Goal: Task Accomplishment & Management: Complete application form

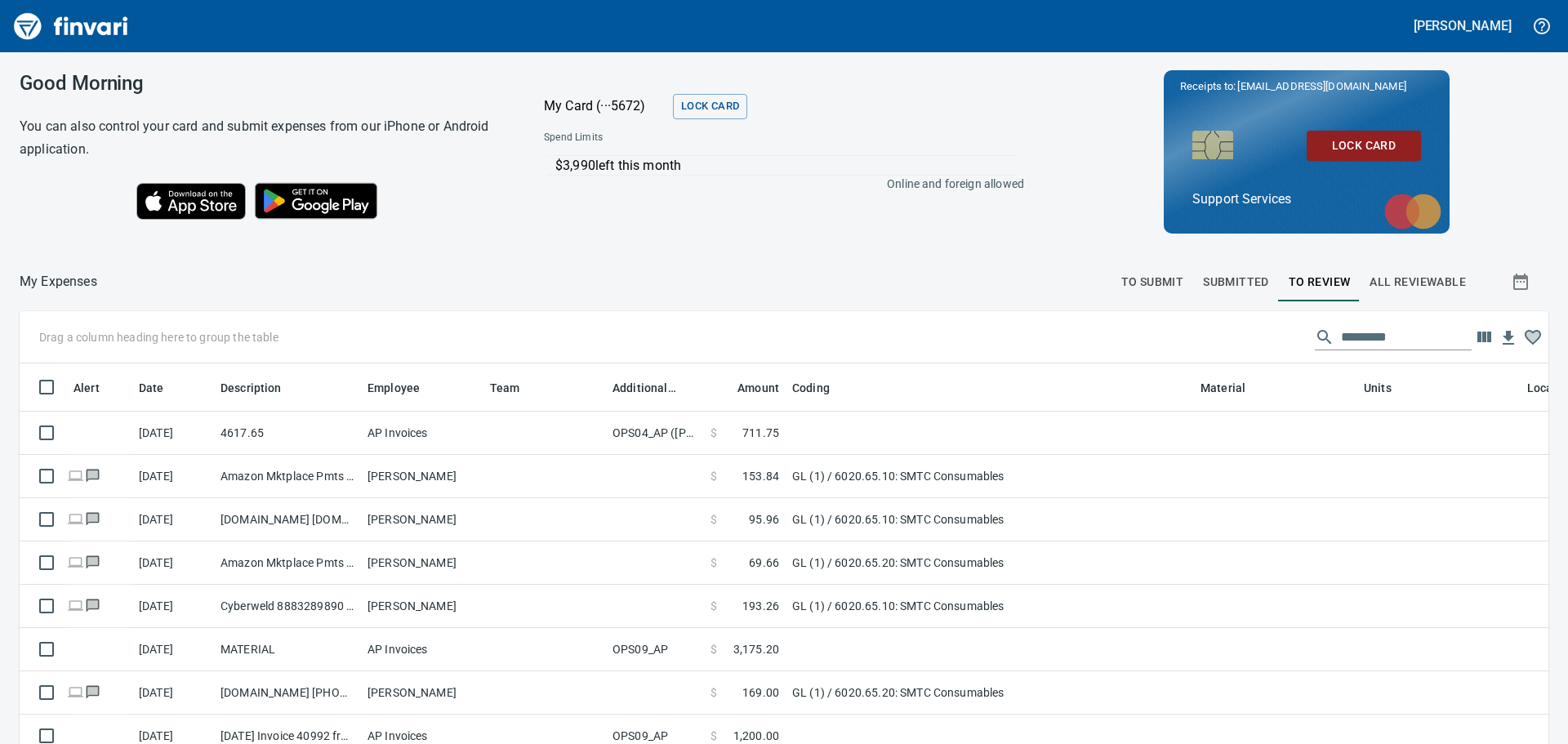
scroll to position [540, 1492]
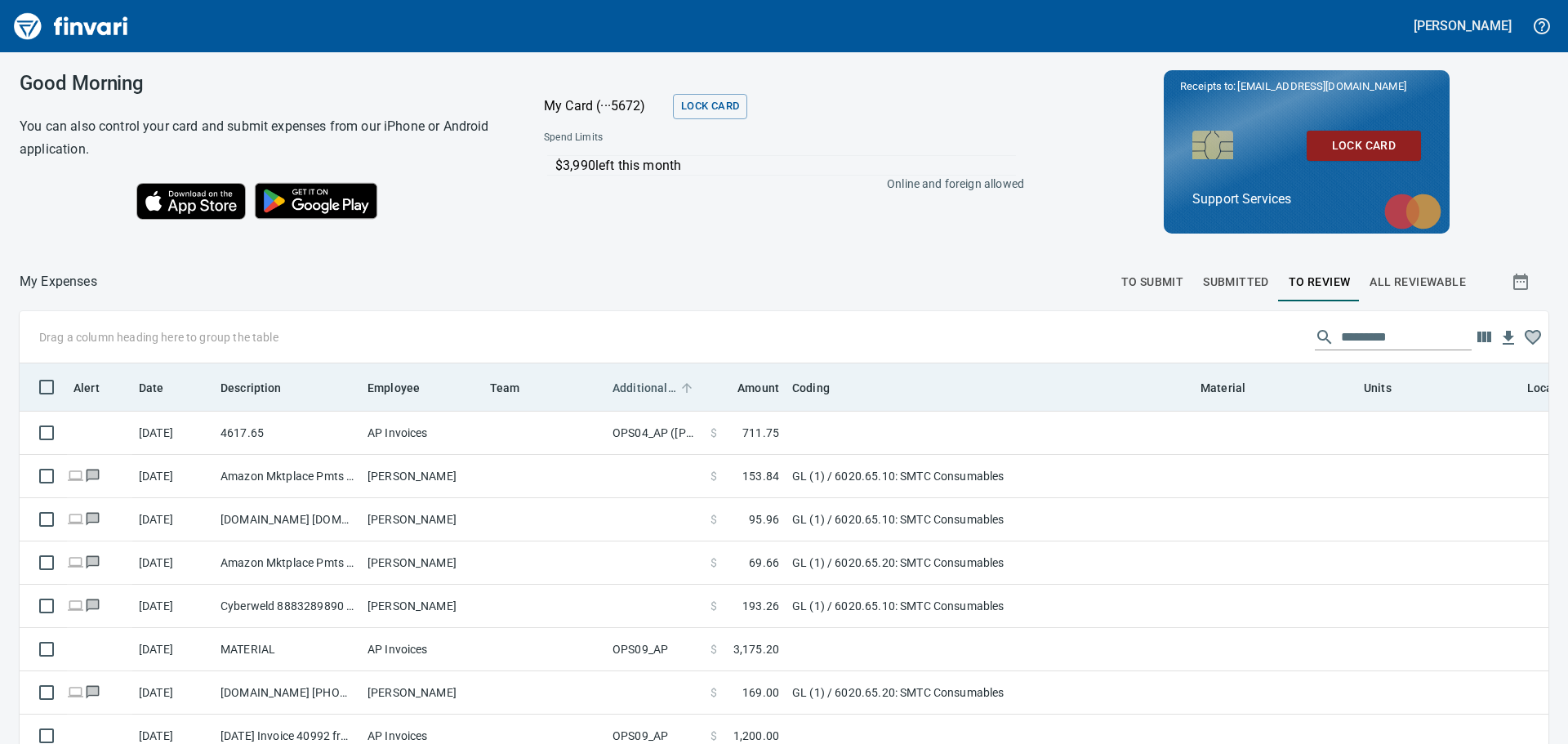
click at [658, 391] on span "Additional Reviewer" at bounding box center [644, 388] width 63 height 20
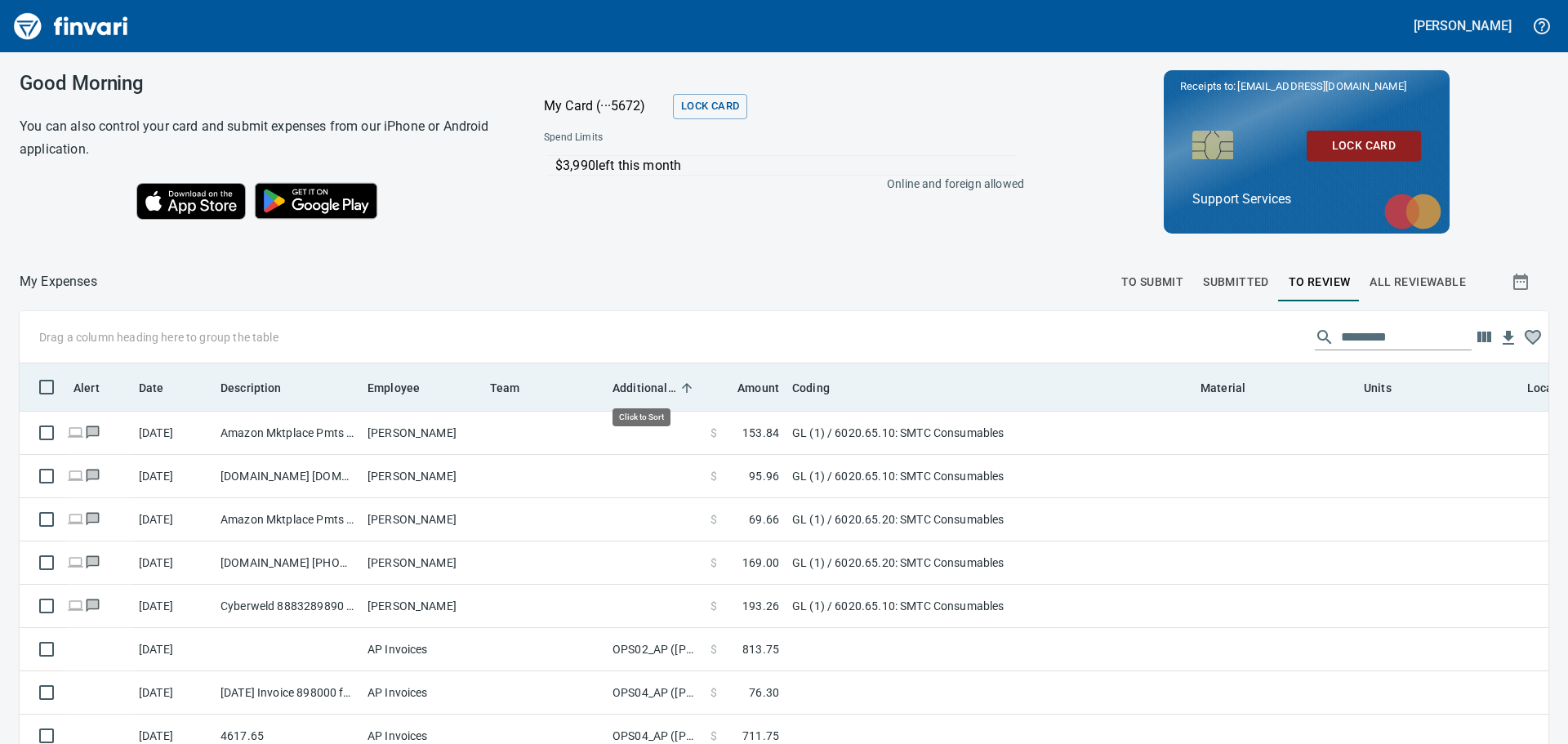
click at [658, 391] on span "Additional Reviewer" at bounding box center [644, 388] width 63 height 20
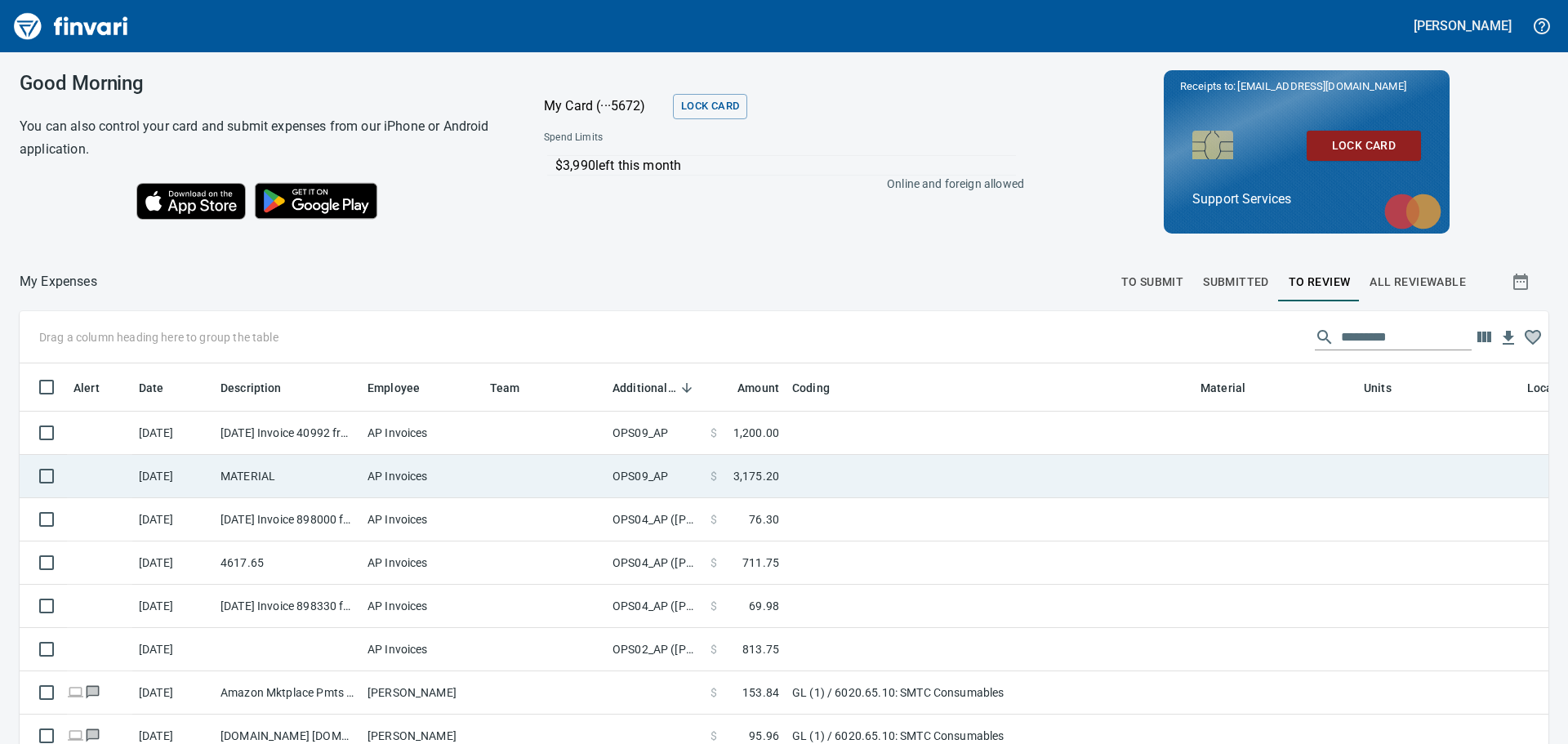
click at [673, 469] on td "OPS09_AP" at bounding box center [655, 476] width 98 height 44
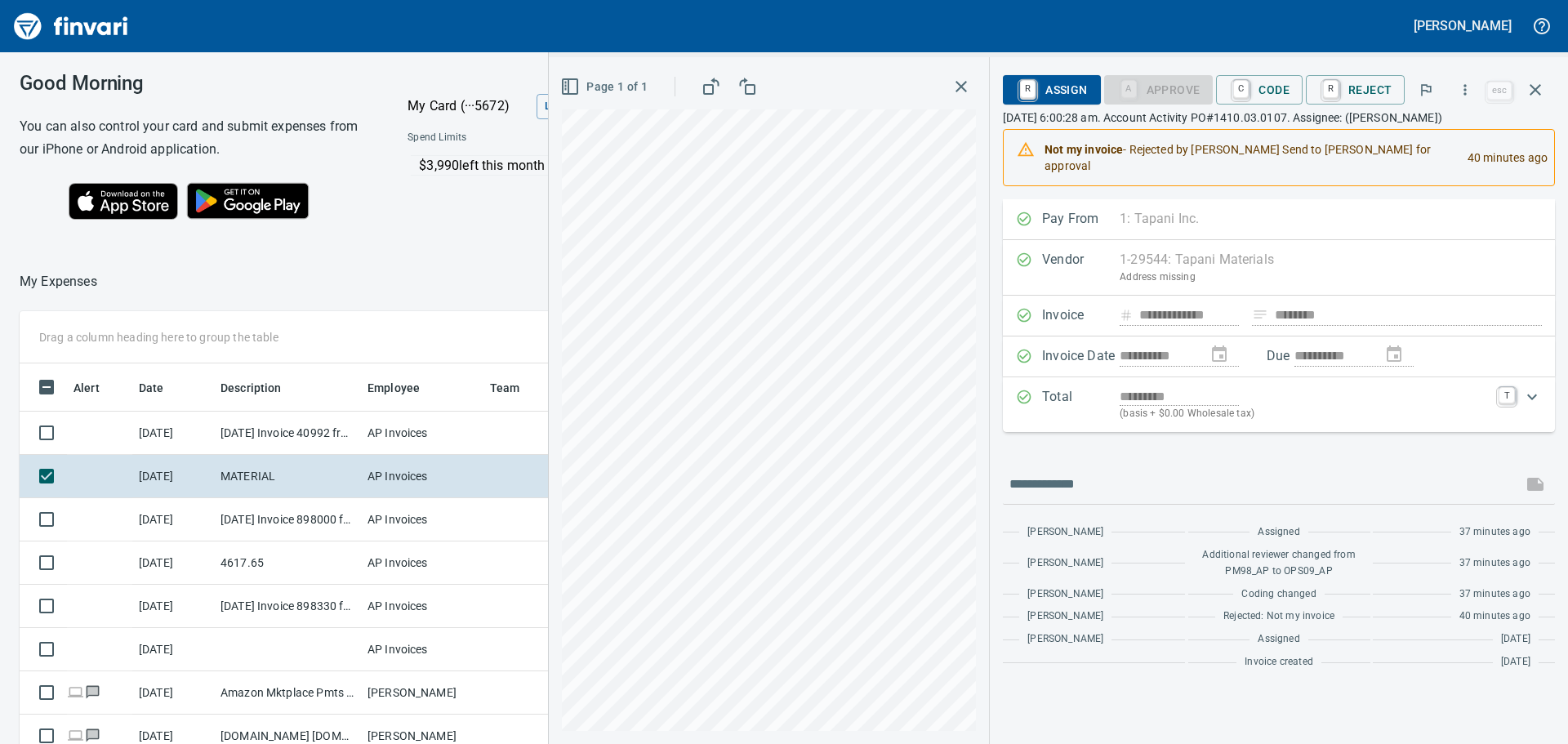
scroll to position [540, 1084]
click at [1467, 93] on icon "button" at bounding box center [1465, 89] width 2 height 11
click at [1404, 133] on span "Download" at bounding box center [1463, 138] width 156 height 20
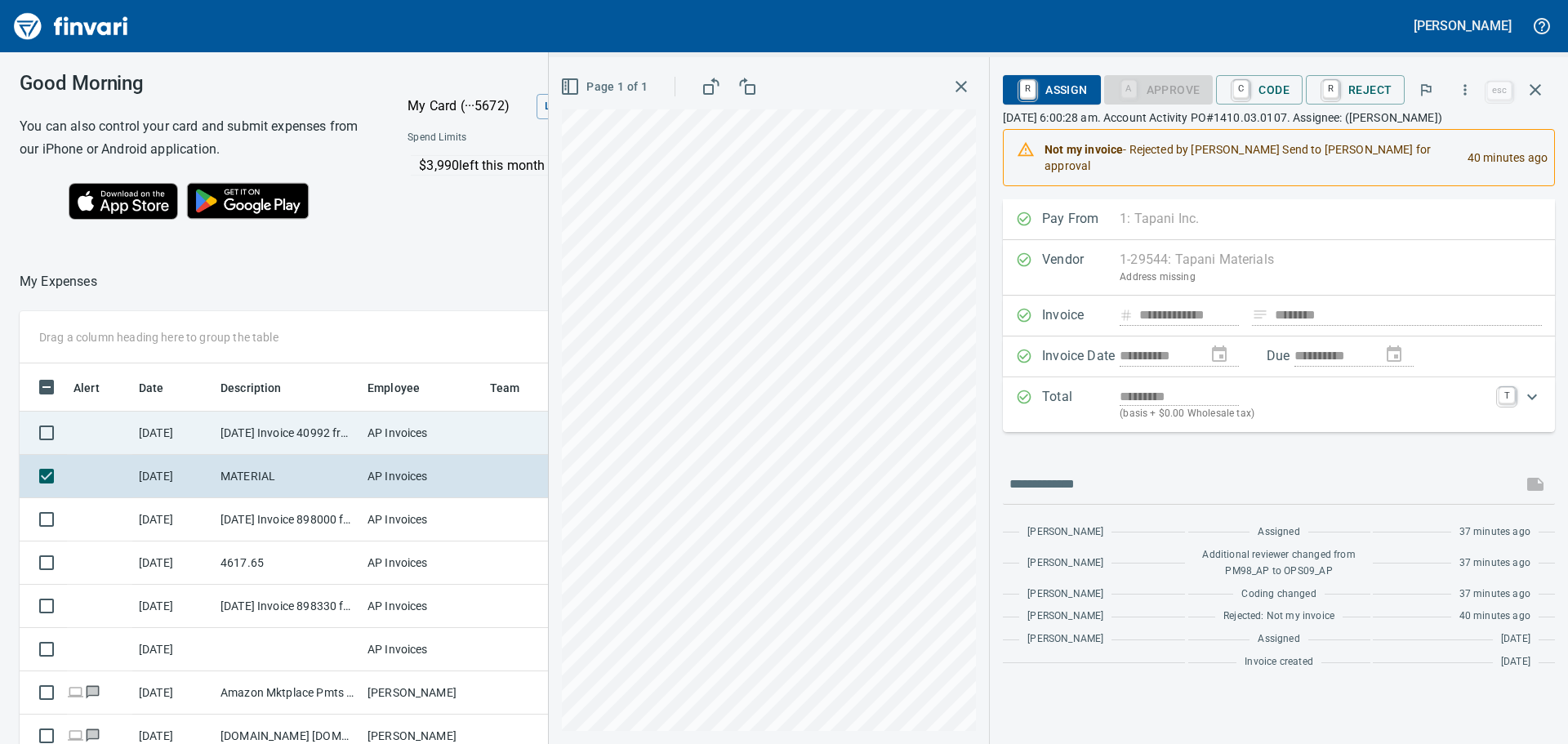
click at [394, 445] on td "AP Invoices" at bounding box center [422, 433] width 123 height 44
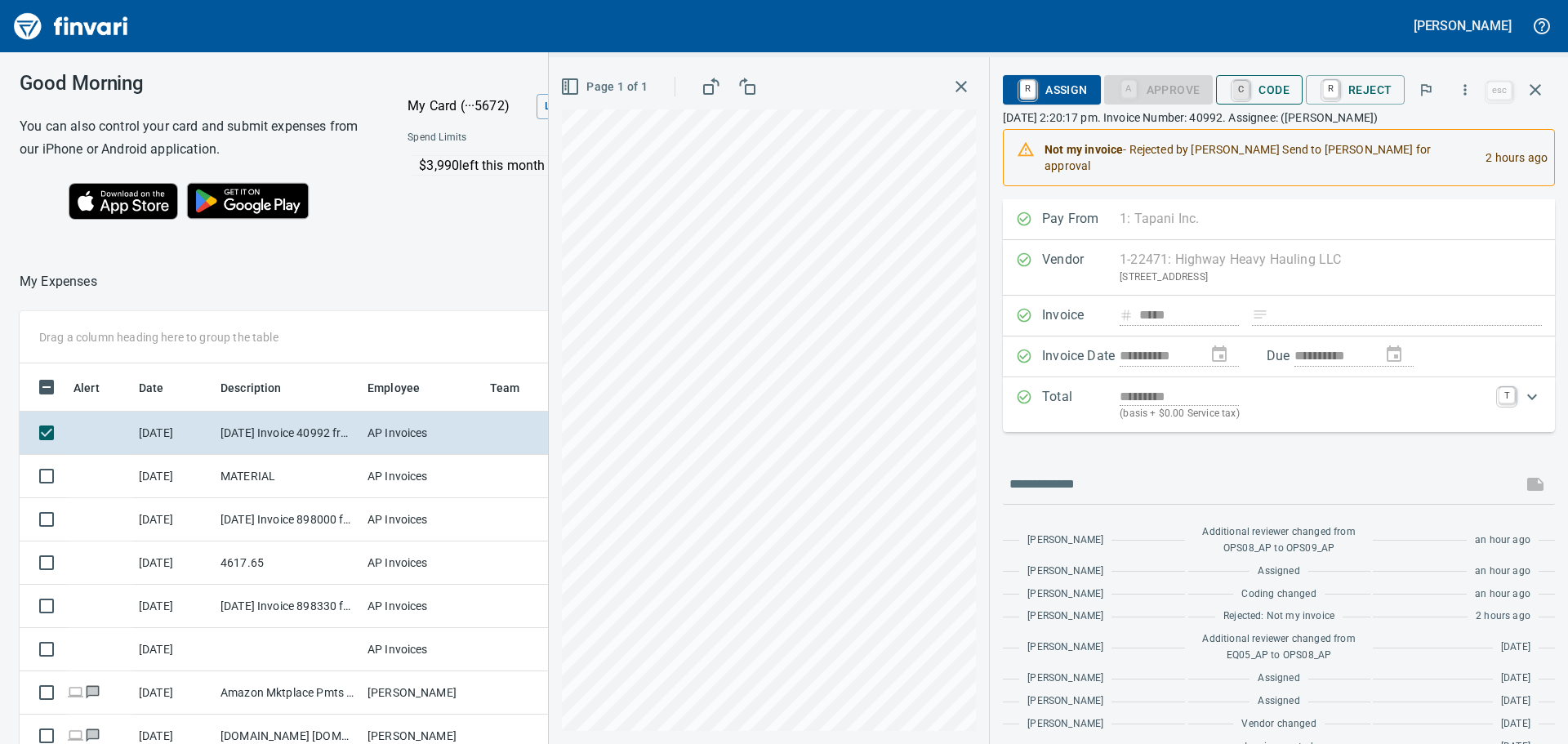
click at [1248, 89] on link "C" at bounding box center [1240, 90] width 16 height 18
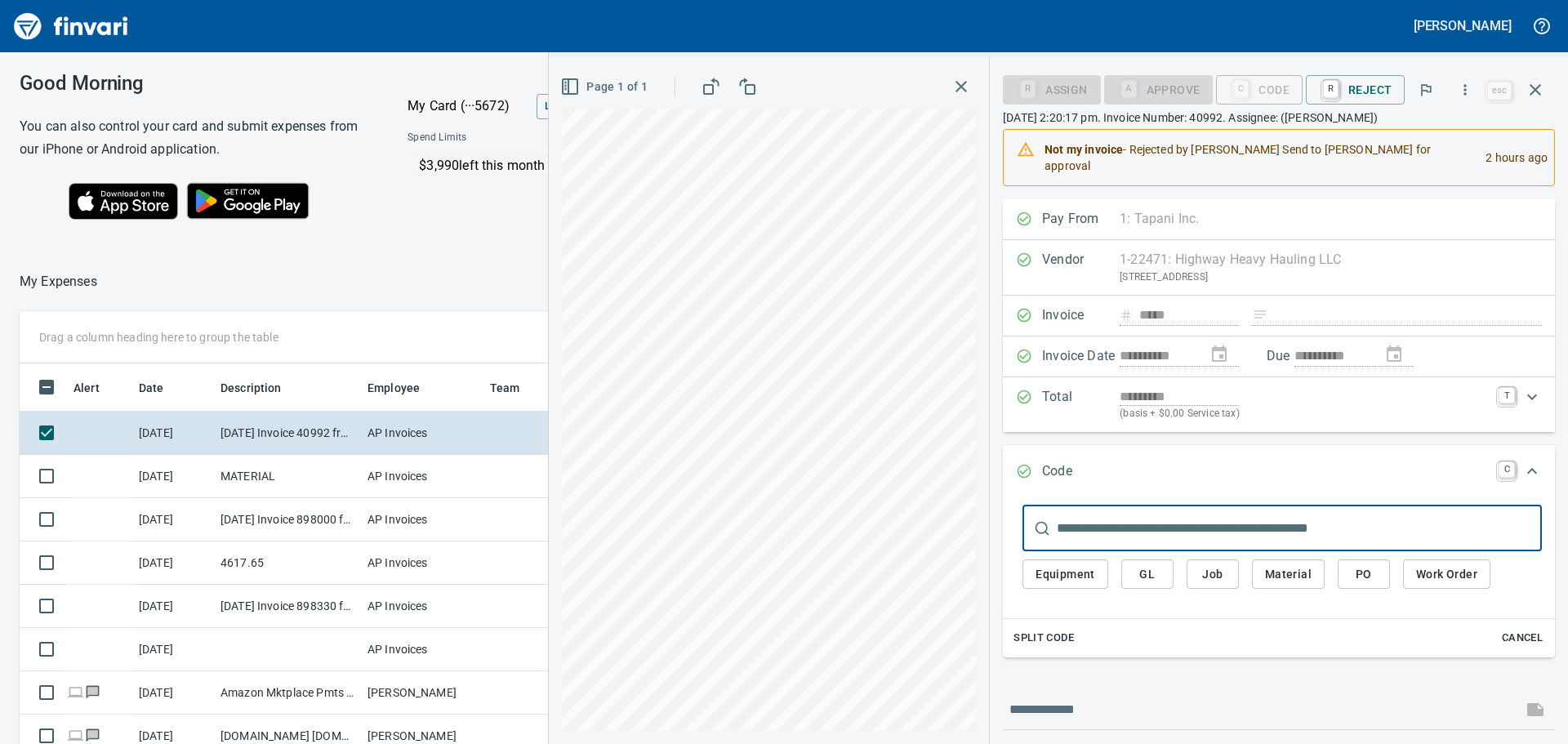
scroll to position [540, 1084]
click at [1145, 564] on span "GL" at bounding box center [1147, 574] width 26 height 21
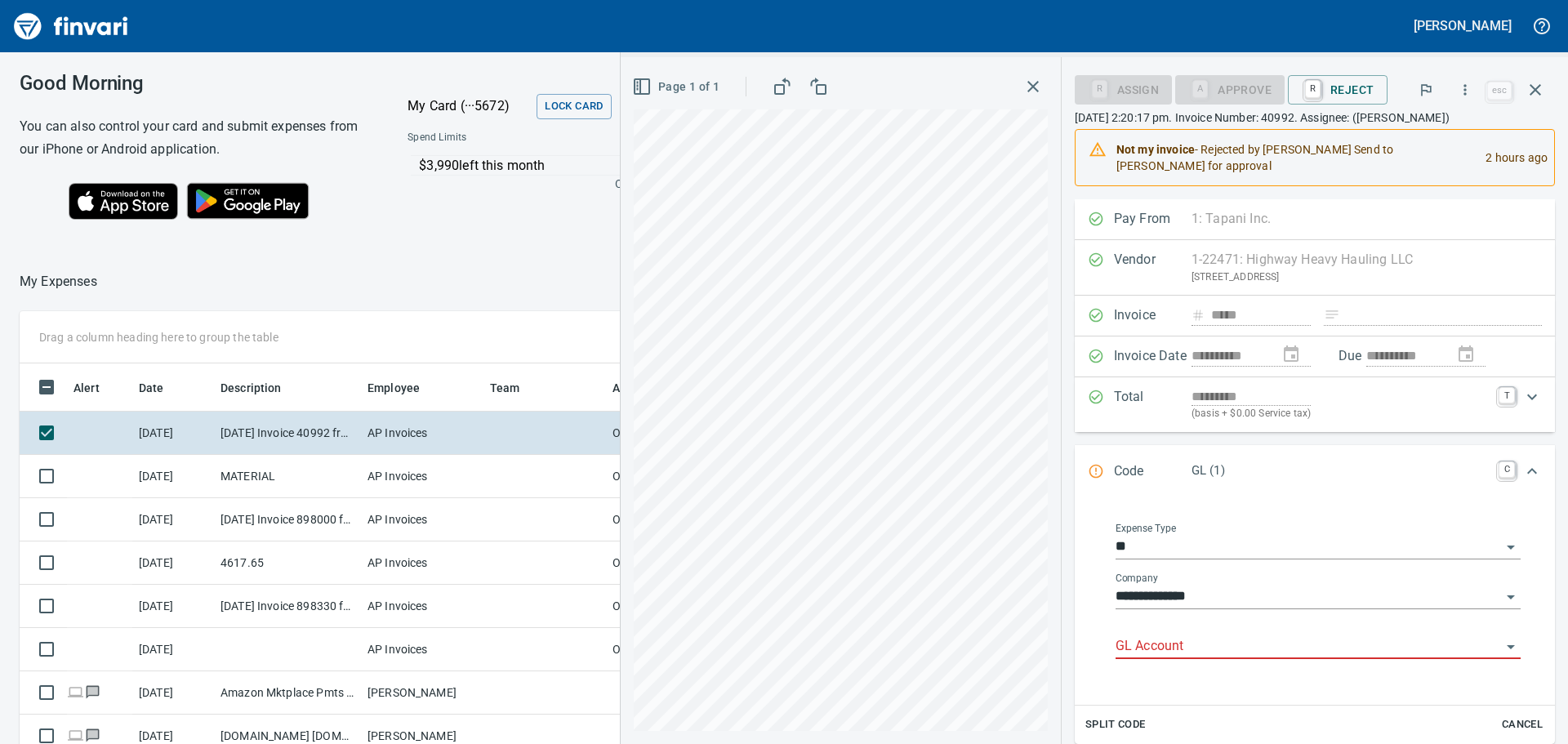
click at [1270, 634] on div "GL Account" at bounding box center [1318, 641] width 405 height 37
click at [1324, 688] on li "6020.65.10: SMTC Consumables" at bounding box center [1321, 689] width 374 height 40
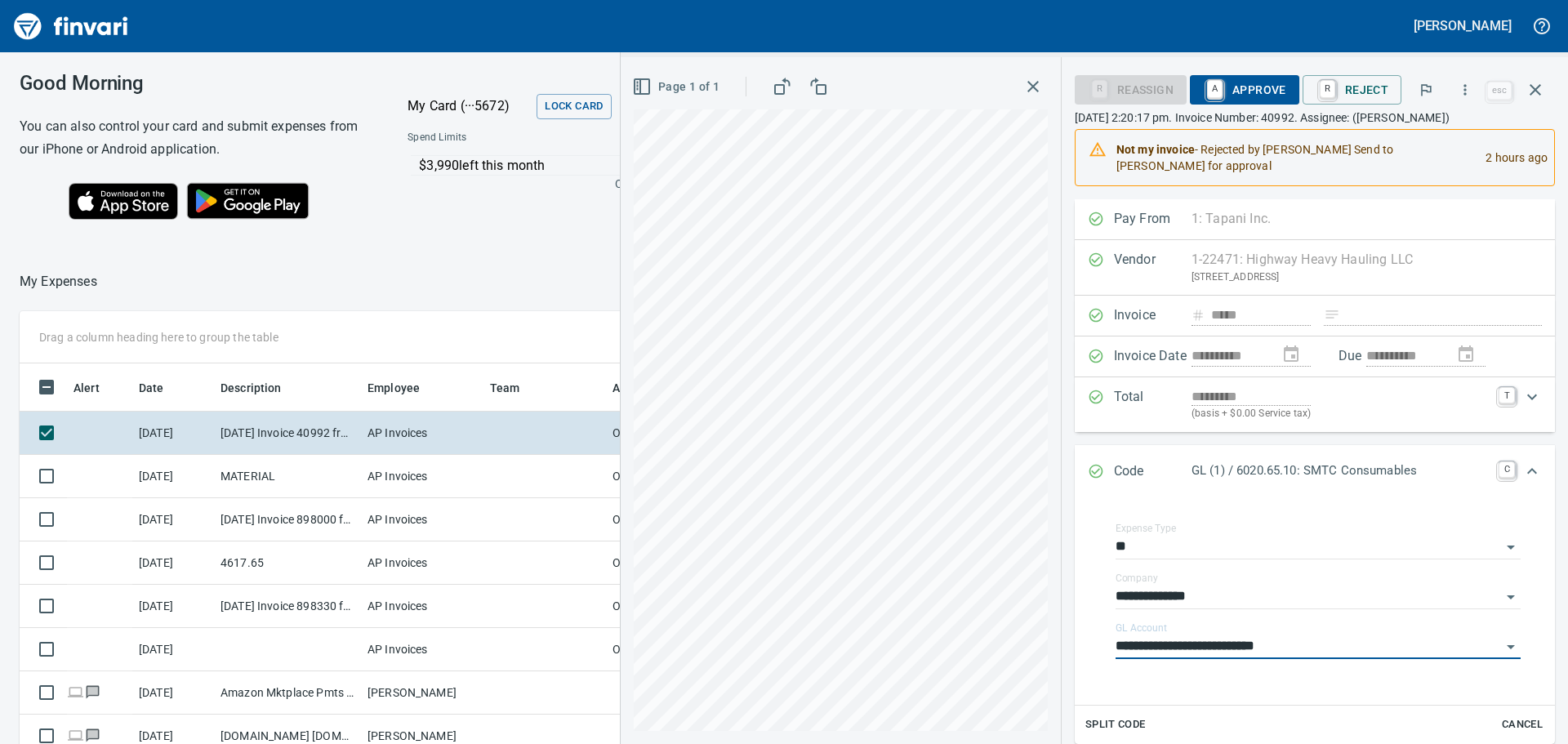
type input "**********"
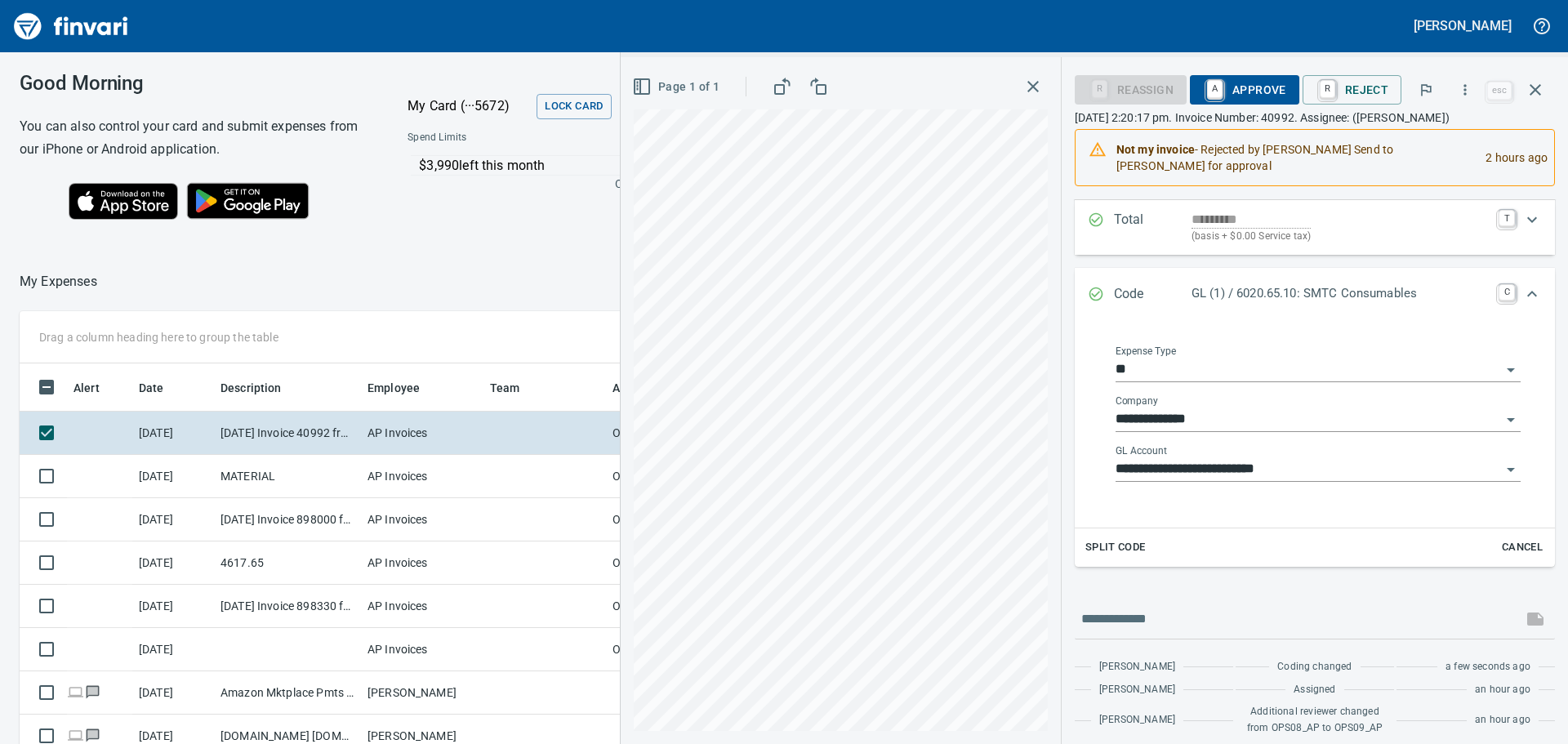
scroll to position [0, 0]
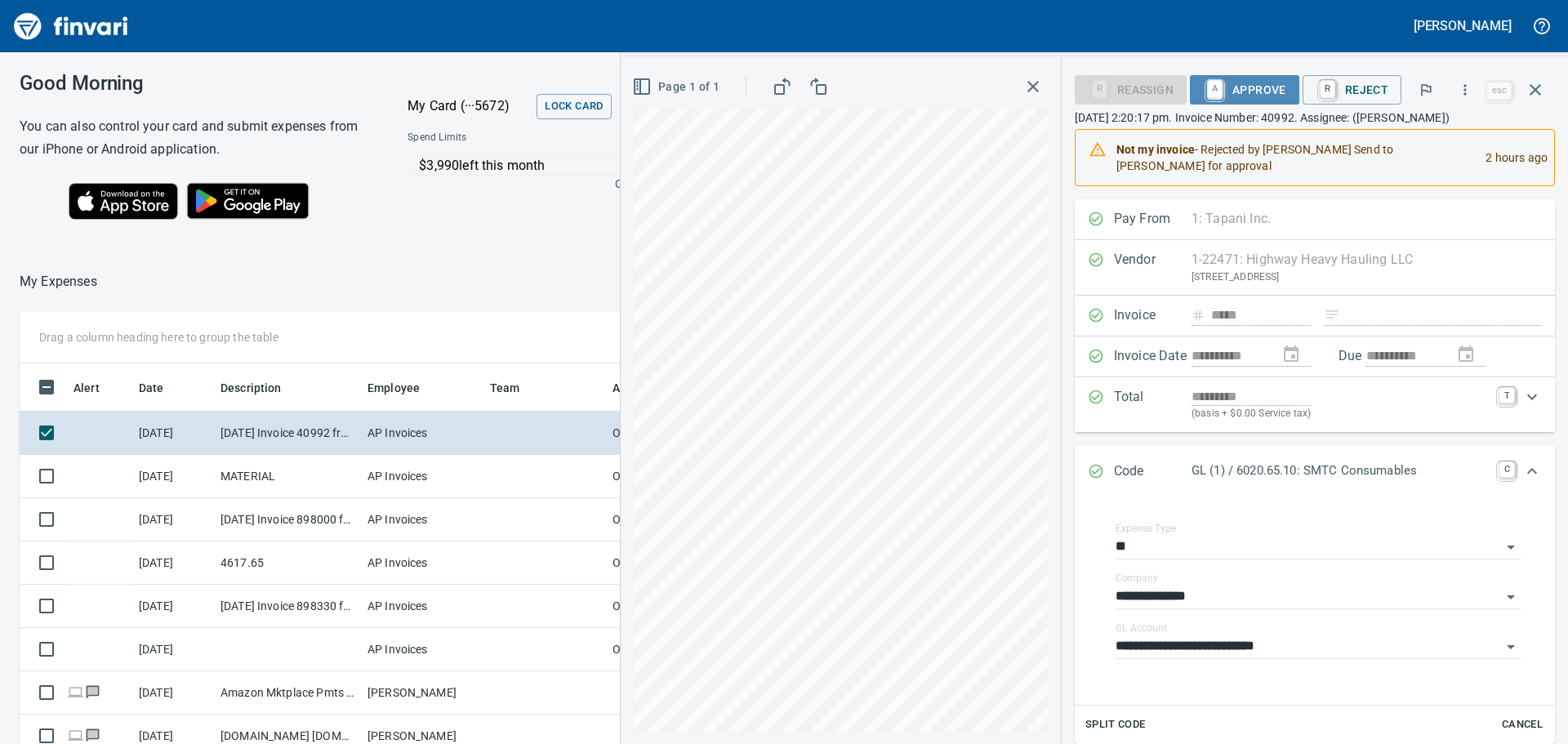
click at [1265, 101] on span "A Approve" at bounding box center [1244, 90] width 83 height 28
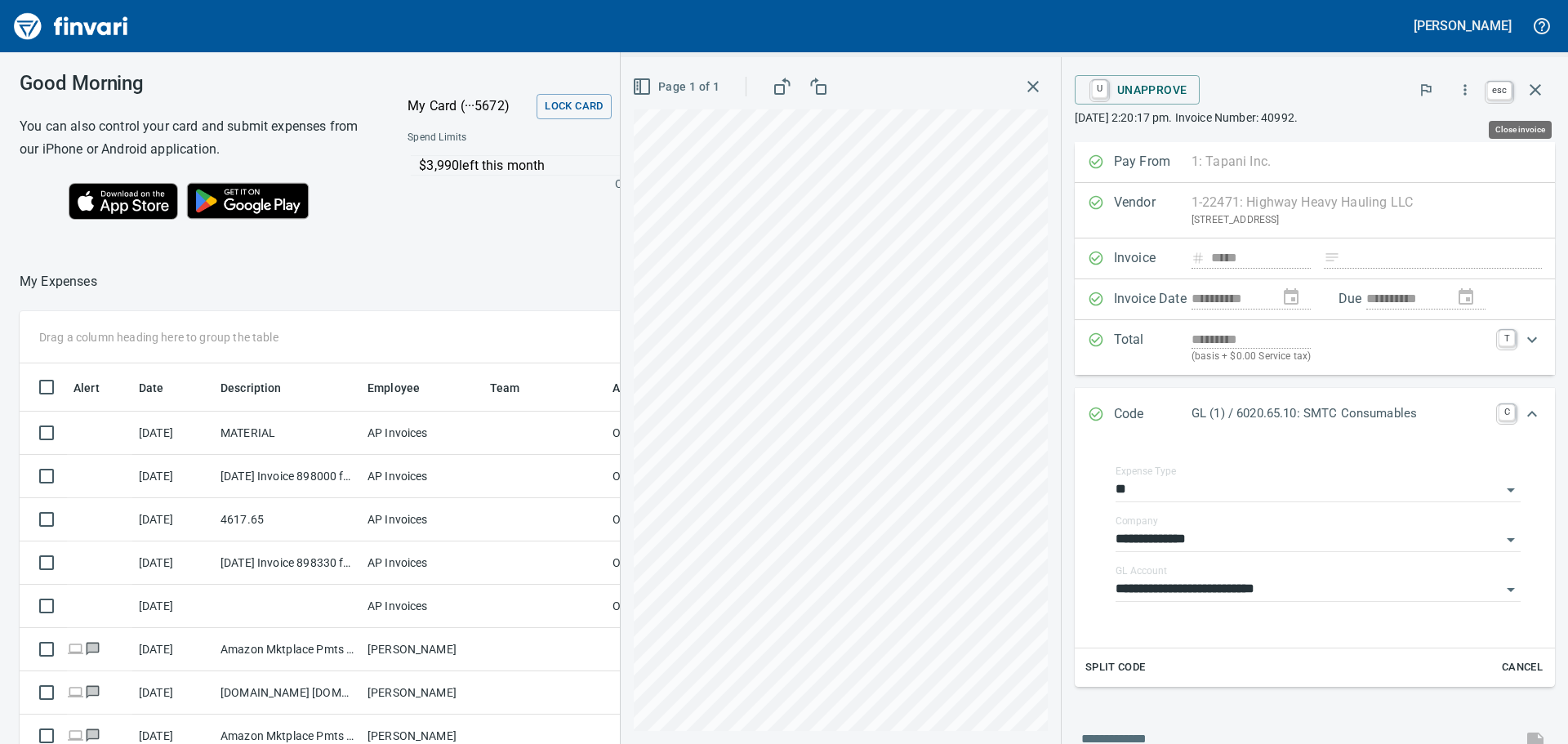
click at [1530, 91] on icon "button" at bounding box center [1535, 90] width 20 height 20
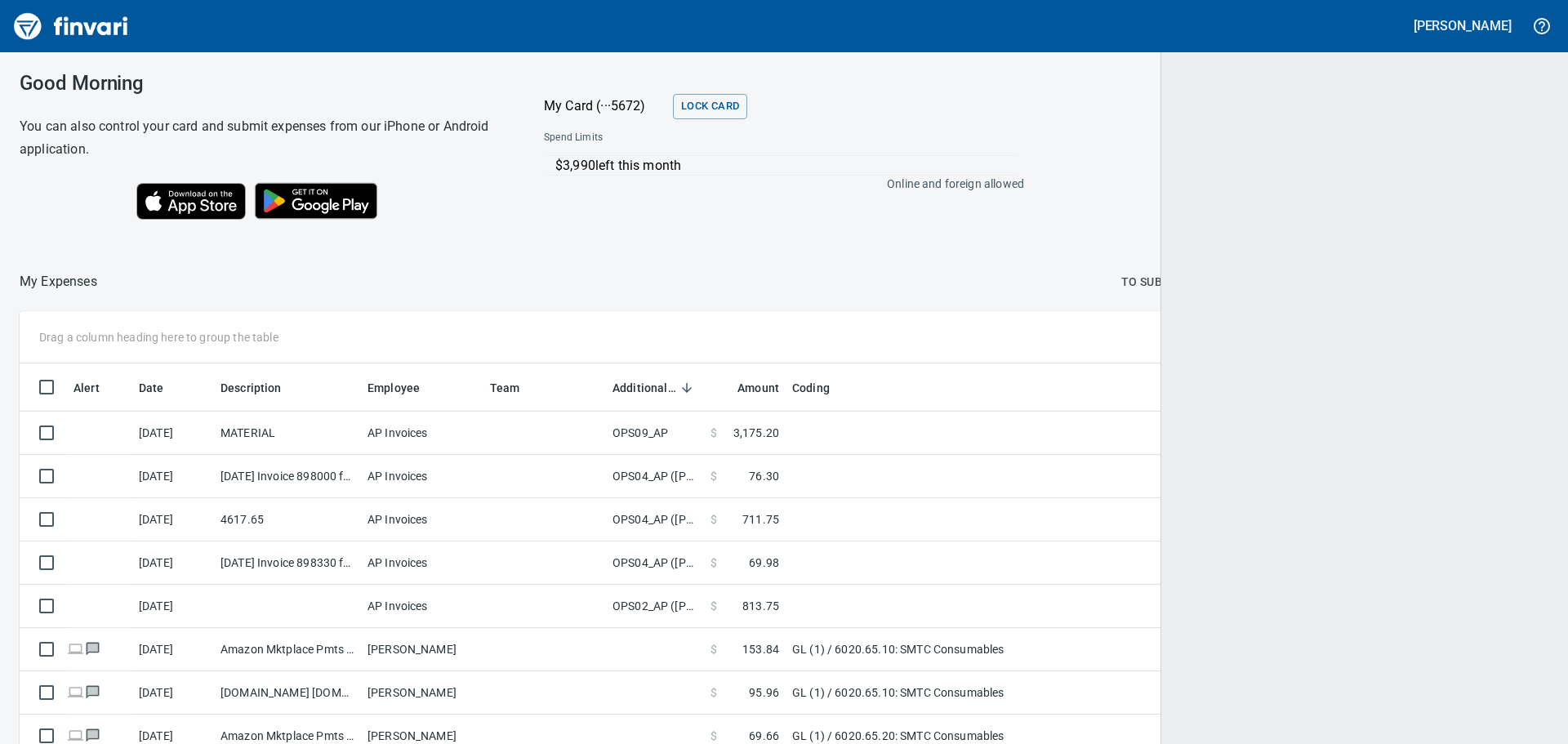
scroll to position [540, 1501]
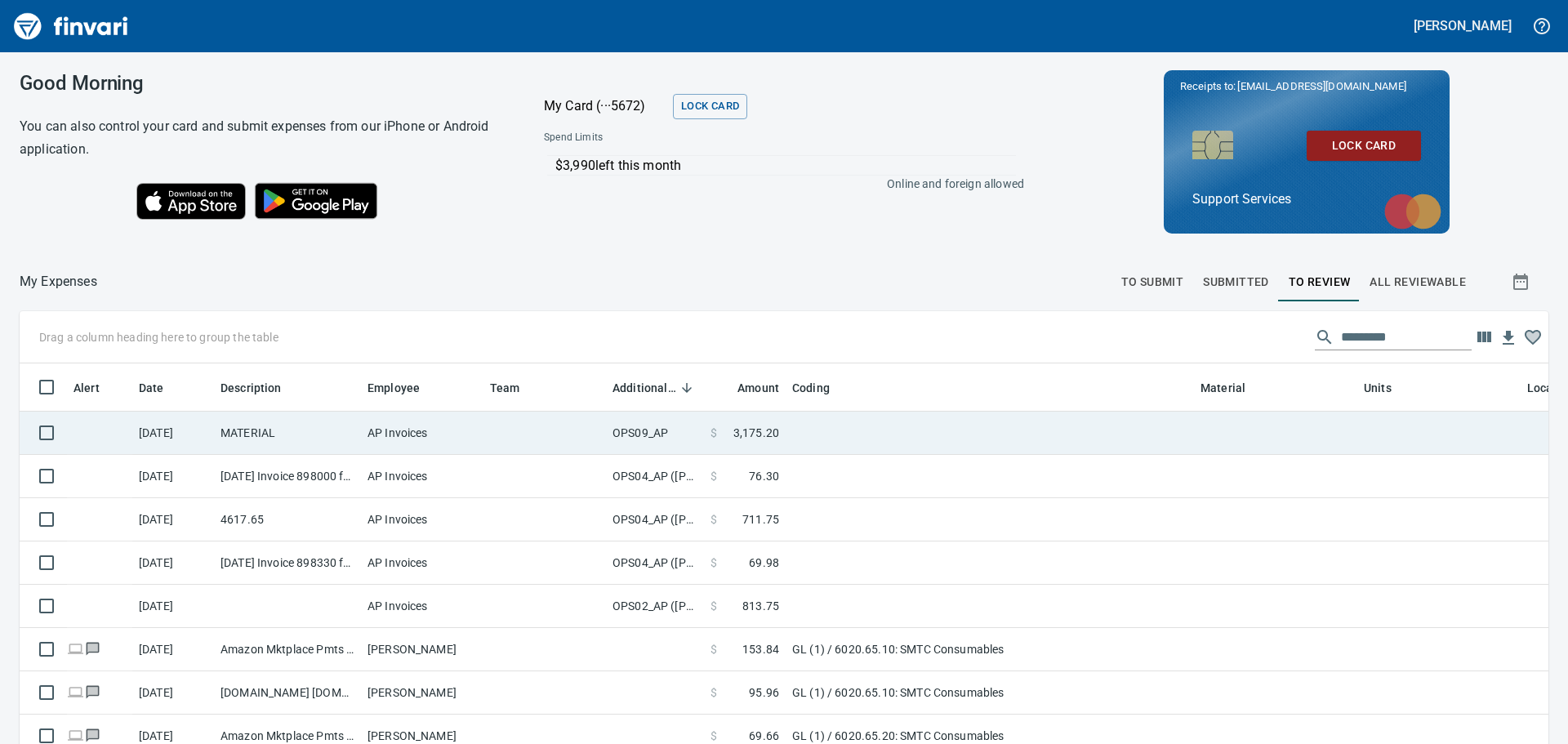
click at [932, 434] on td at bounding box center [990, 433] width 408 height 44
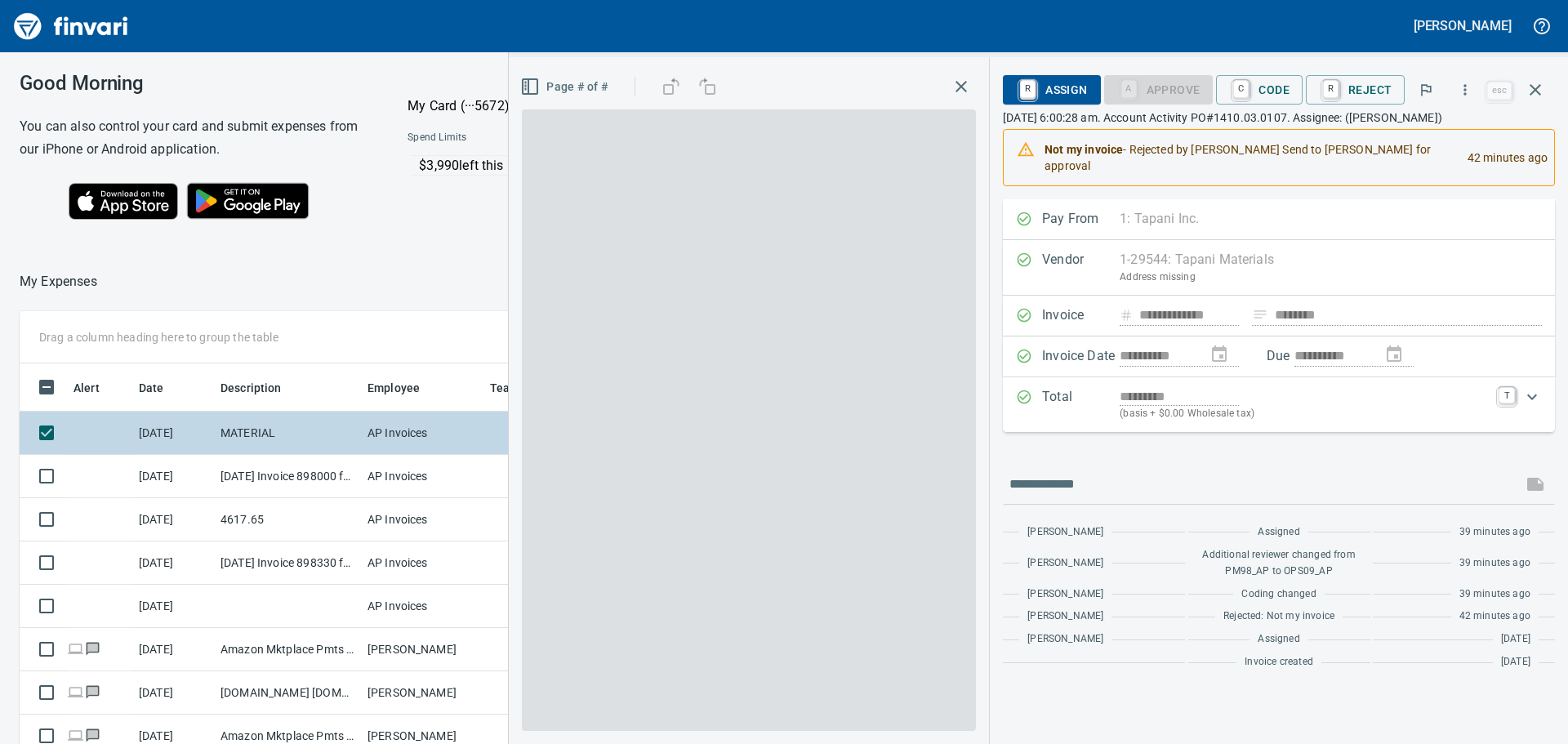
scroll to position [540, 1096]
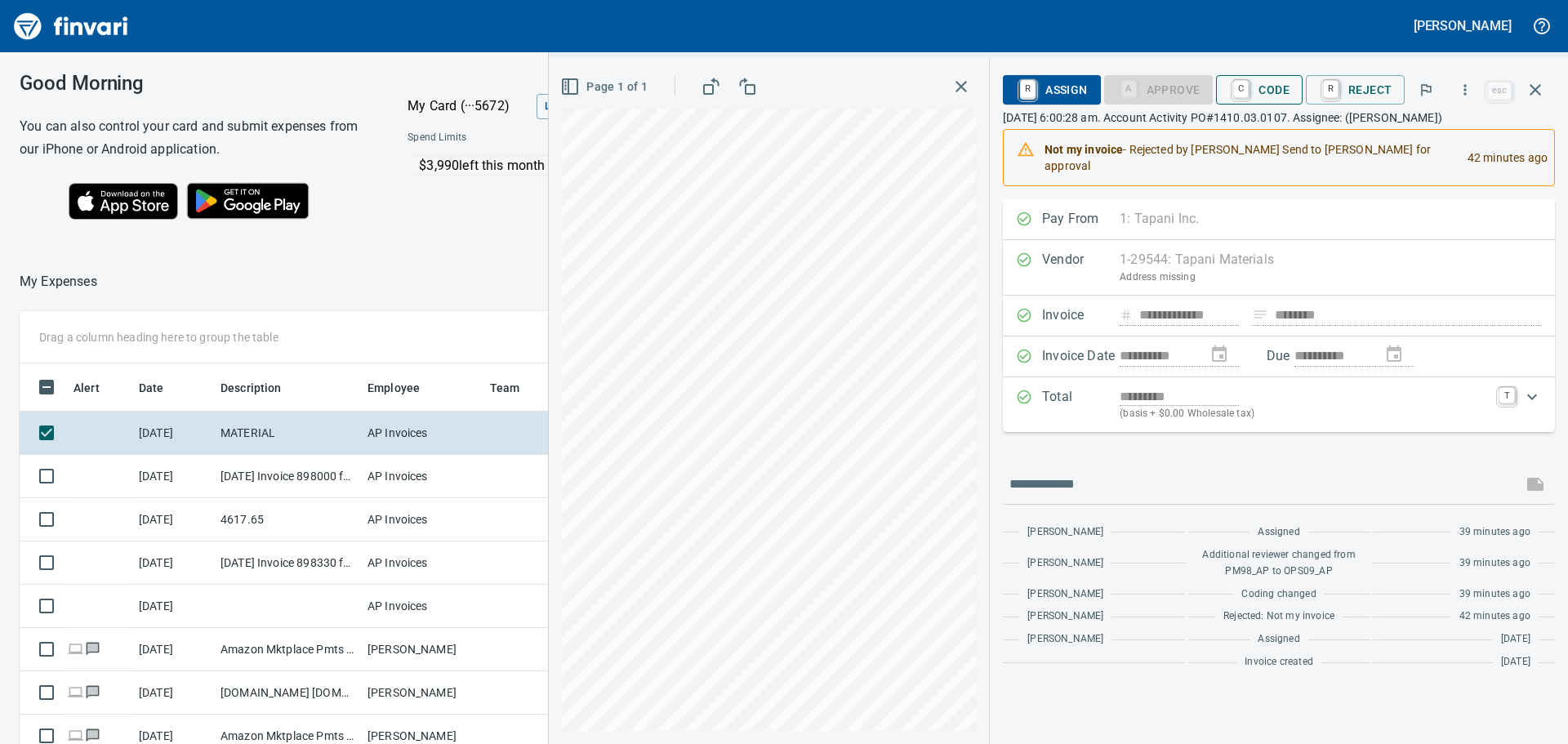
click at [1268, 84] on span "C Code" at bounding box center [1258, 90] width 60 height 28
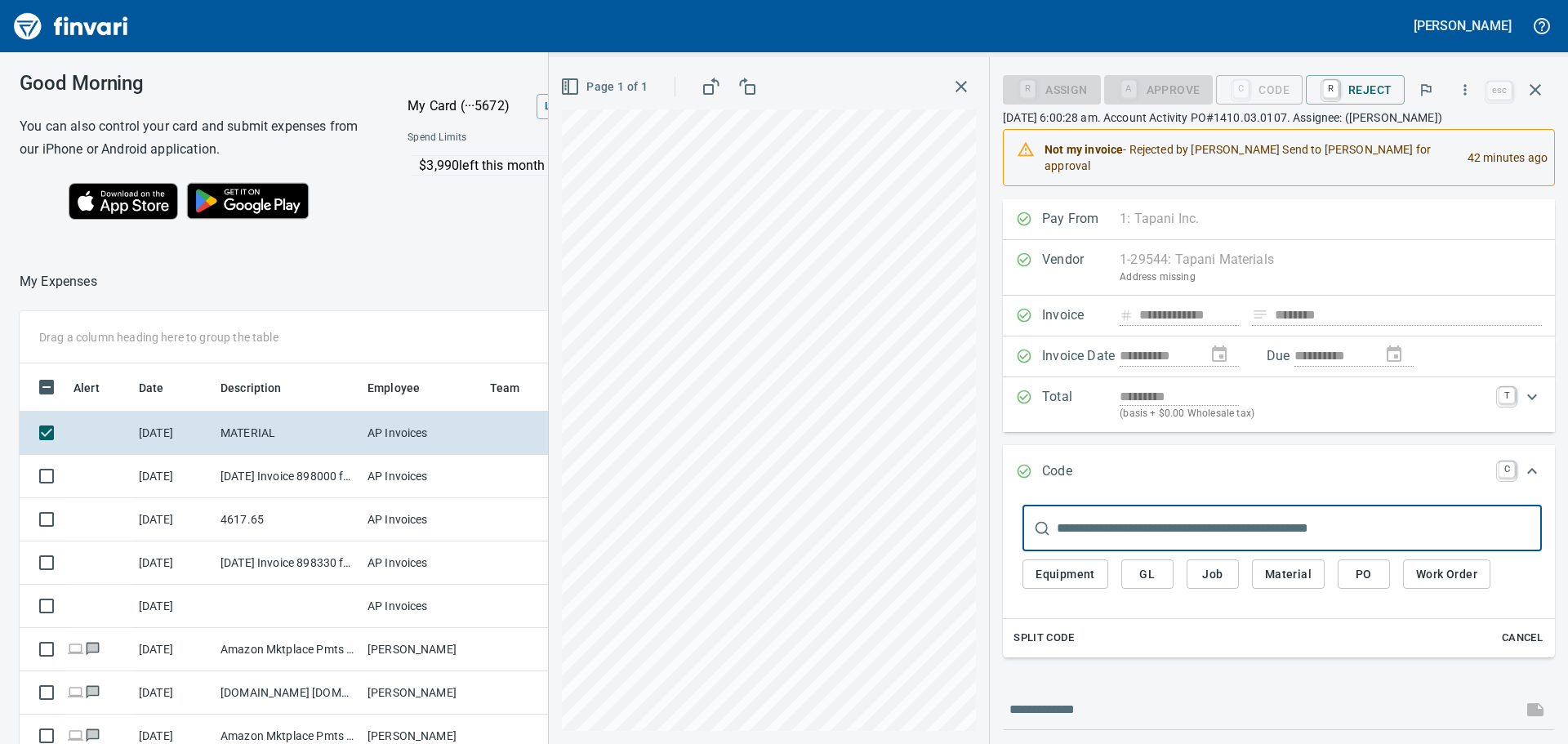
click at [1151, 569] on button "GL" at bounding box center [1147, 574] width 52 height 30
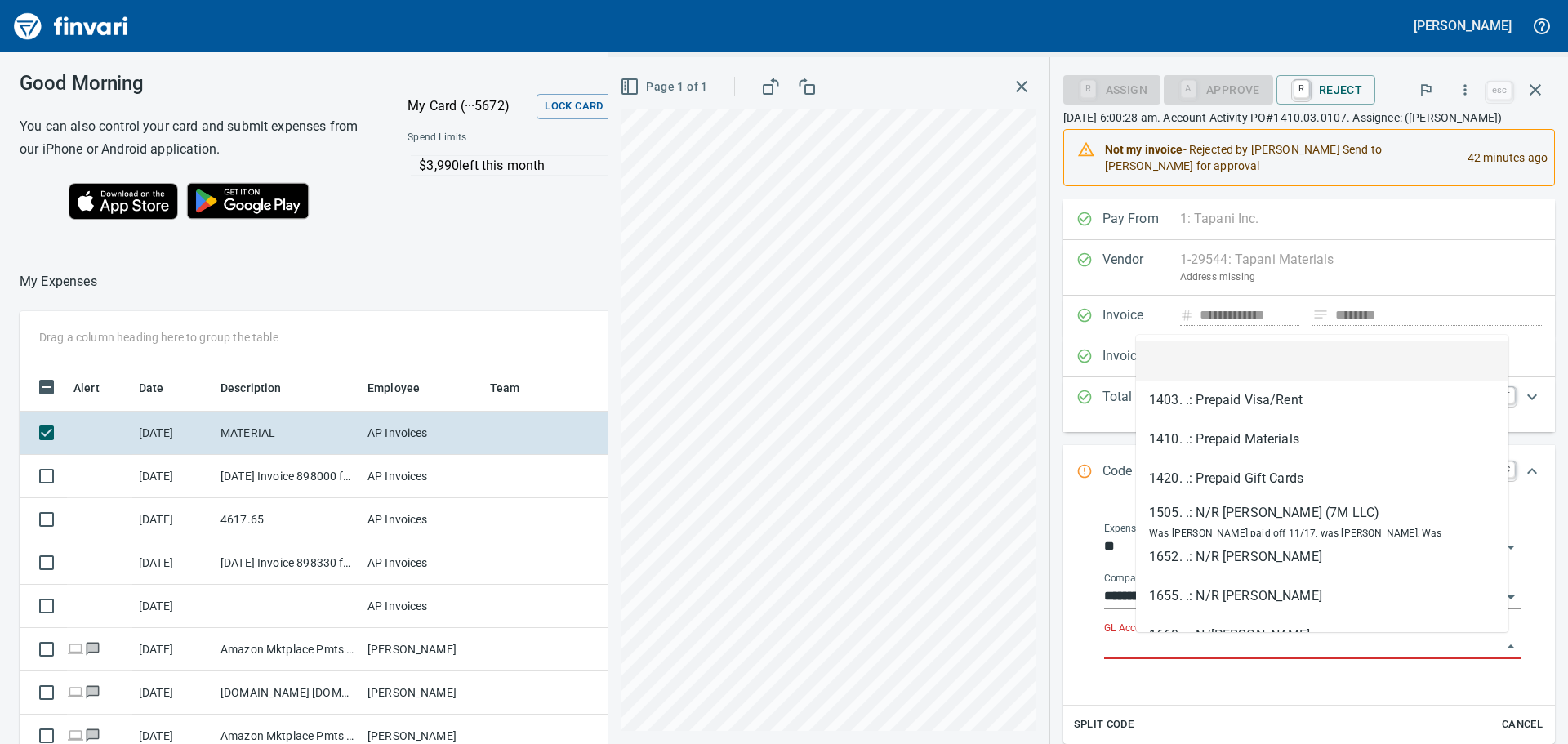
click at [1178, 637] on input "GL Account" at bounding box center [1303, 648] width 397 height 23
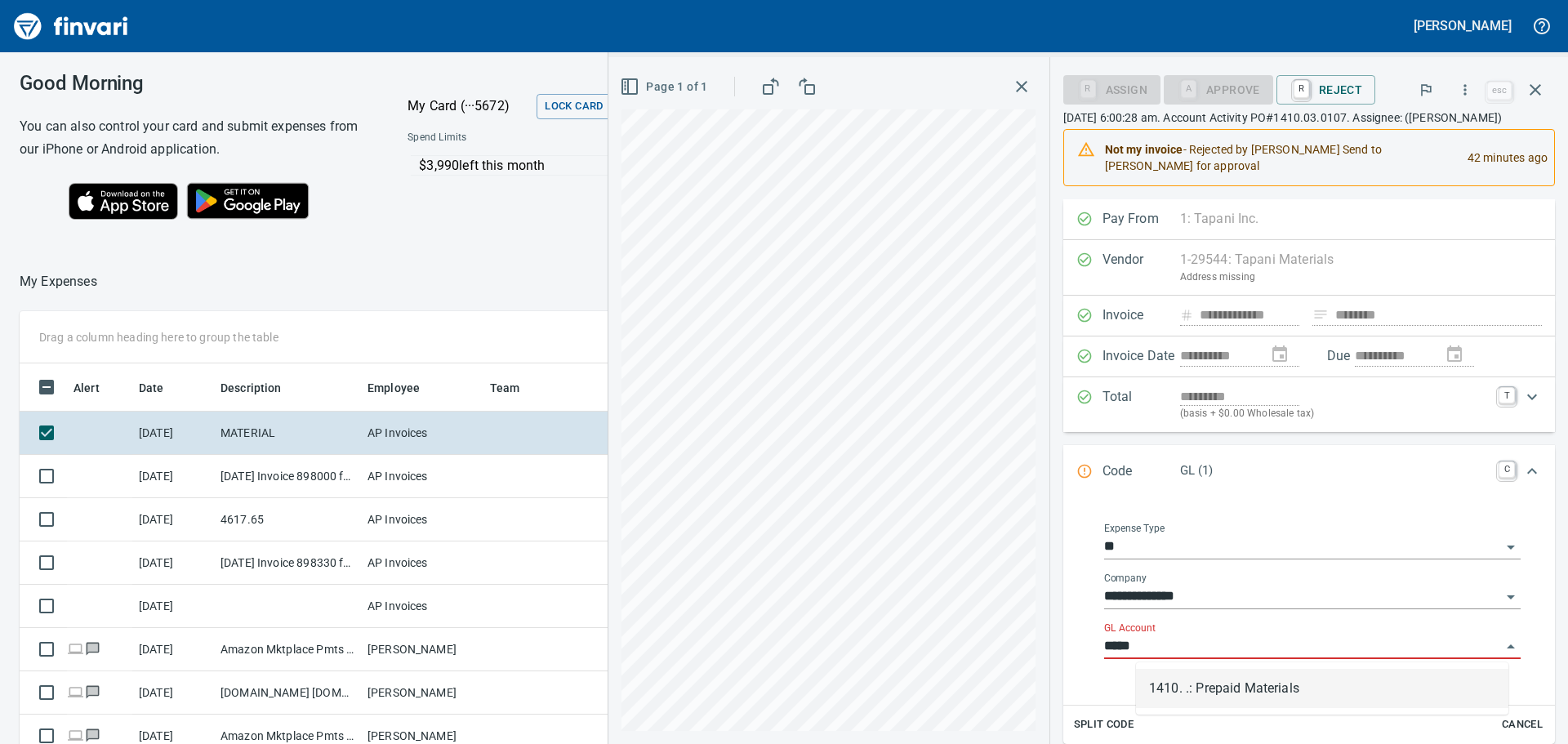
drag, startPoint x: 1199, startPoint y: 698, endPoint x: 1188, endPoint y: 683, distance: 18.6
click at [1199, 706] on li "1410. .: Prepaid Materials" at bounding box center [1322, 689] width 372 height 40
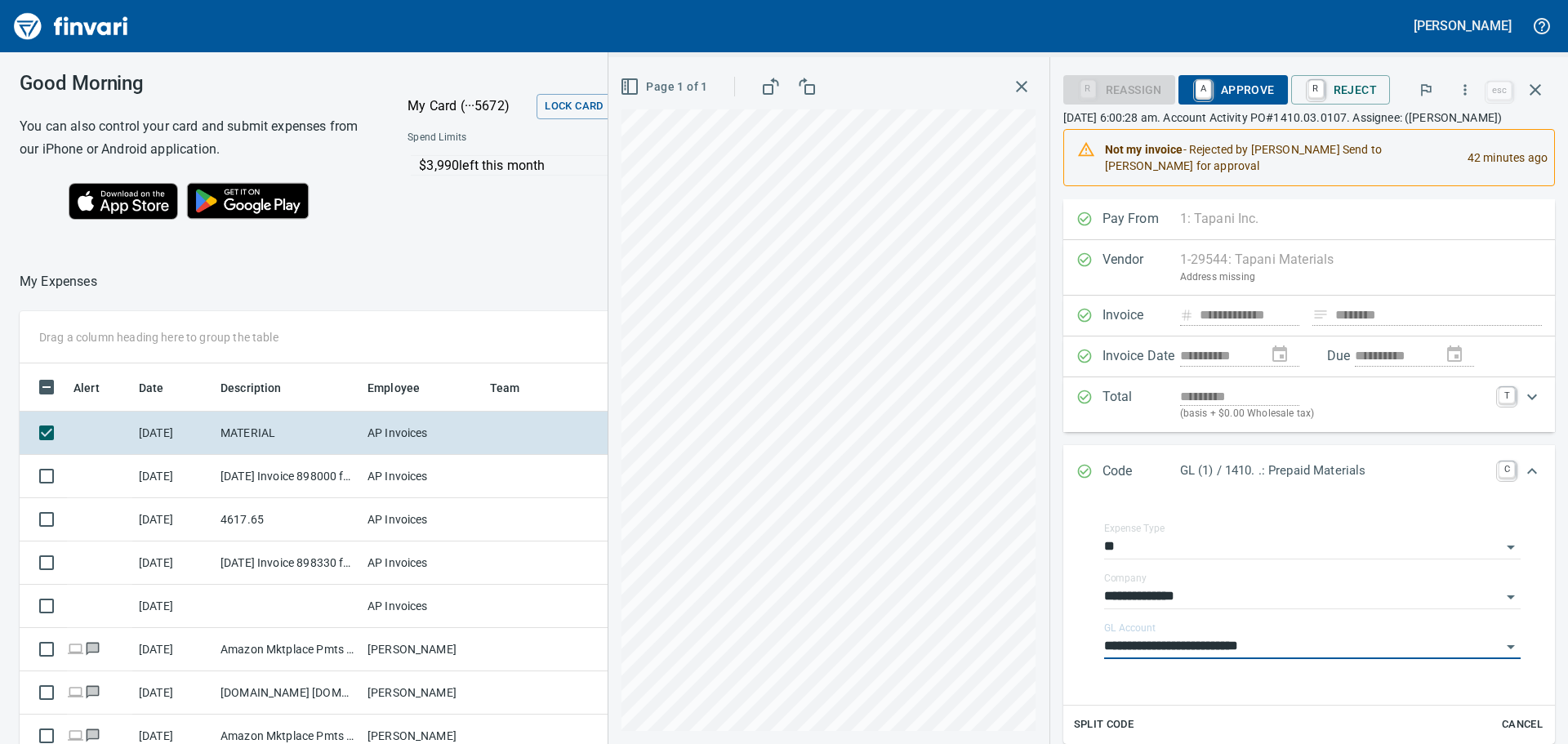
type input "**********"
click at [1275, 83] on span "A Approve" at bounding box center [1233, 90] width 83 height 28
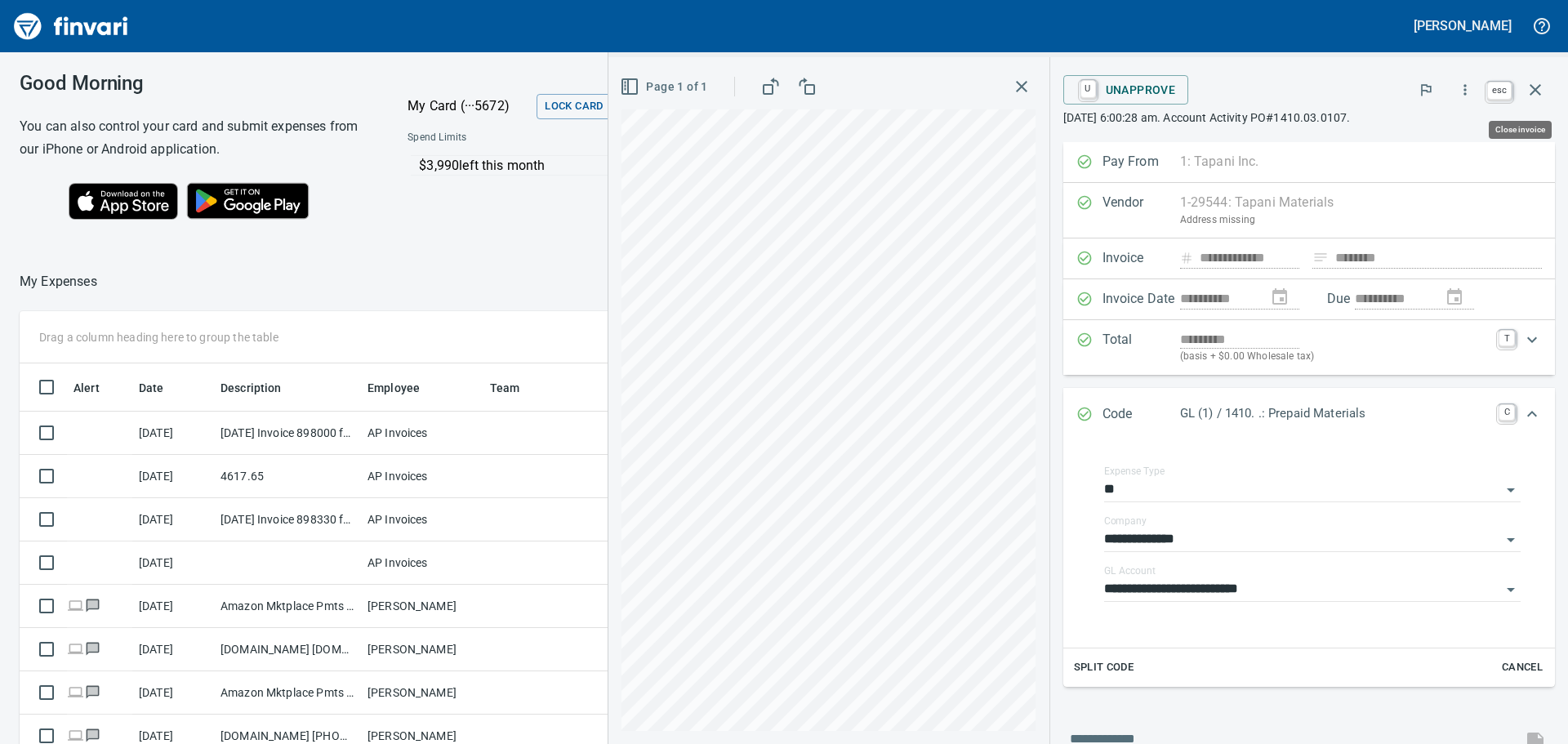
click at [1534, 87] on icon "button" at bounding box center [1535, 90] width 20 height 20
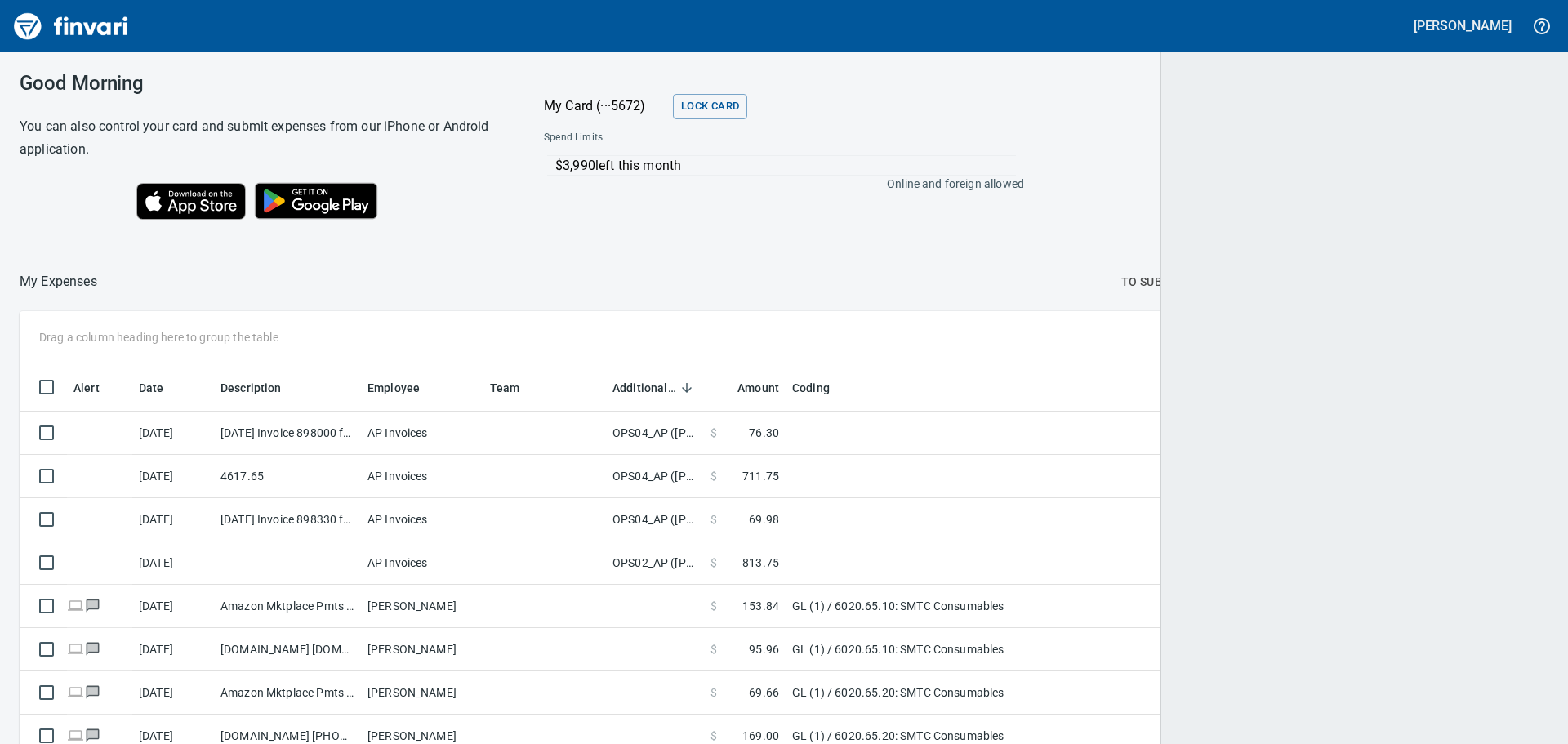
scroll to position [540, 1501]
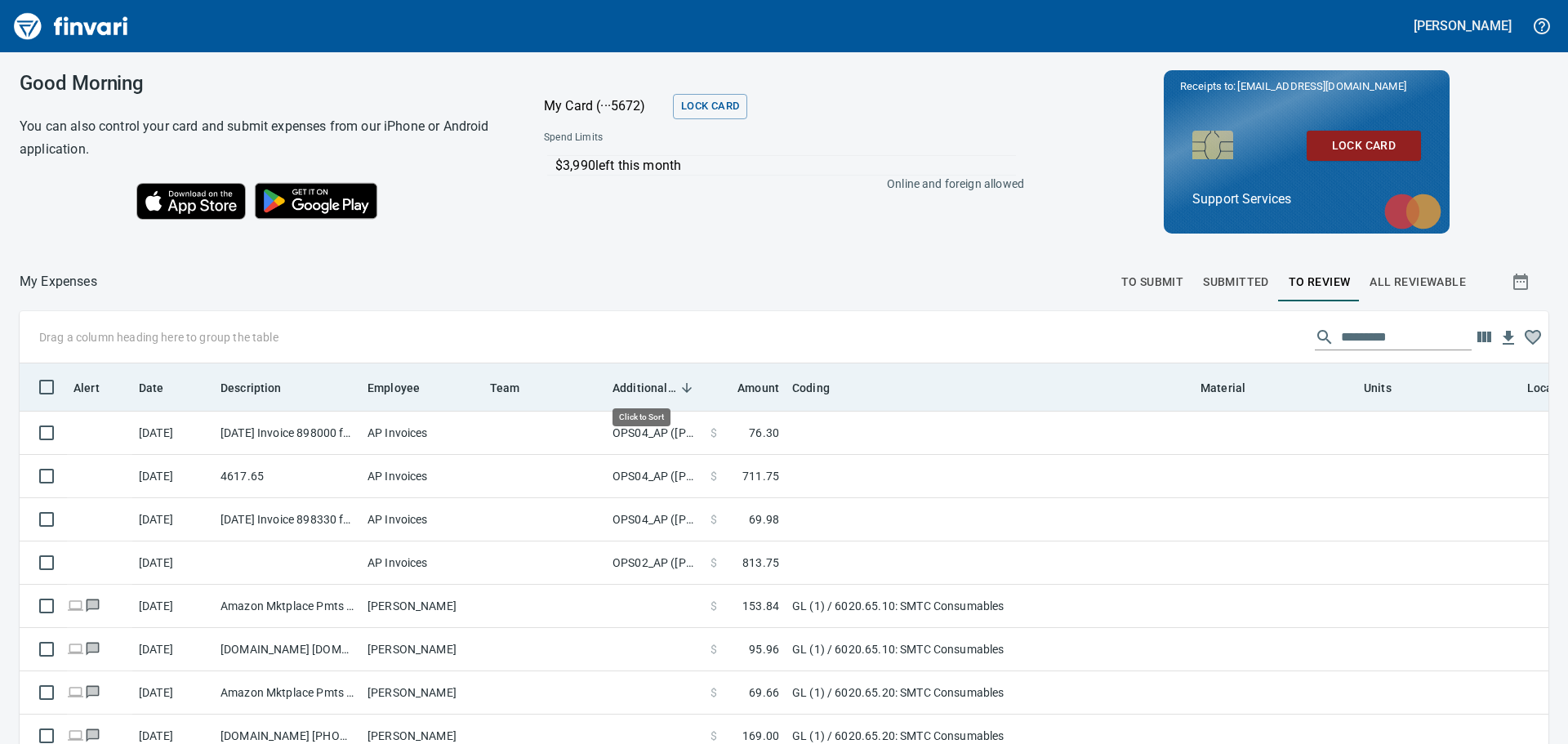
click at [653, 387] on span "Additional Reviewer" at bounding box center [644, 388] width 63 height 20
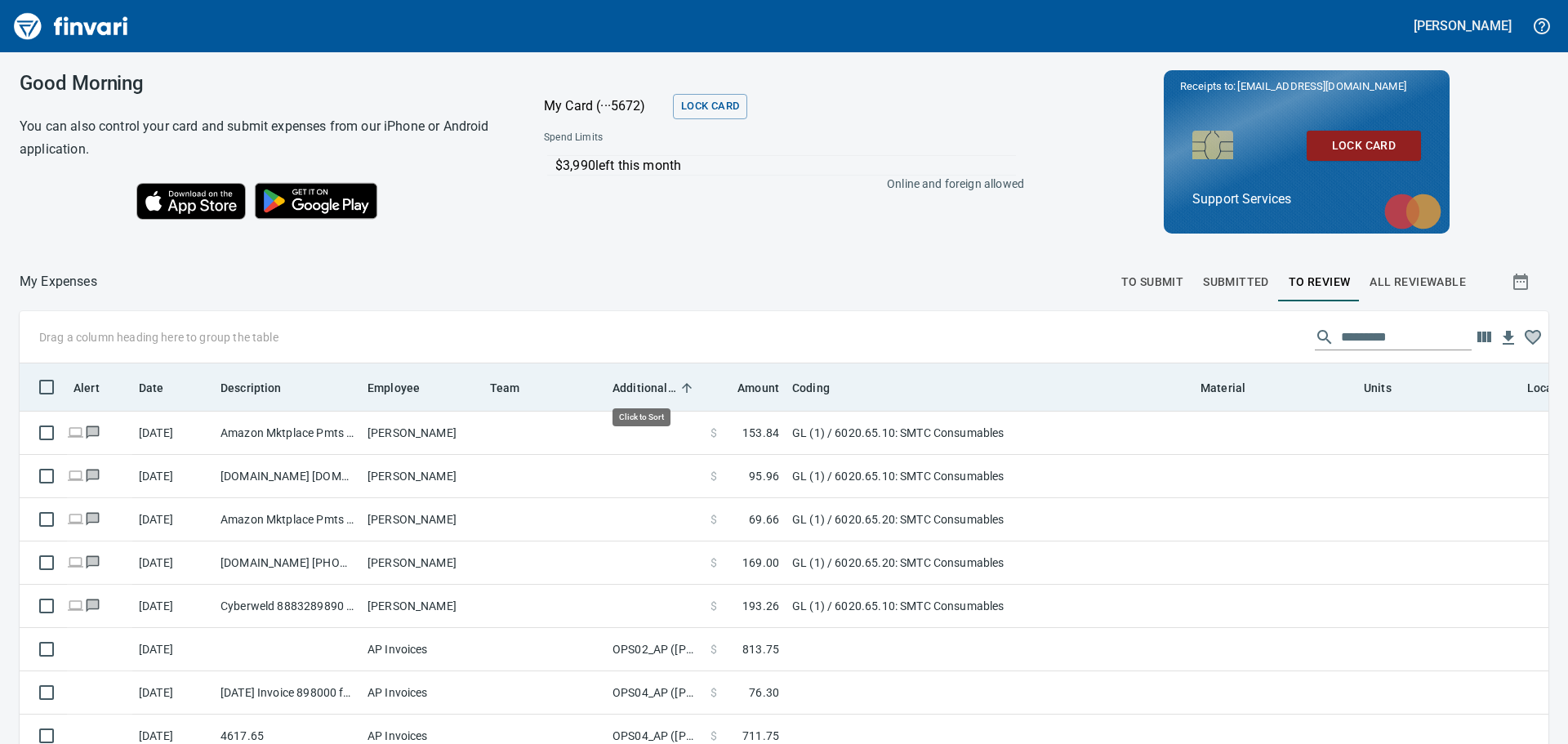
click at [653, 387] on span "Additional Reviewer" at bounding box center [644, 388] width 63 height 20
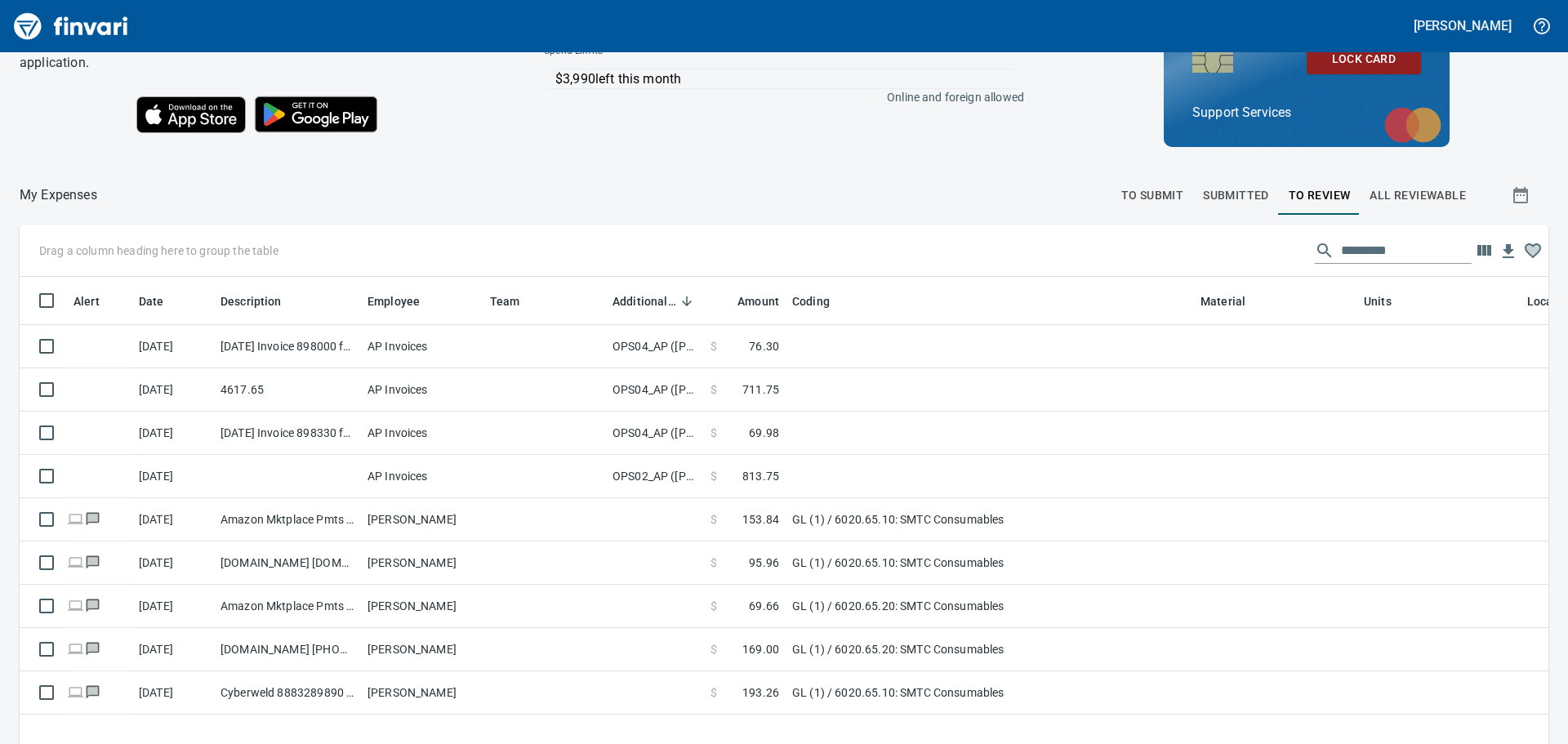
scroll to position [0, 0]
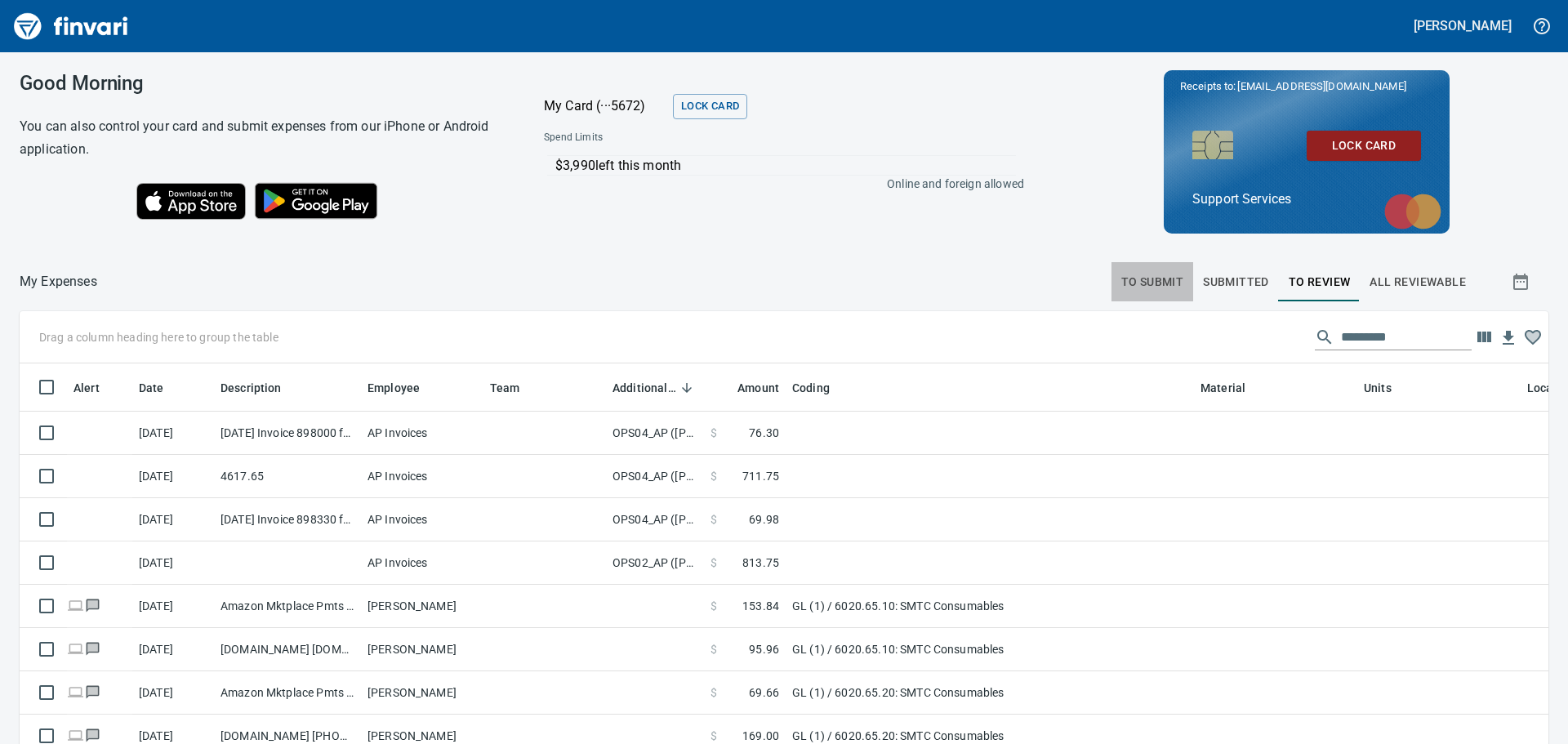
click at [1141, 287] on span "To Submit" at bounding box center [1153, 282] width 63 height 21
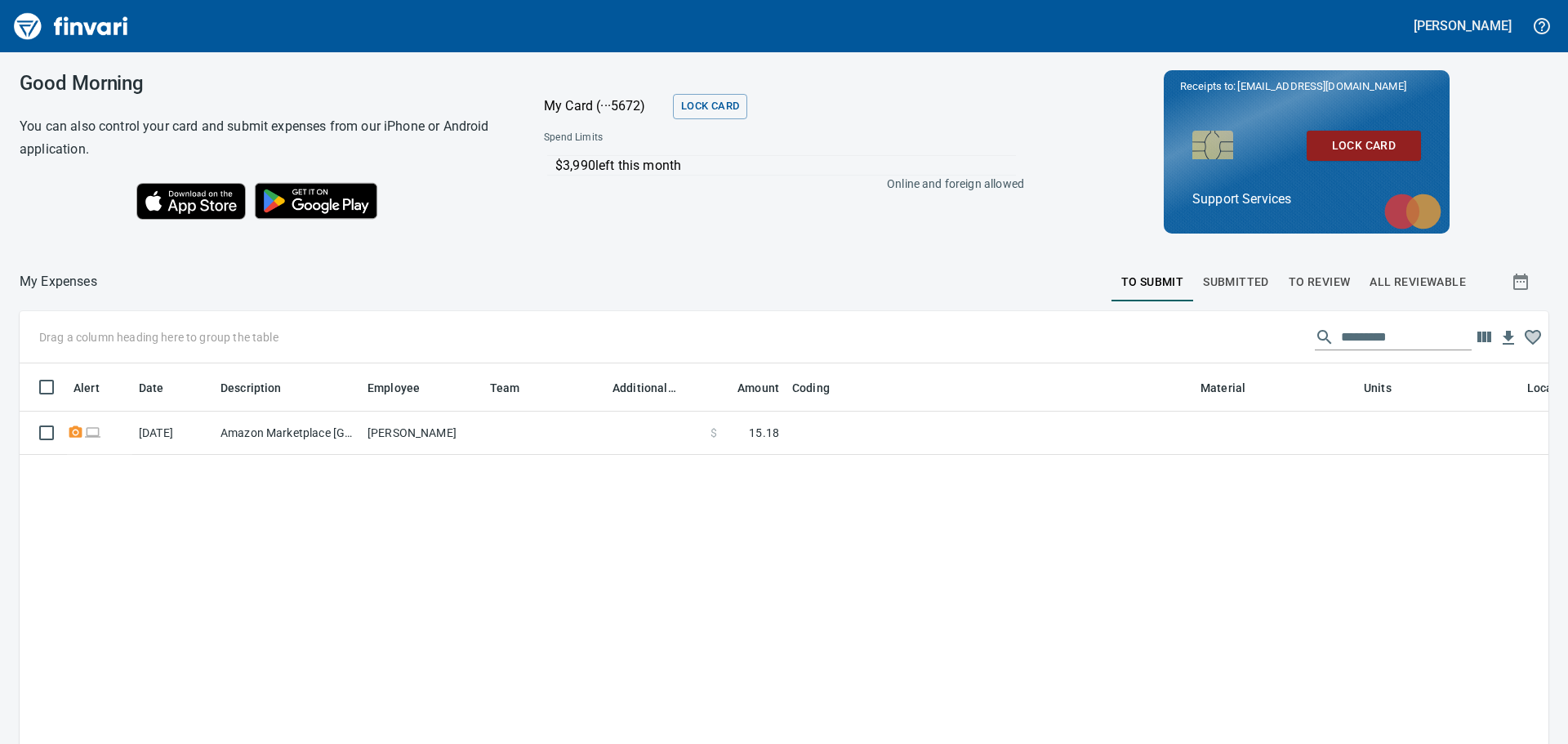
scroll to position [2, 2]
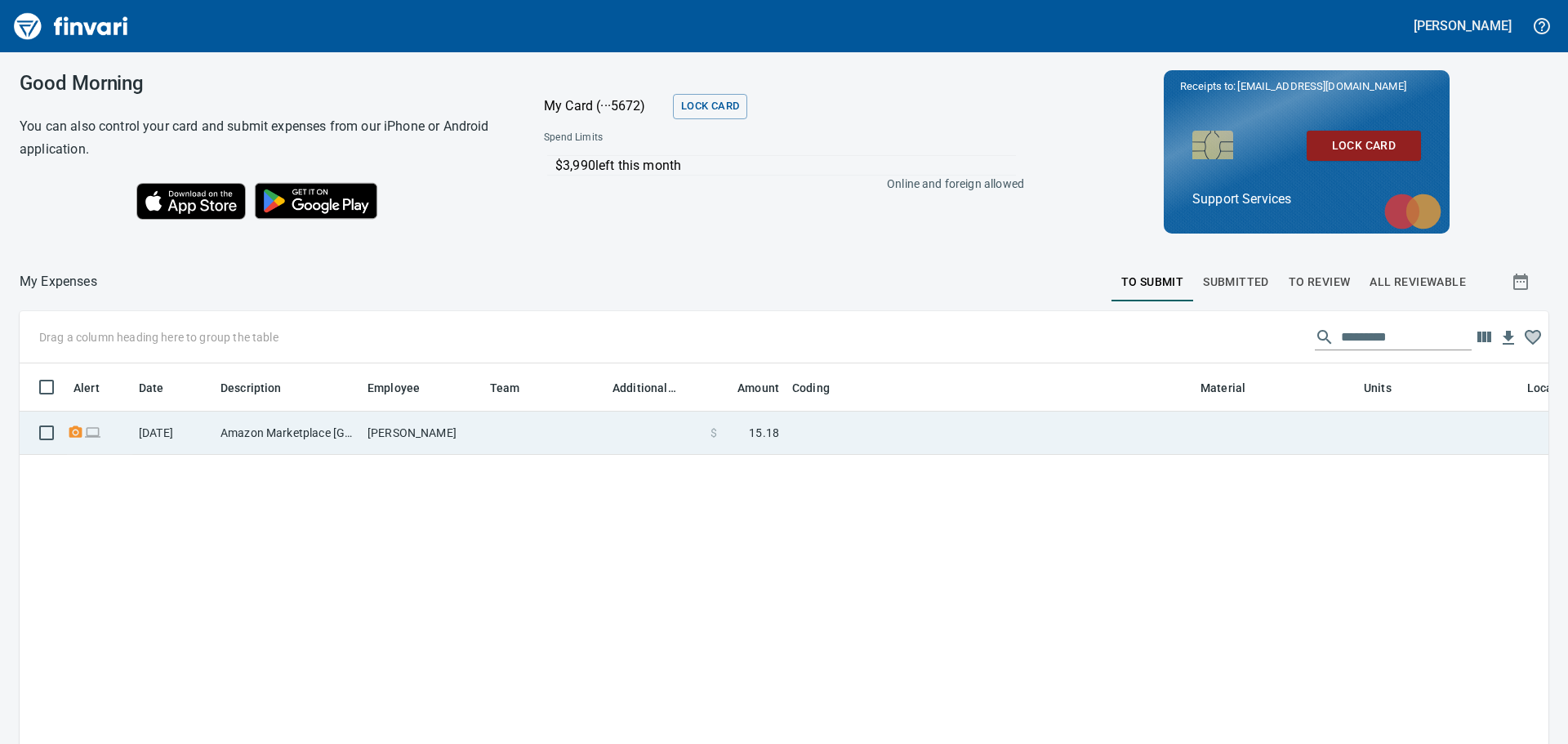
click at [479, 442] on td "[PERSON_NAME]" at bounding box center [422, 433] width 123 height 44
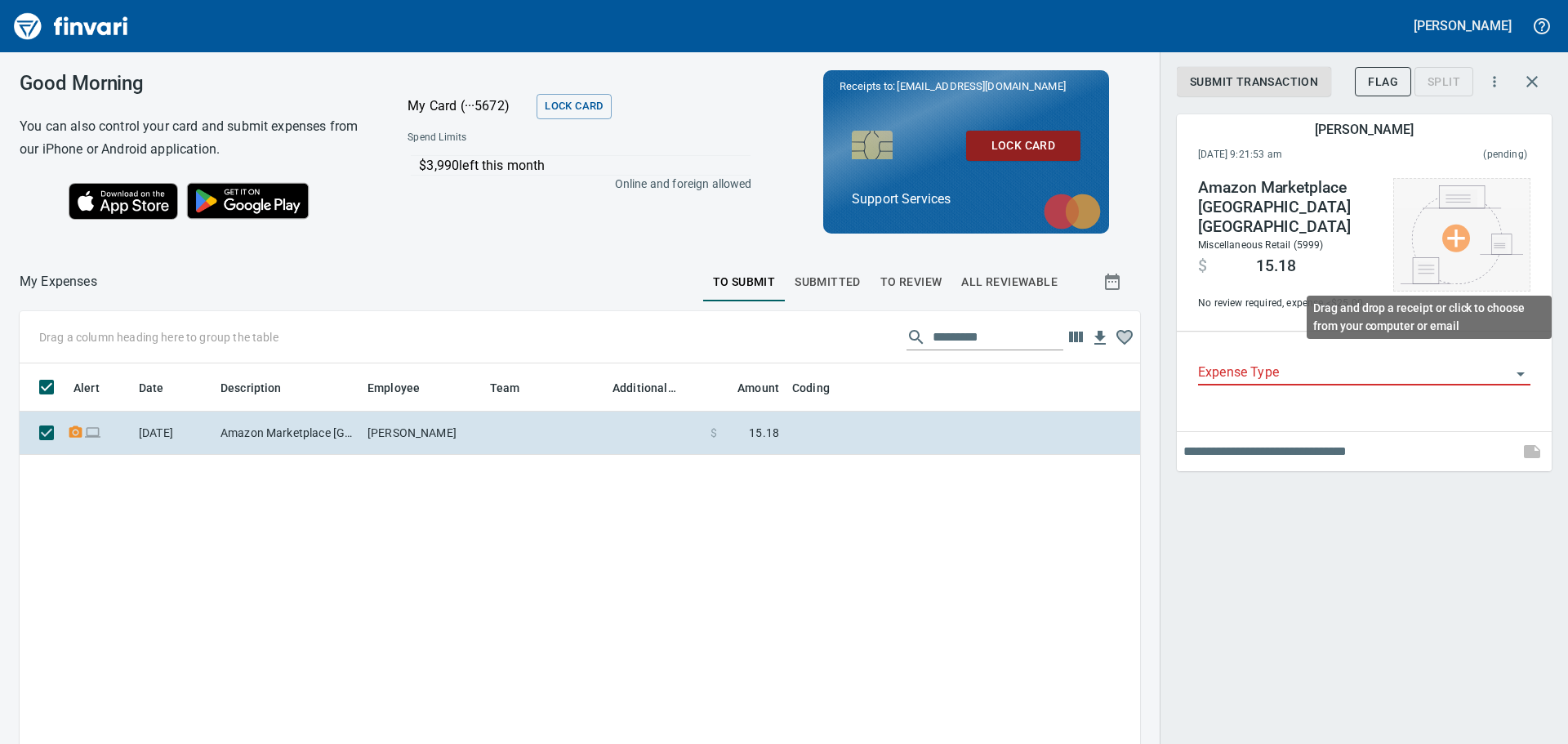
click at [1473, 232] on img at bounding box center [1462, 235] width 123 height 99
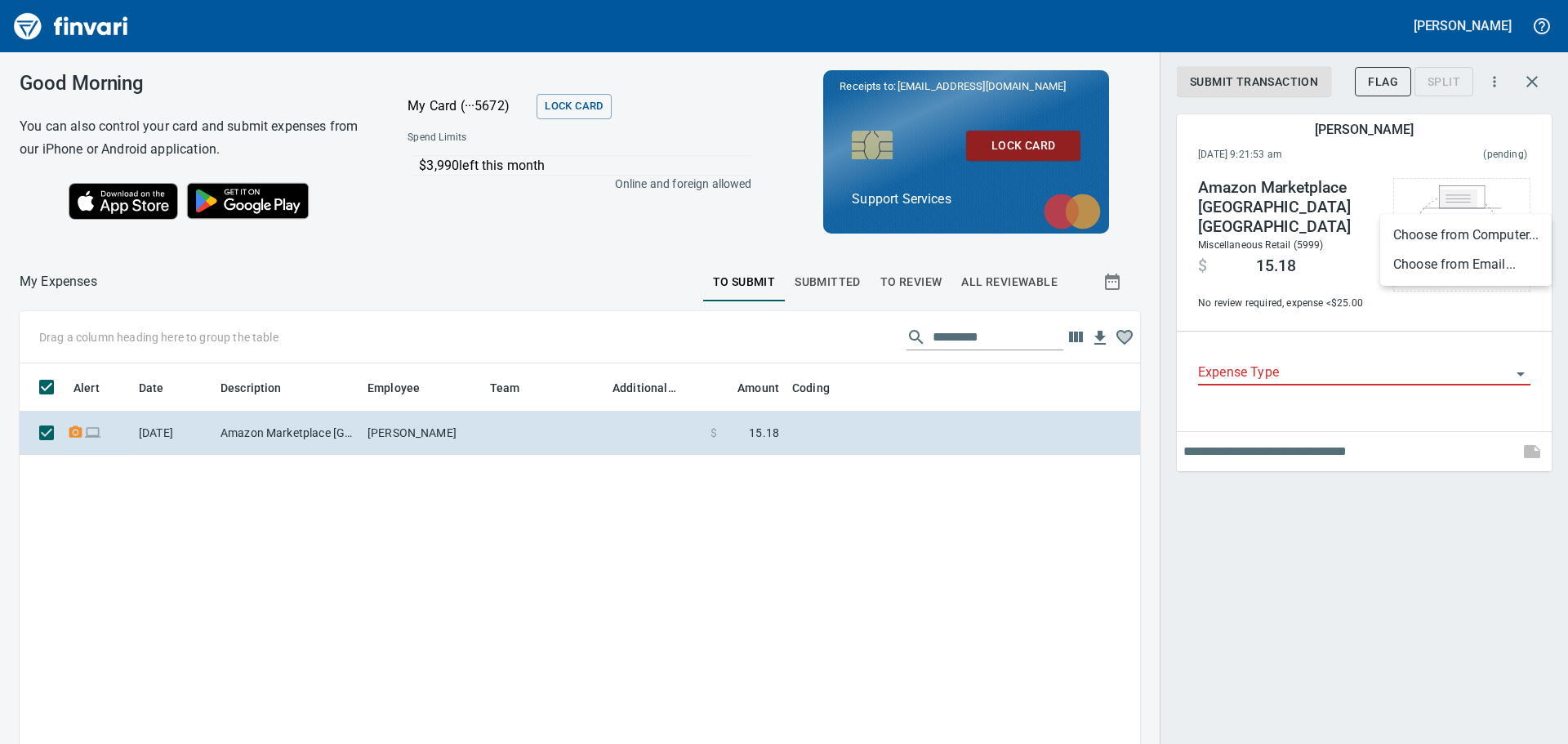
click at [1448, 266] on li "Choose from Email..." at bounding box center [1466, 264] width 171 height 30
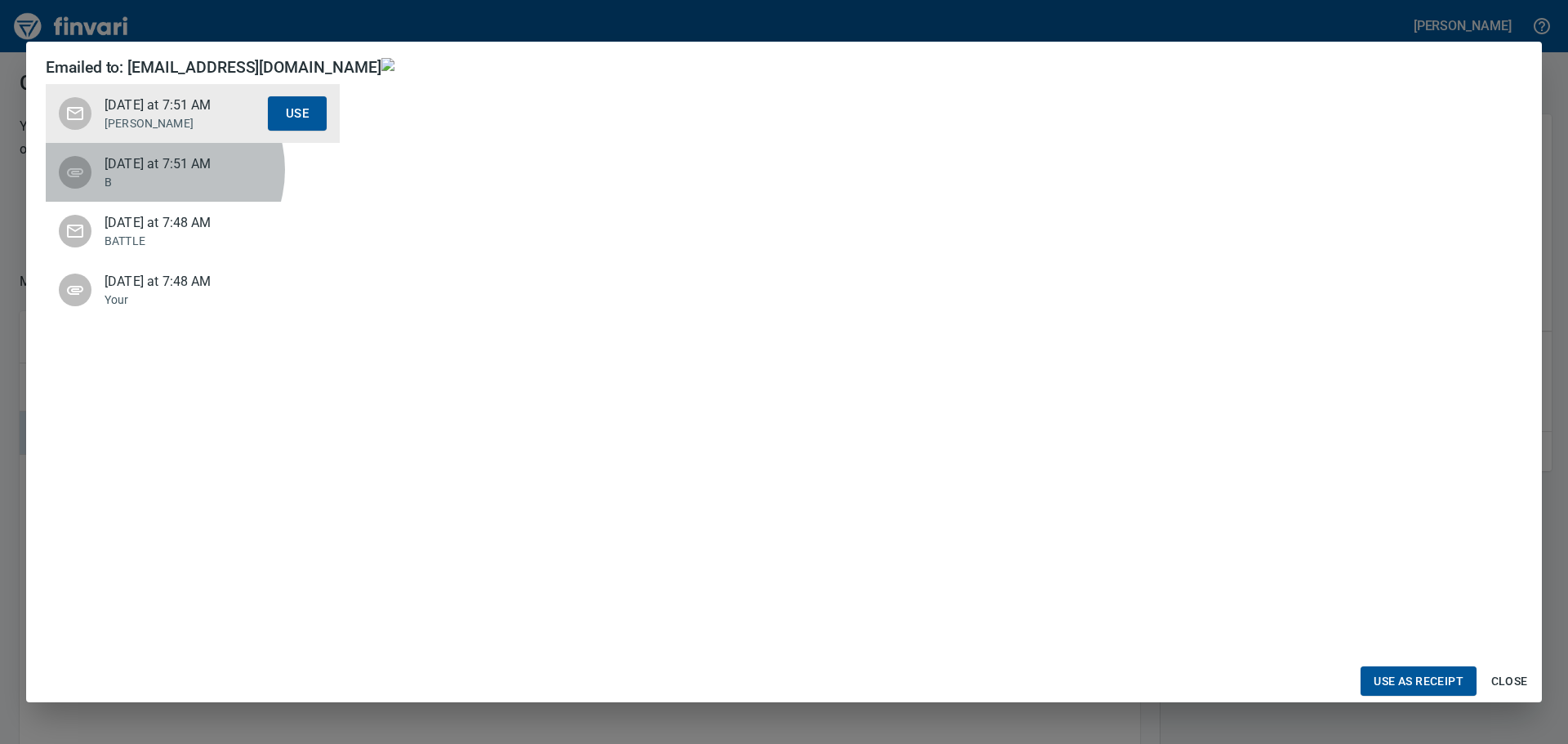
click at [159, 170] on span "[DATE] at 7:51 AM" at bounding box center [186, 164] width 163 height 20
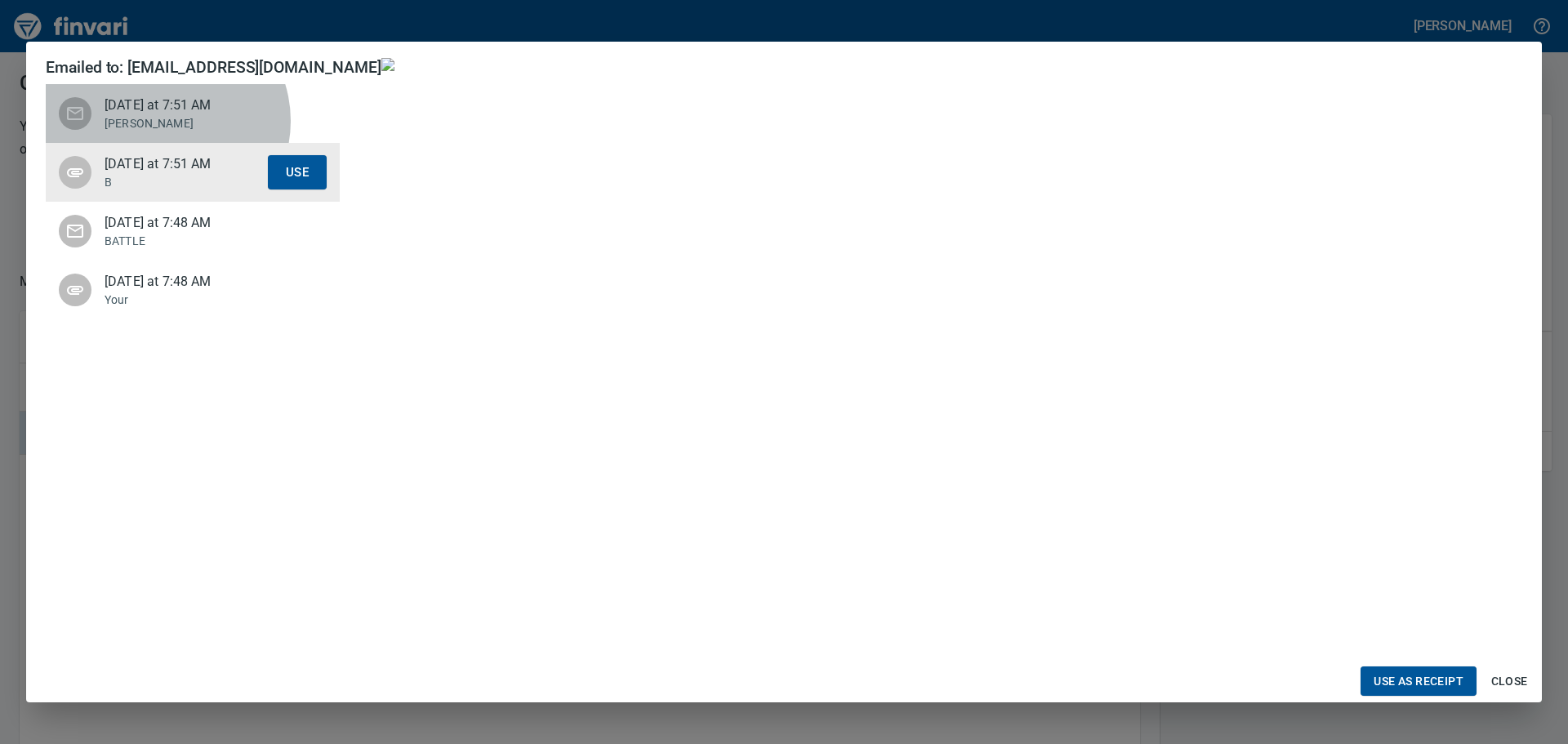
click at [165, 120] on p "[PERSON_NAME]" at bounding box center [186, 124] width 163 height 16
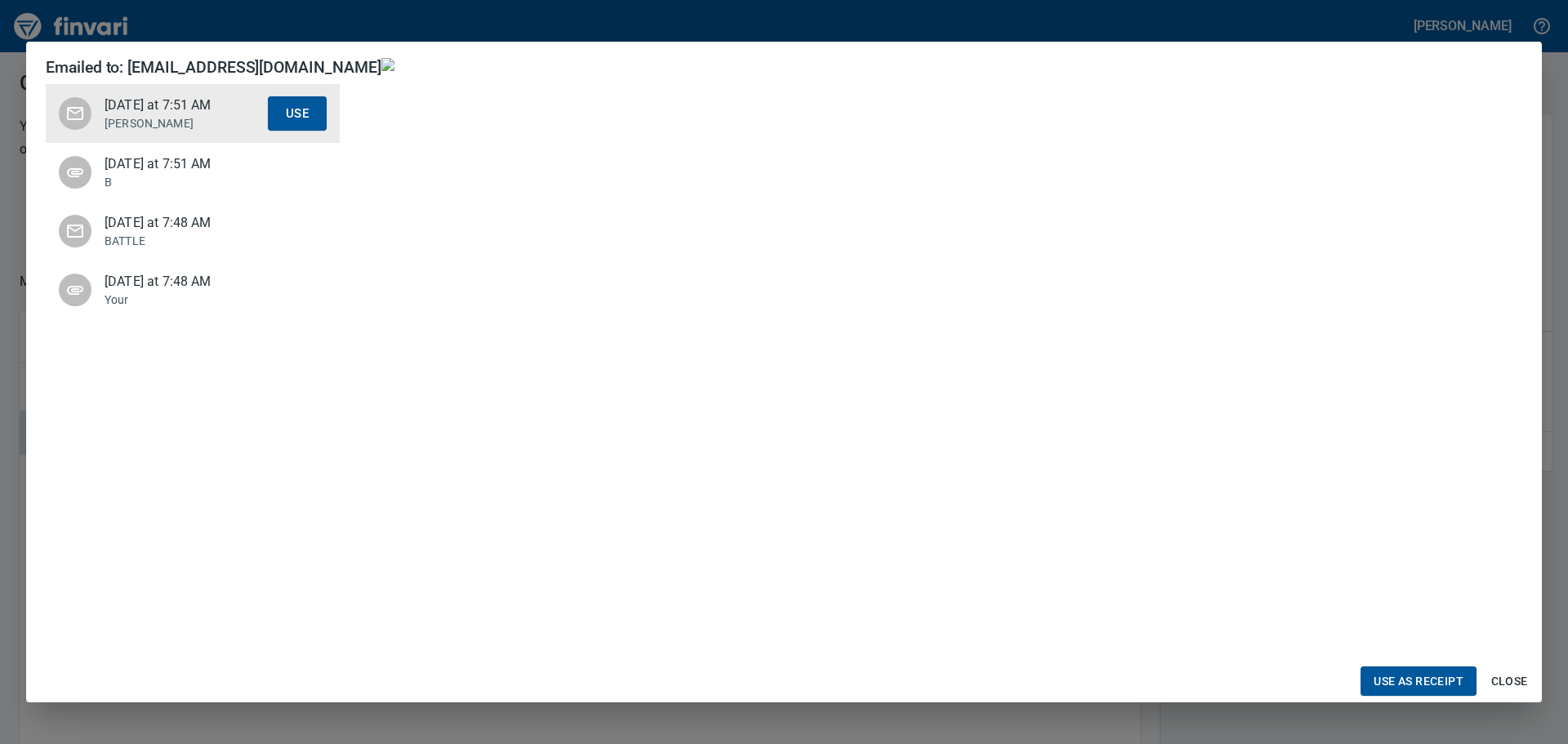
click at [157, 222] on span "[DATE] at 7:48 AM" at bounding box center [186, 223] width 163 height 20
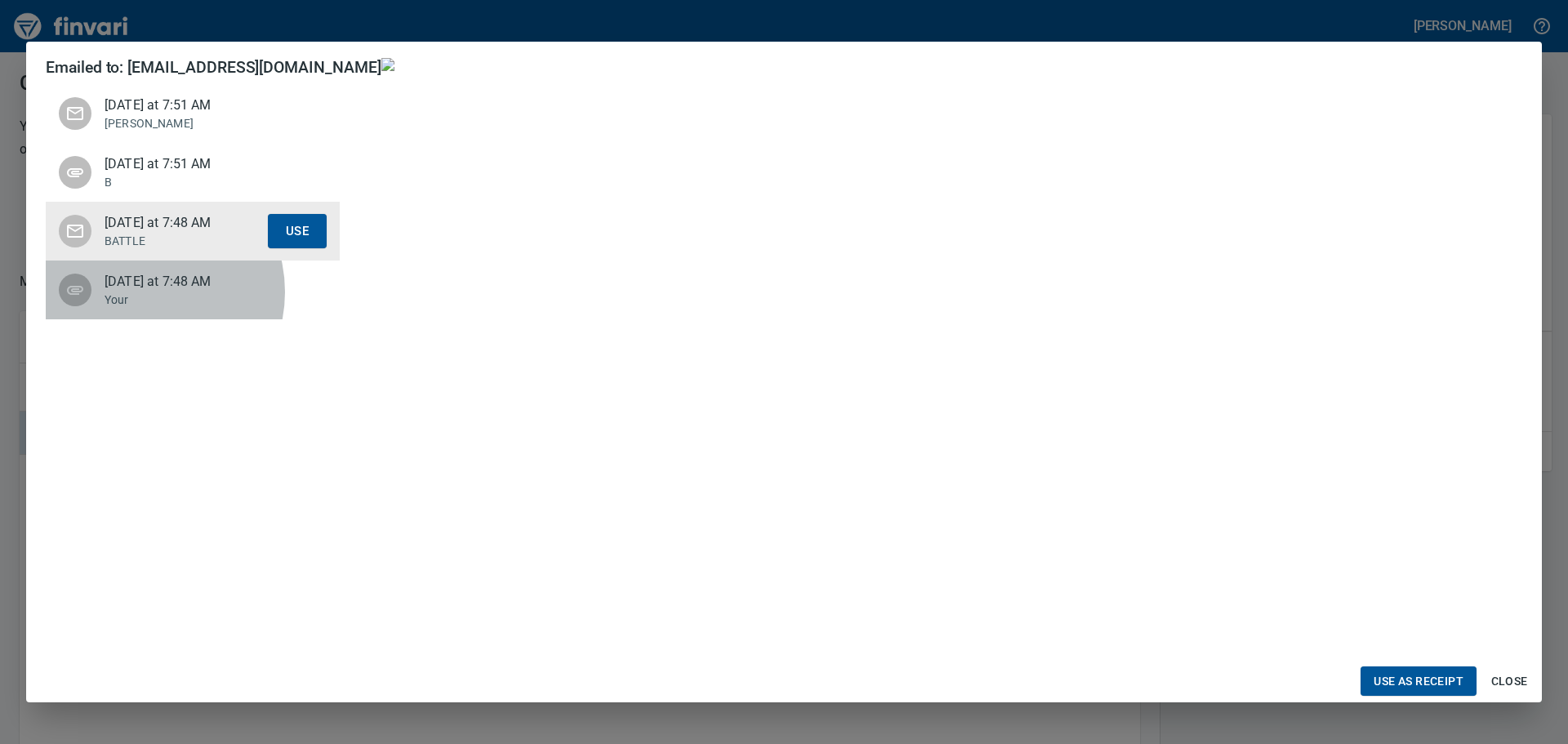
click at [140, 292] on p "Your" at bounding box center [186, 300] width 163 height 16
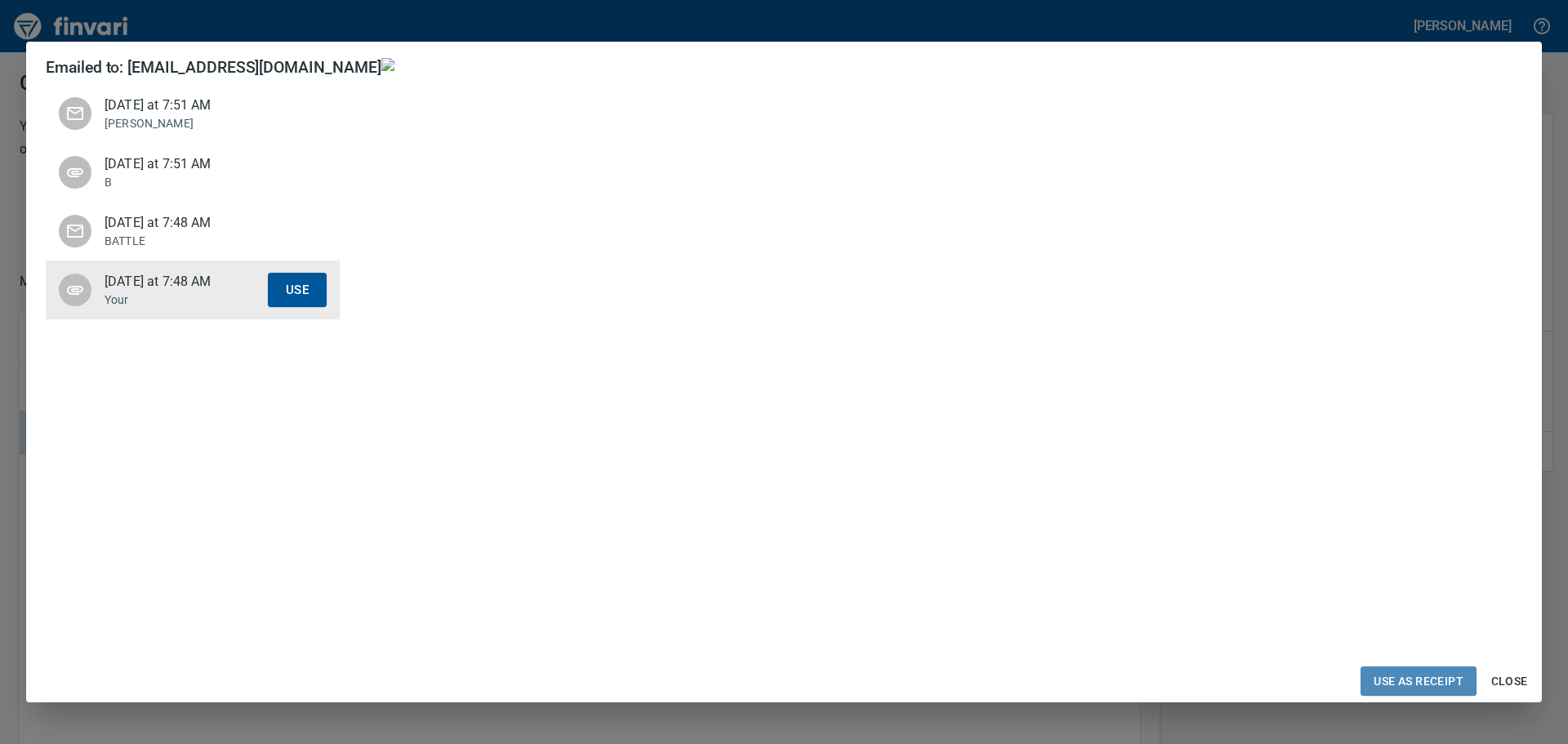
click at [1416, 681] on span "Use as Receipt" at bounding box center [1418, 681] width 90 height 21
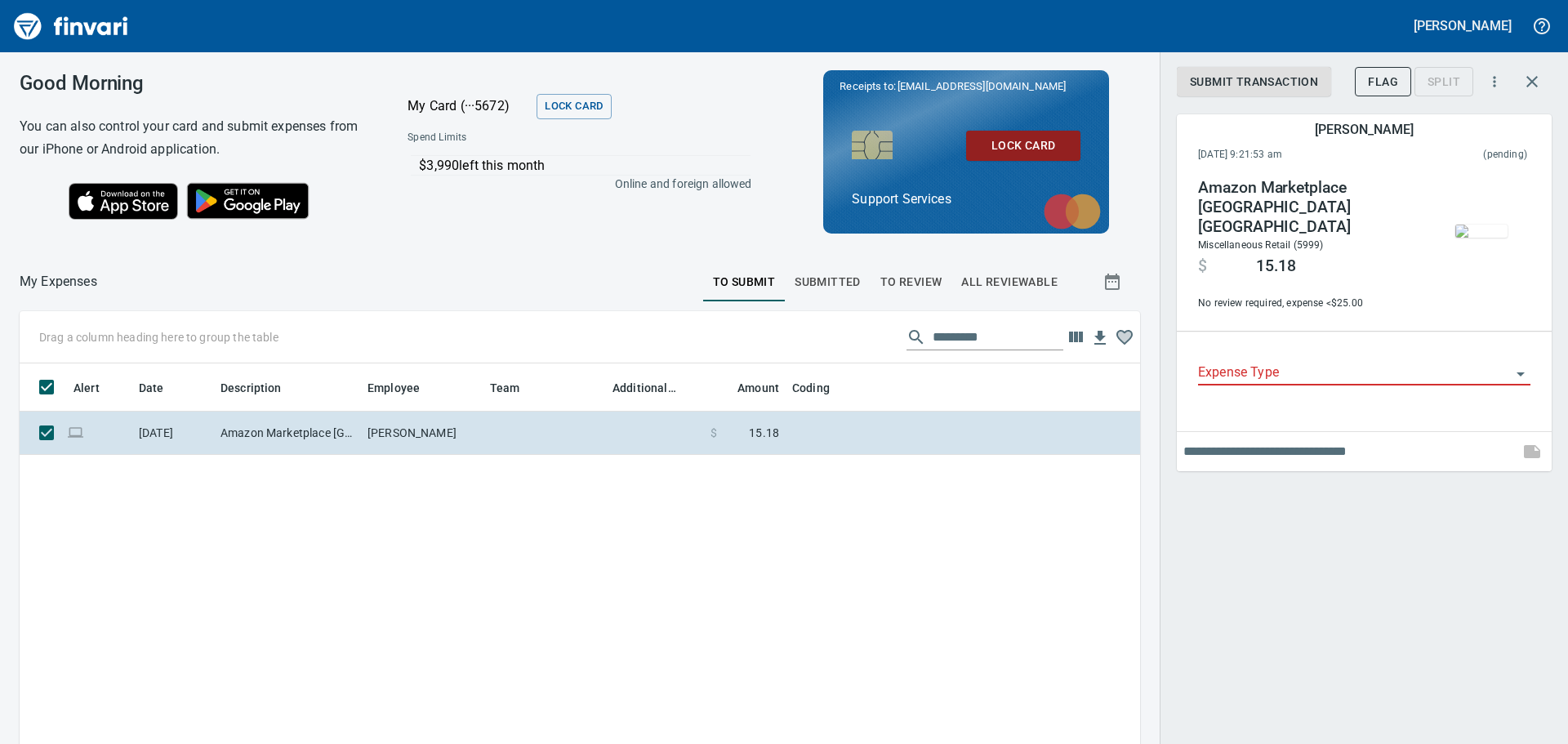
click at [1267, 362] on input "Expense Type" at bounding box center [1355, 373] width 313 height 23
click at [1259, 349] on span at bounding box center [1365, 365] width 333 height 34
click at [1361, 439] on input "text" at bounding box center [1348, 452] width 329 height 26
click at [1275, 352] on span at bounding box center [1365, 365] width 333 height 34
click at [1315, 349] on div "Expense Type" at bounding box center [1365, 367] width 333 height 37
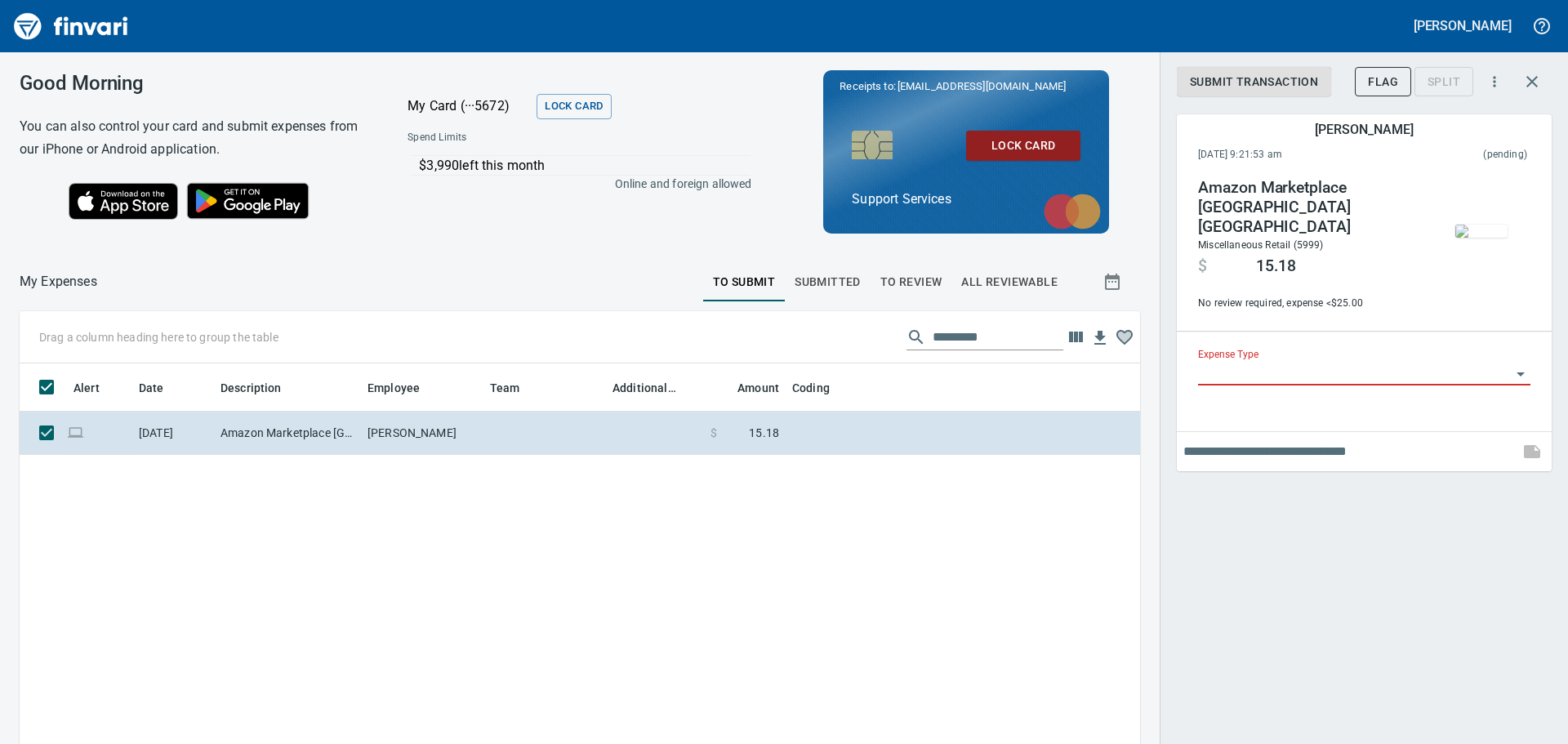
click at [1305, 365] on input "Expense Type" at bounding box center [1355, 373] width 313 height 23
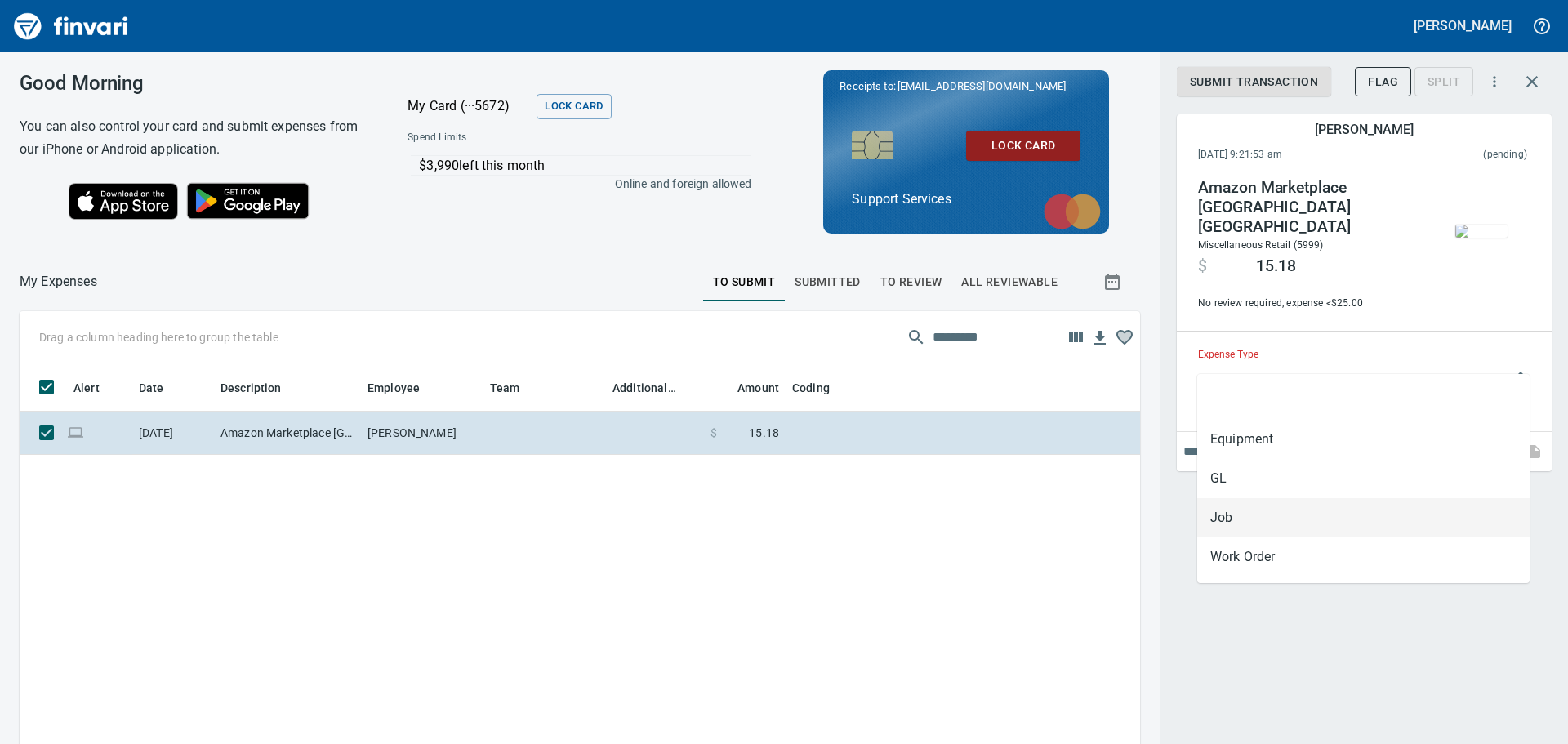
click at [1245, 509] on li "Job" at bounding box center [1364, 518] width 333 height 40
type input "***"
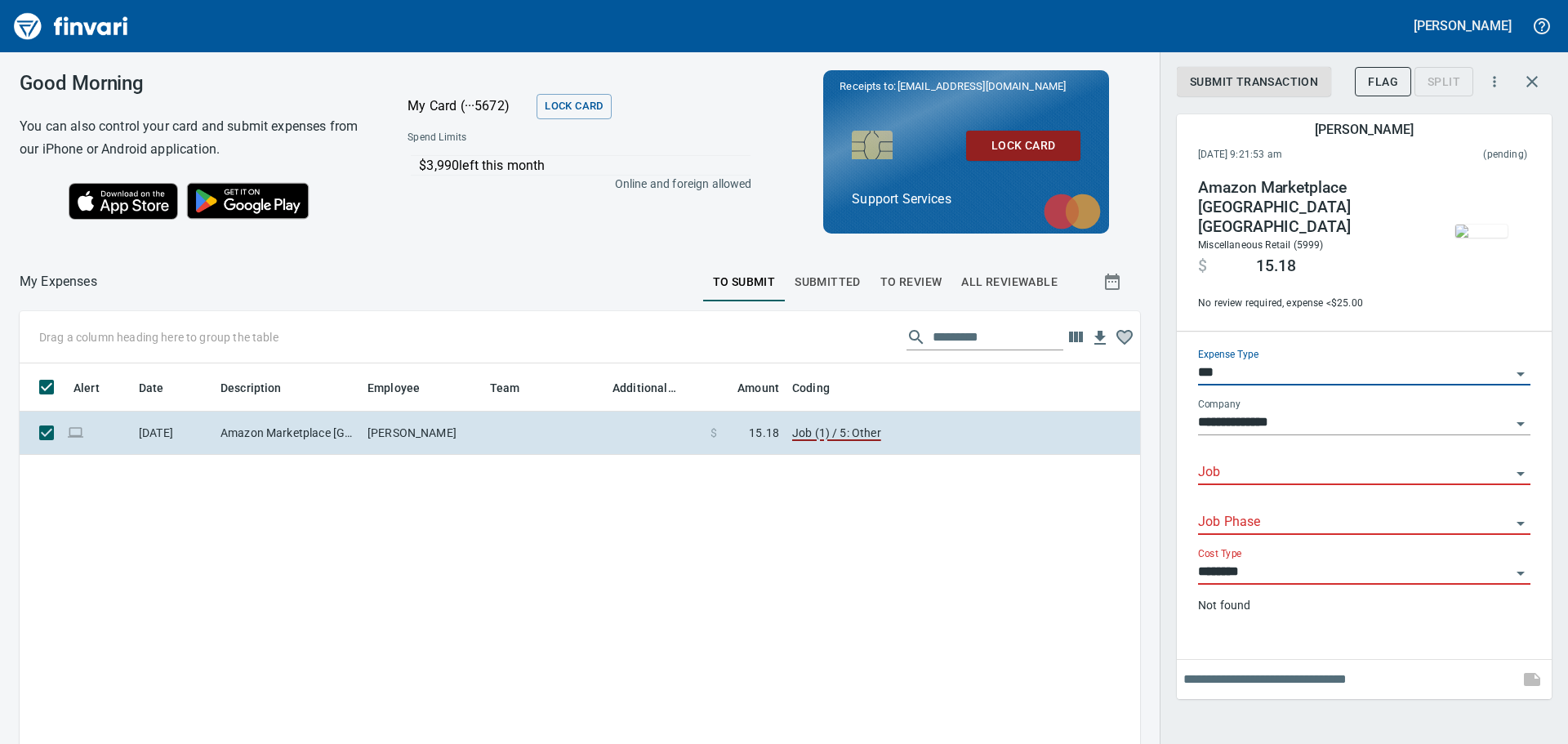
click at [1240, 463] on input "Job" at bounding box center [1355, 473] width 313 height 23
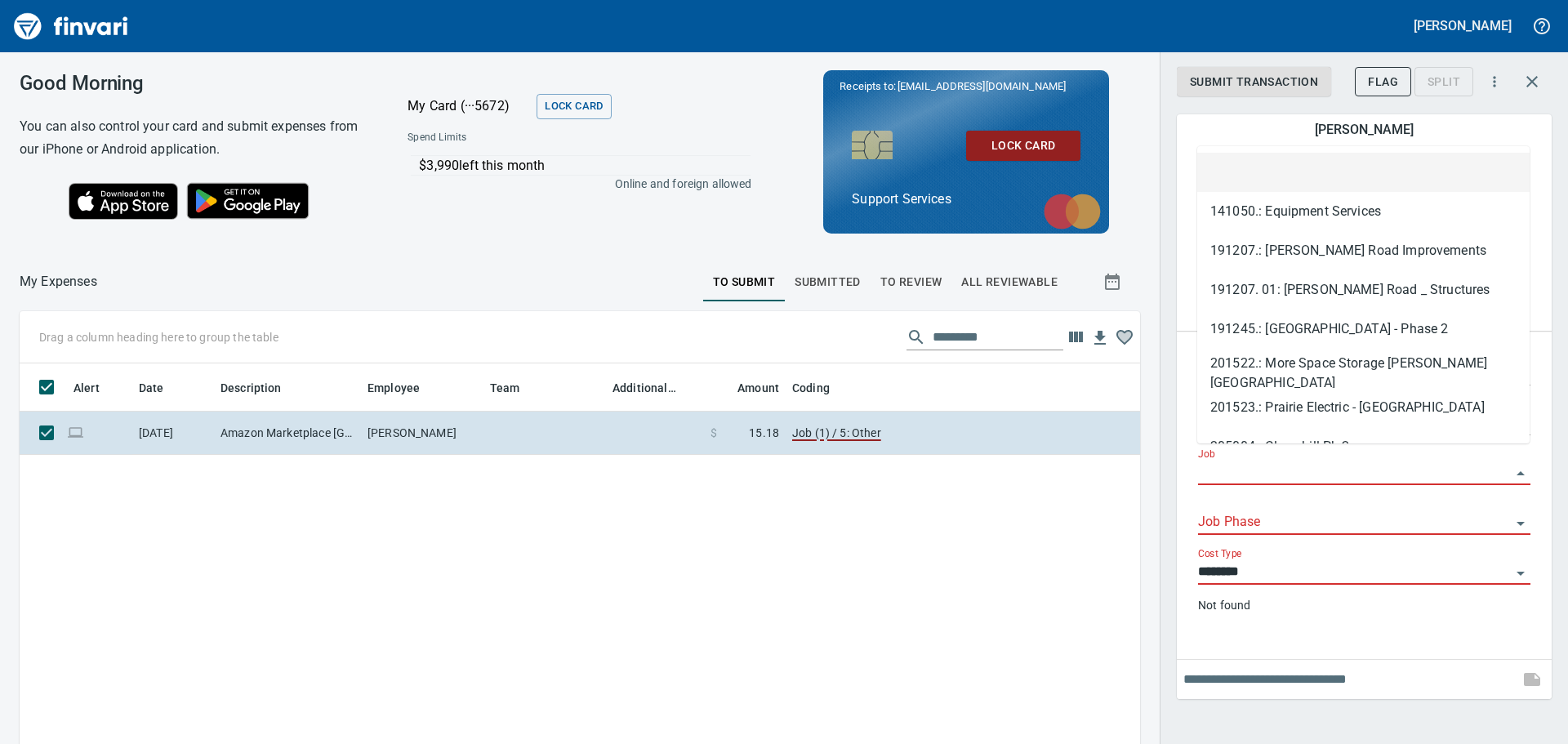
click at [1230, 631] on div "**********" at bounding box center [1364, 491] width 358 height 311
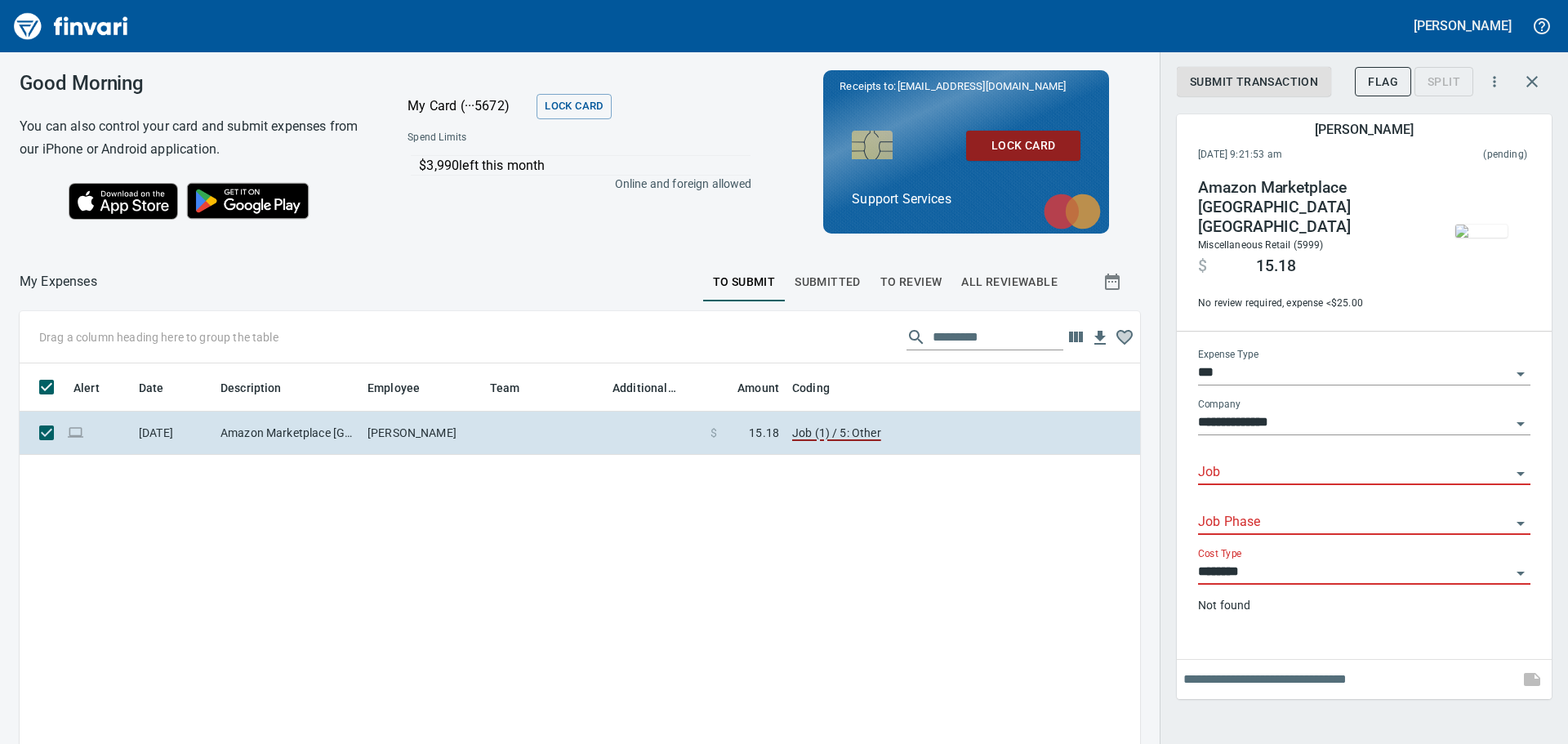
click at [1315, 419] on input "**********" at bounding box center [1355, 423] width 313 height 23
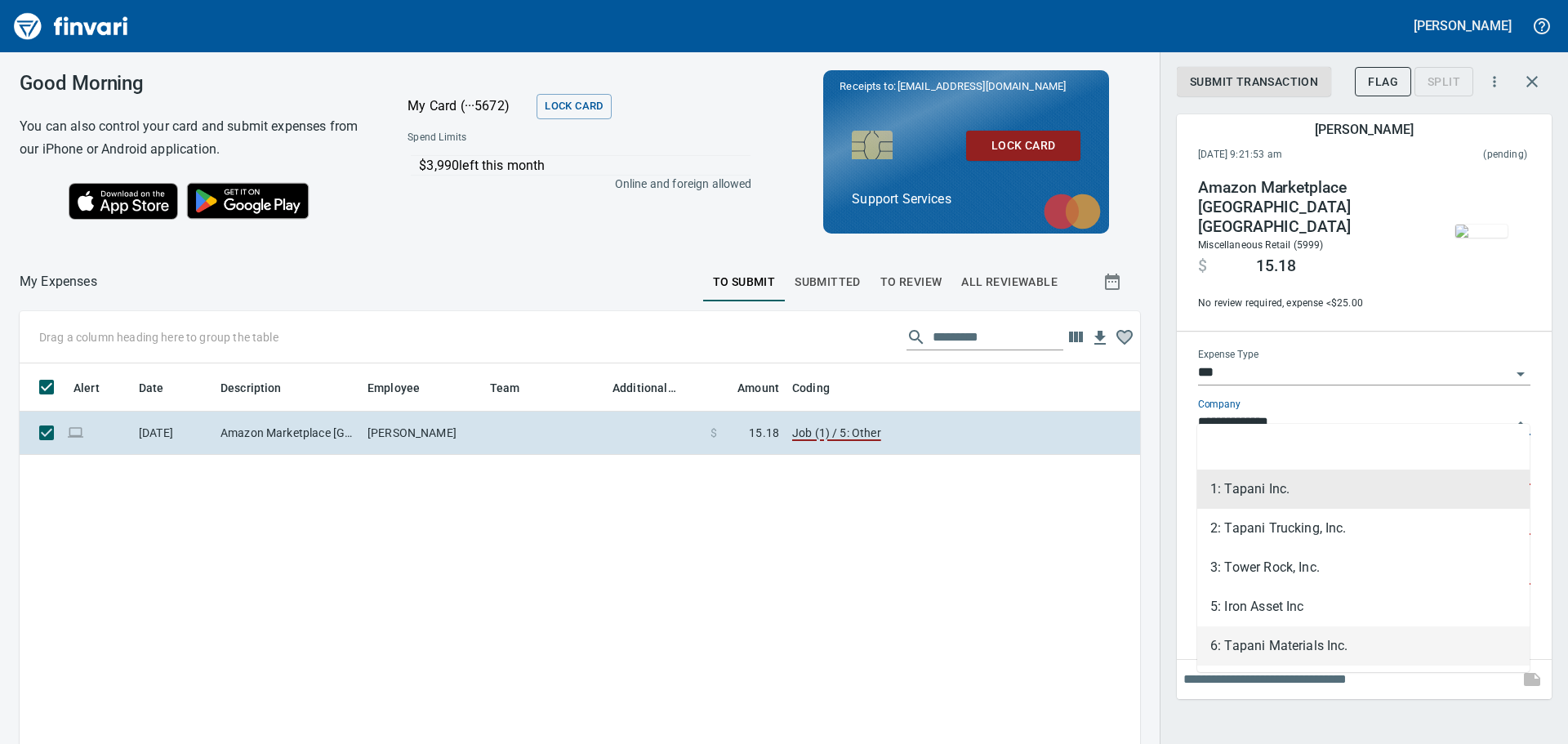
click at [1302, 632] on li "6: Tapani Materials Inc." at bounding box center [1364, 647] width 333 height 40
type input "**********"
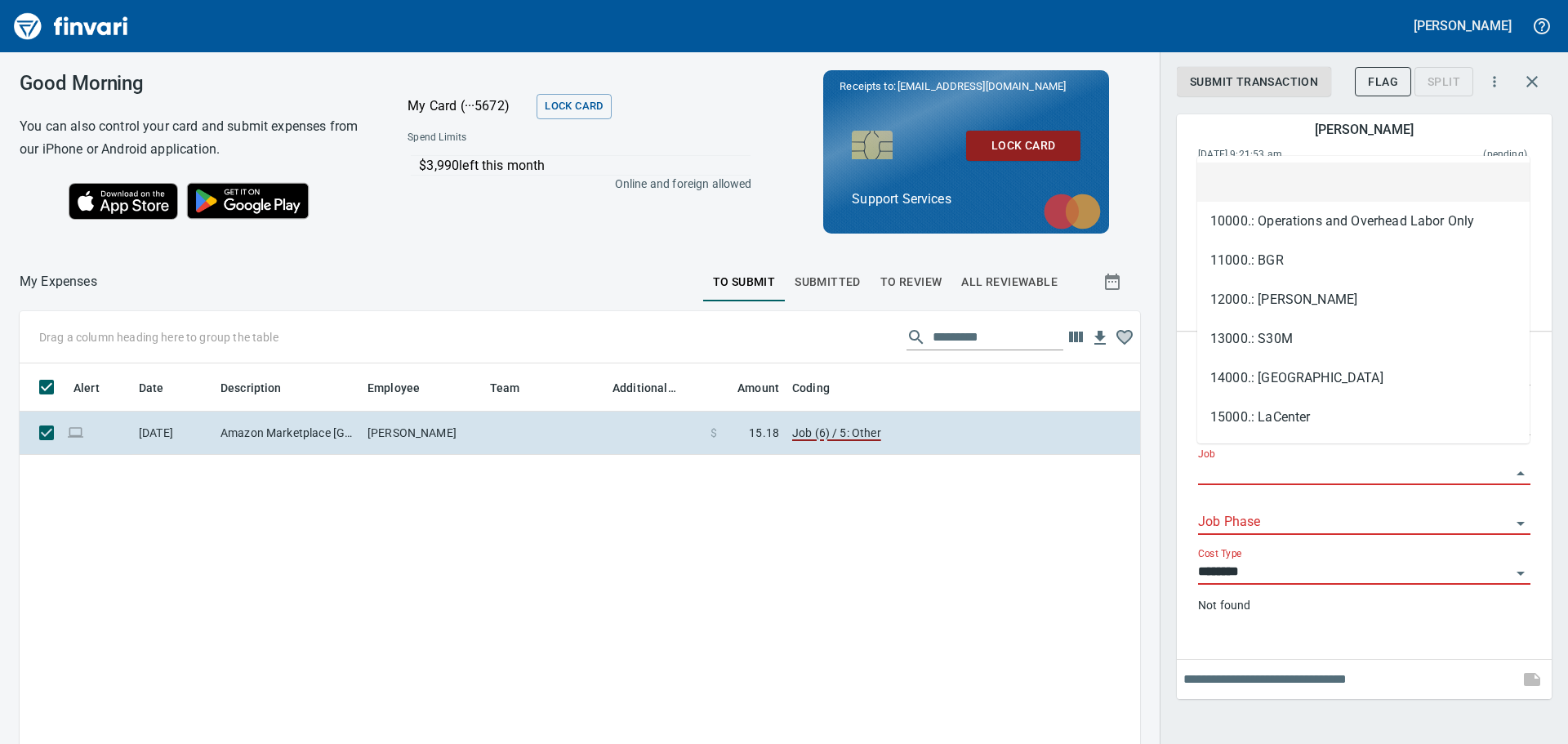
click at [1242, 461] on input "Job" at bounding box center [1355, 473] width 313 height 23
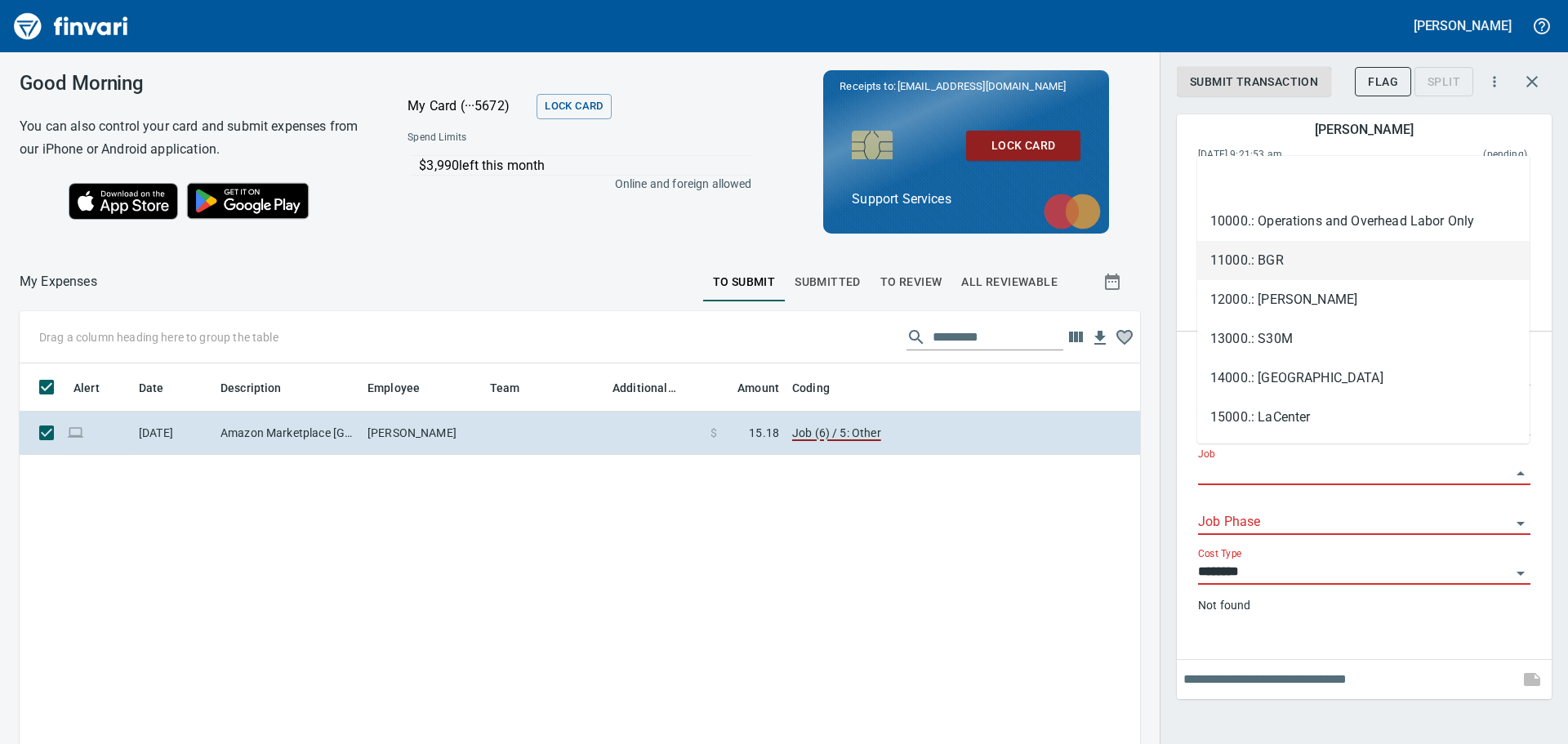
click at [1266, 268] on li "11000.: BGR" at bounding box center [1364, 261] width 333 height 40
type input "**********"
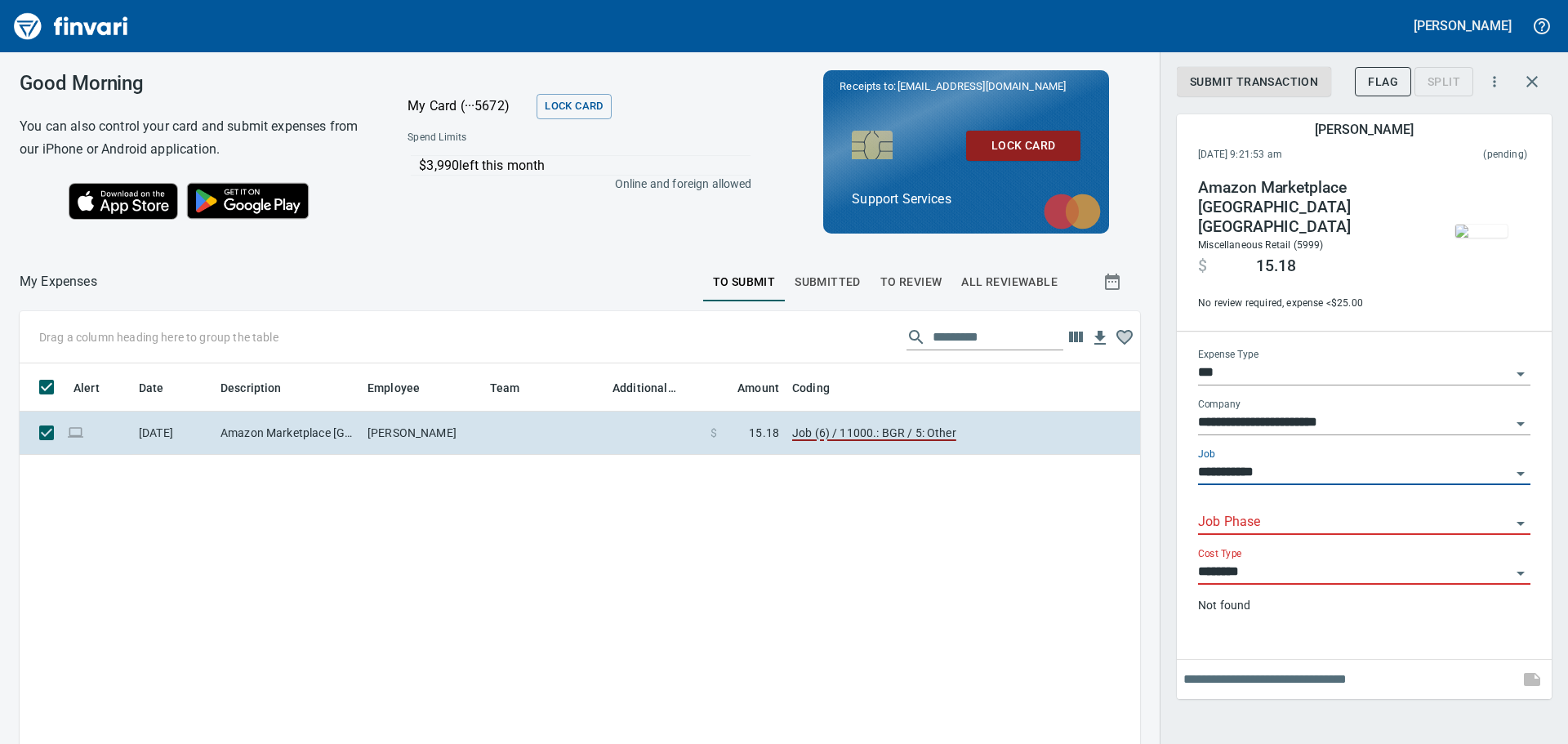
click at [1244, 498] on div "Job Phase" at bounding box center [1365, 517] width 333 height 37
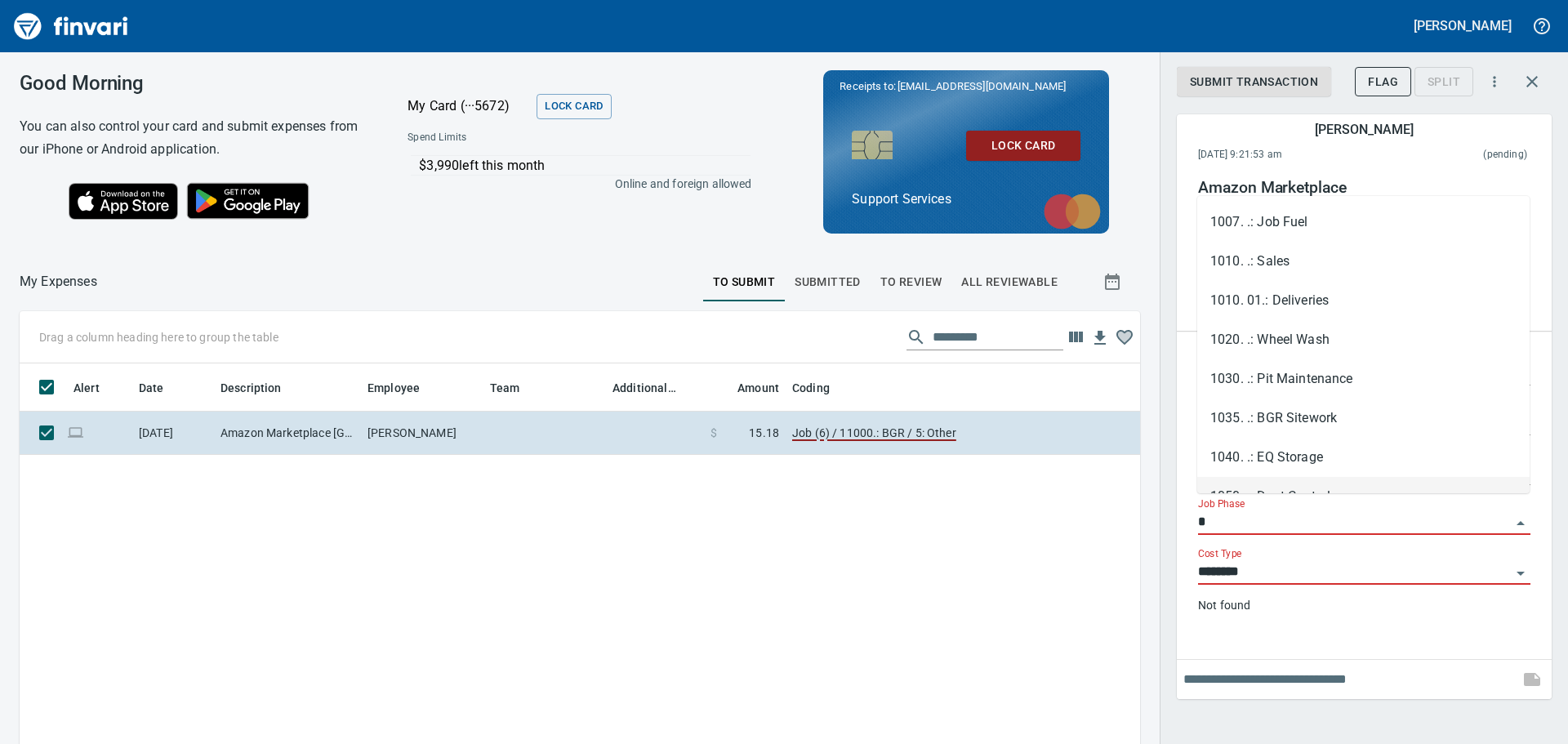
type input "*"
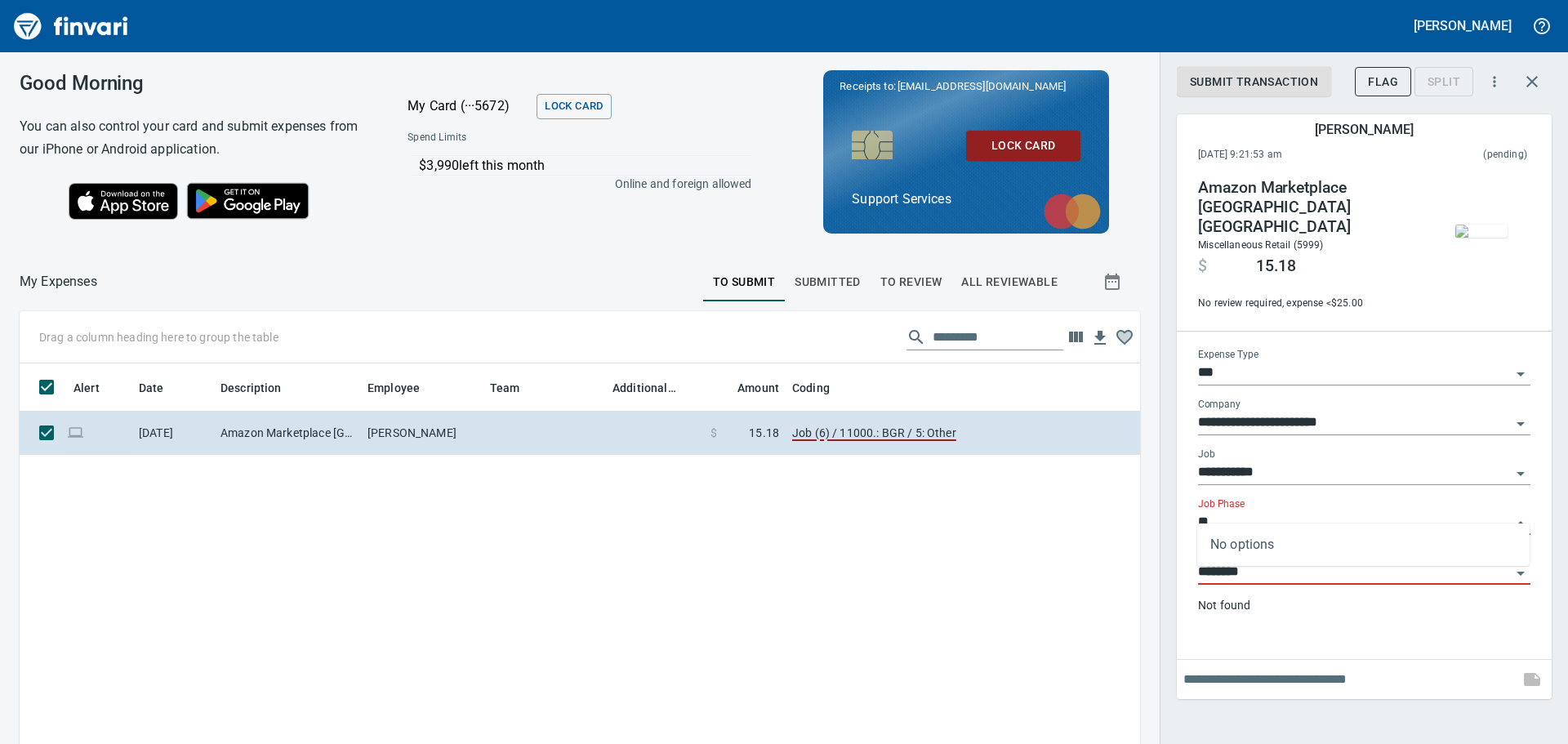
type input "*"
click at [1289, 349] on div "Expense Type ***" at bounding box center [1365, 367] width 333 height 37
click at [1389, 362] on input "***" at bounding box center [1355, 373] width 313 height 23
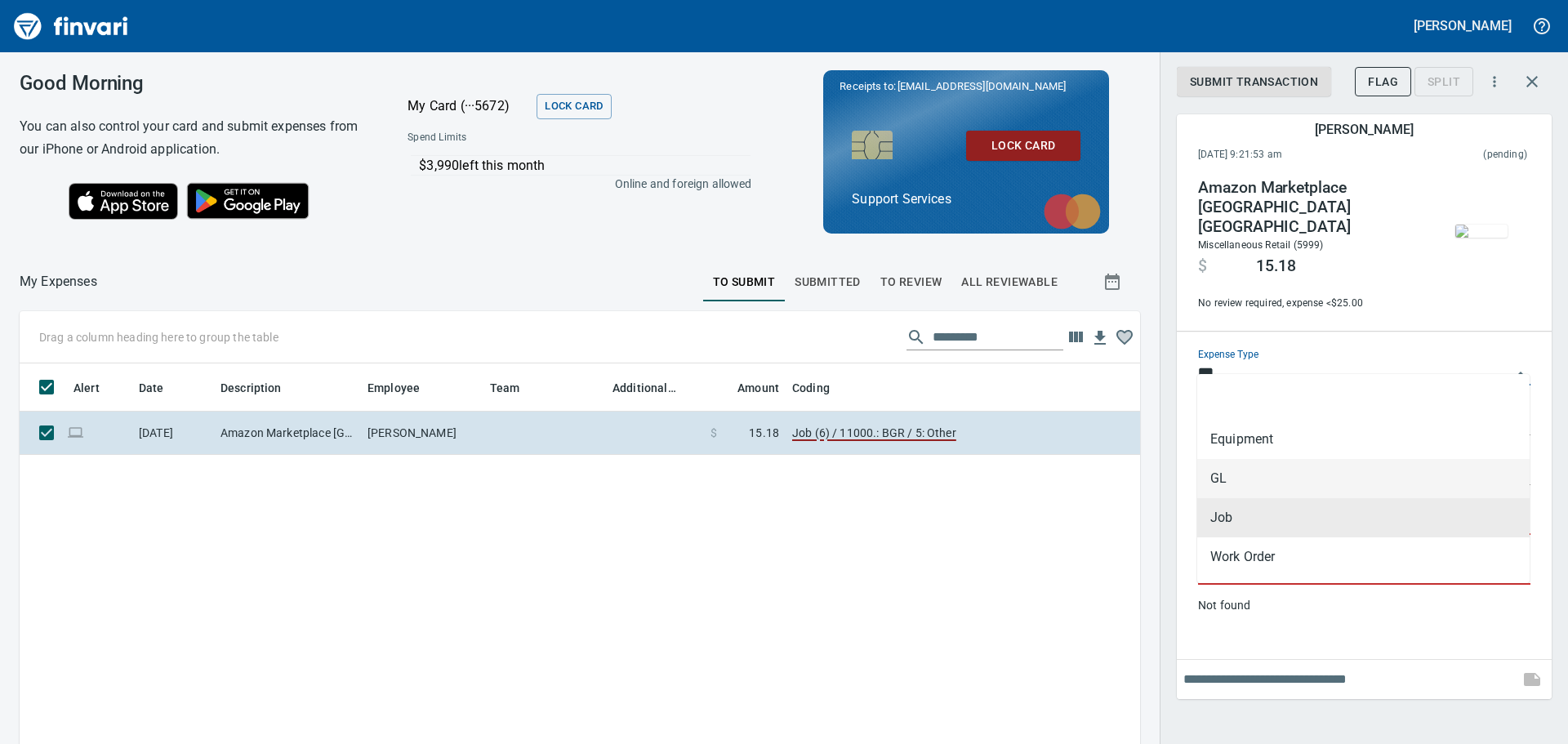
click at [1307, 475] on li "GL" at bounding box center [1364, 479] width 333 height 40
type input "**"
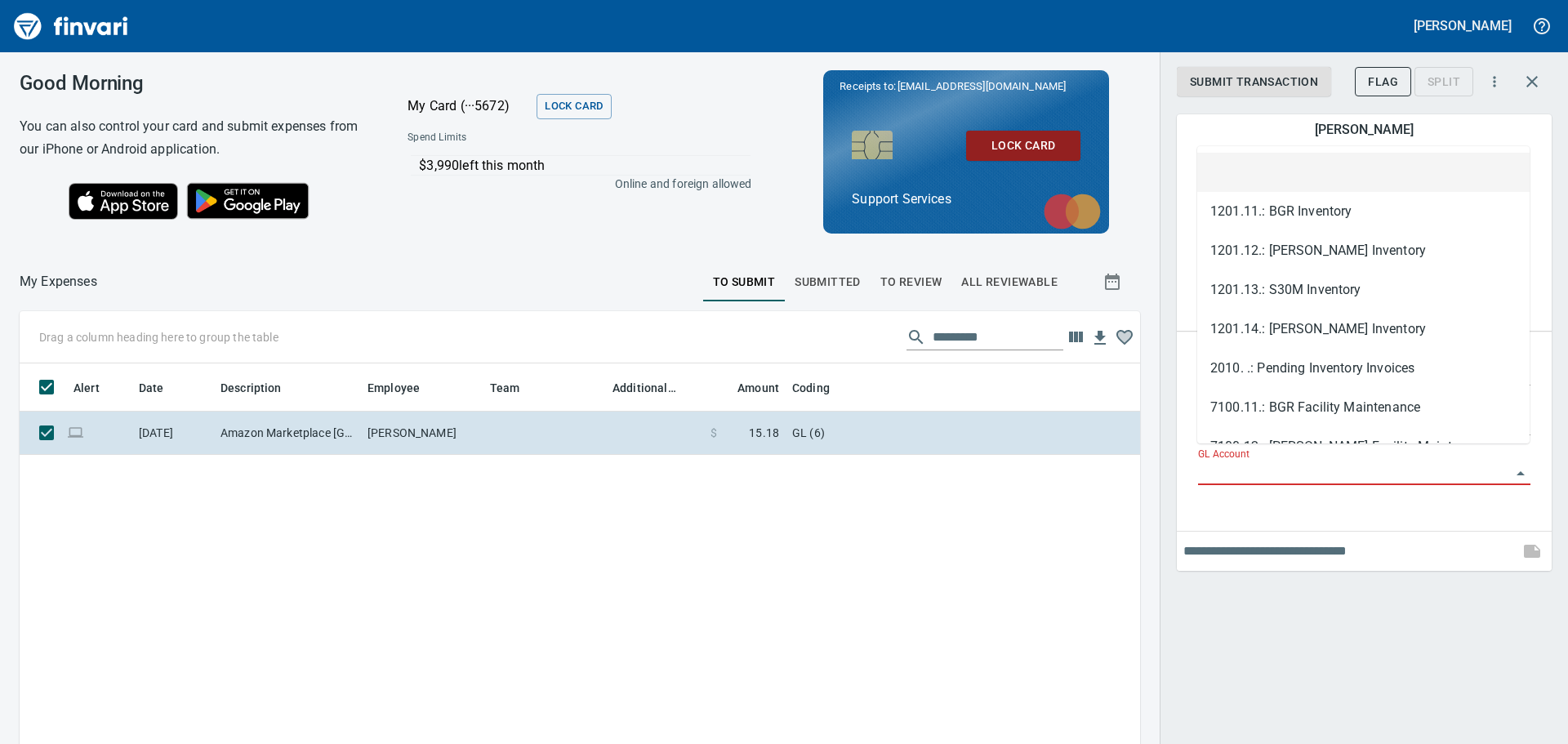
click at [1287, 461] on input "GL Account" at bounding box center [1355, 473] width 313 height 23
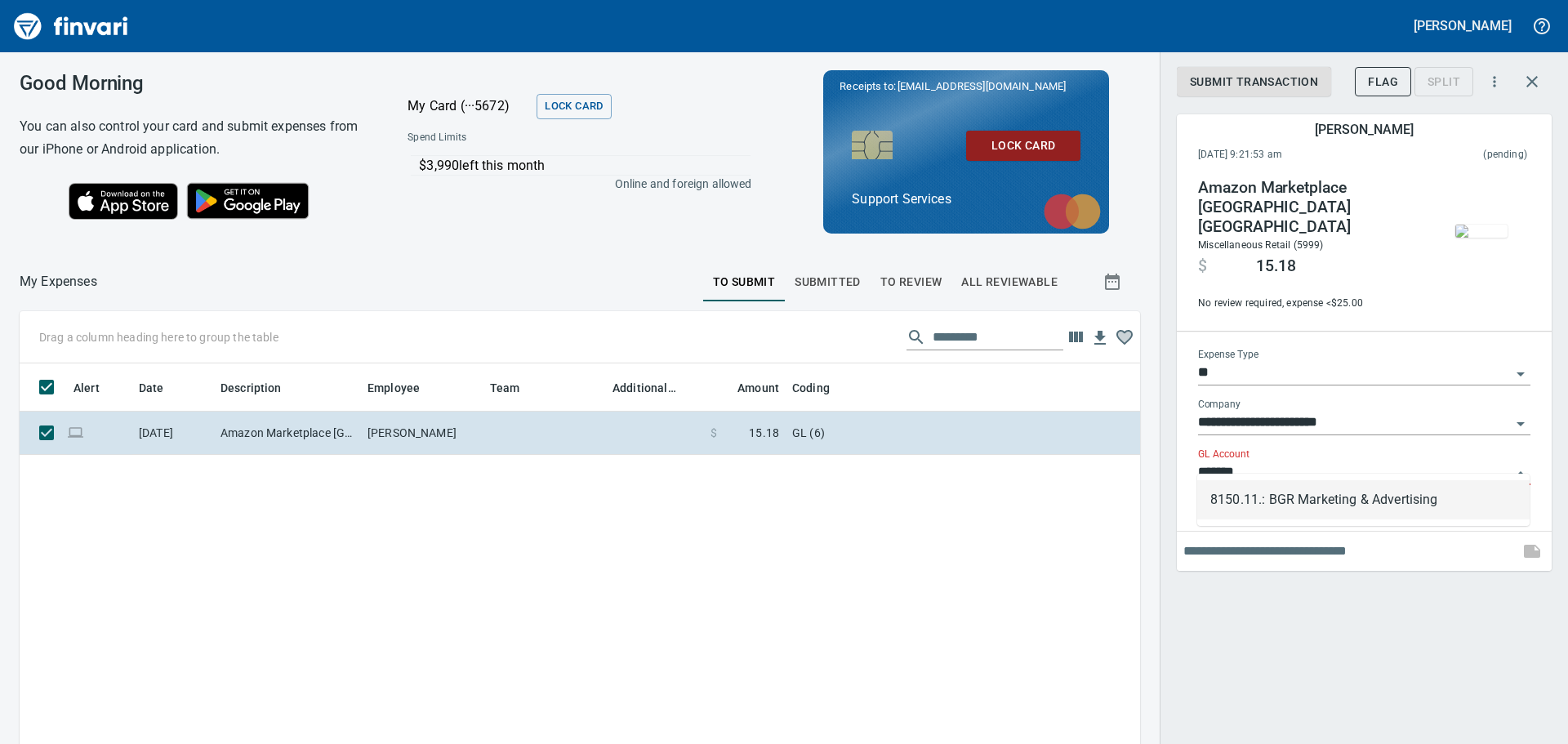
click at [1331, 517] on li "8150.11.: BGR Marketing & Advertising" at bounding box center [1364, 500] width 333 height 40
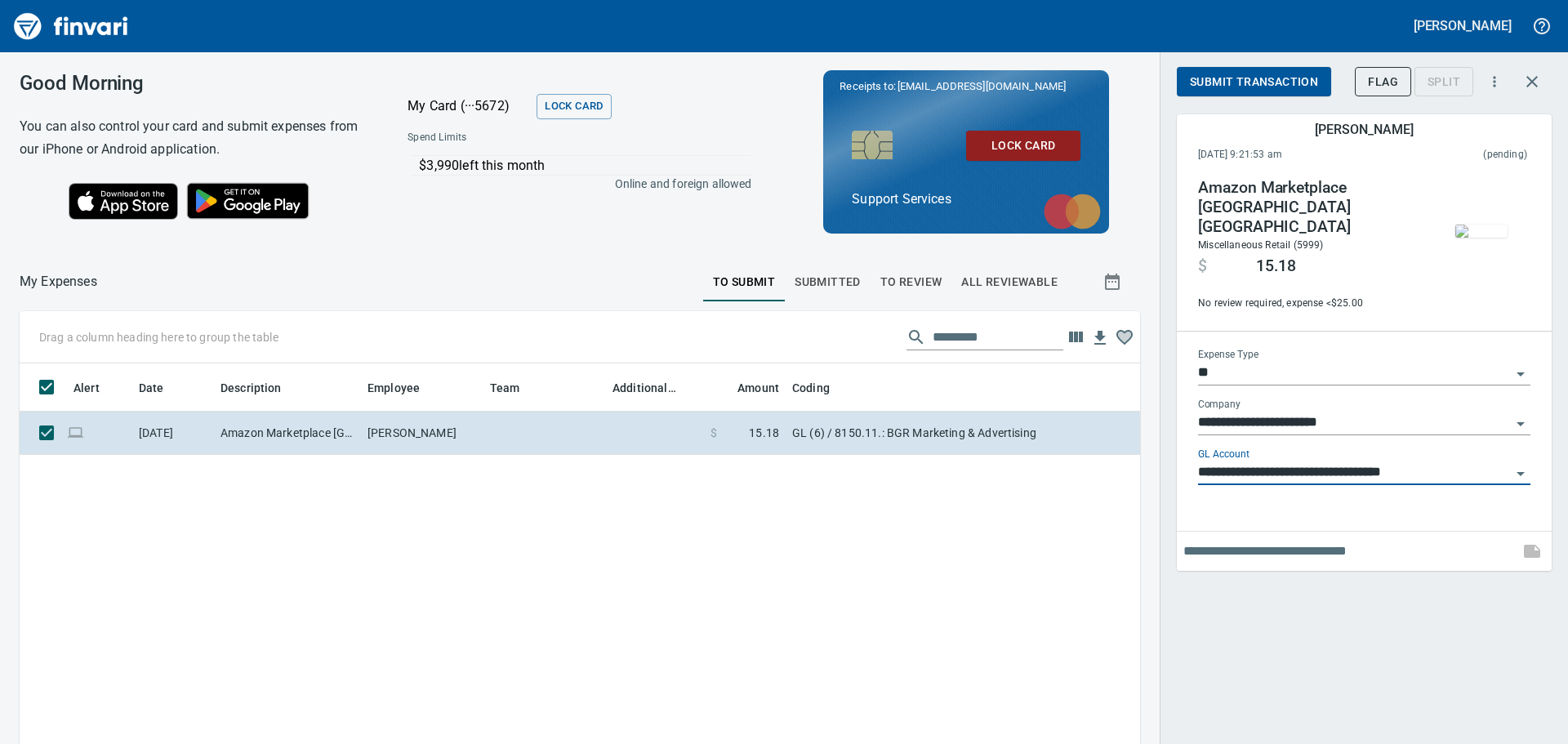
type input "**********"
click at [1314, 539] on input "text" at bounding box center [1348, 552] width 329 height 26
drag, startPoint x: 1213, startPoint y: 540, endPoint x: 1201, endPoint y: 531, distance: 15.0
click at [1209, 547] on input "text" at bounding box center [1348, 552] width 329 height 26
type input "**********"
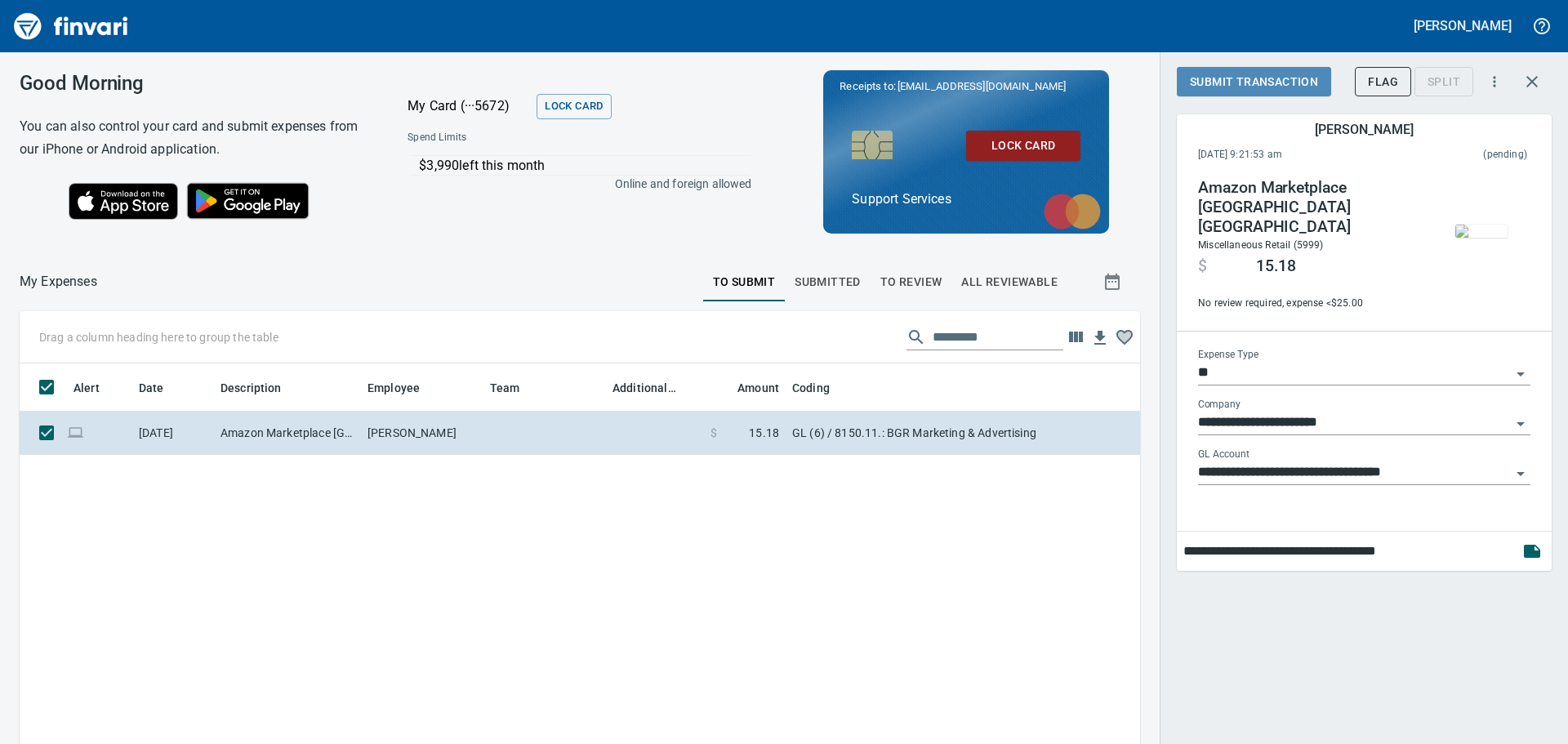
click at [1248, 87] on span "Submit Transaction" at bounding box center [1254, 82] width 128 height 21
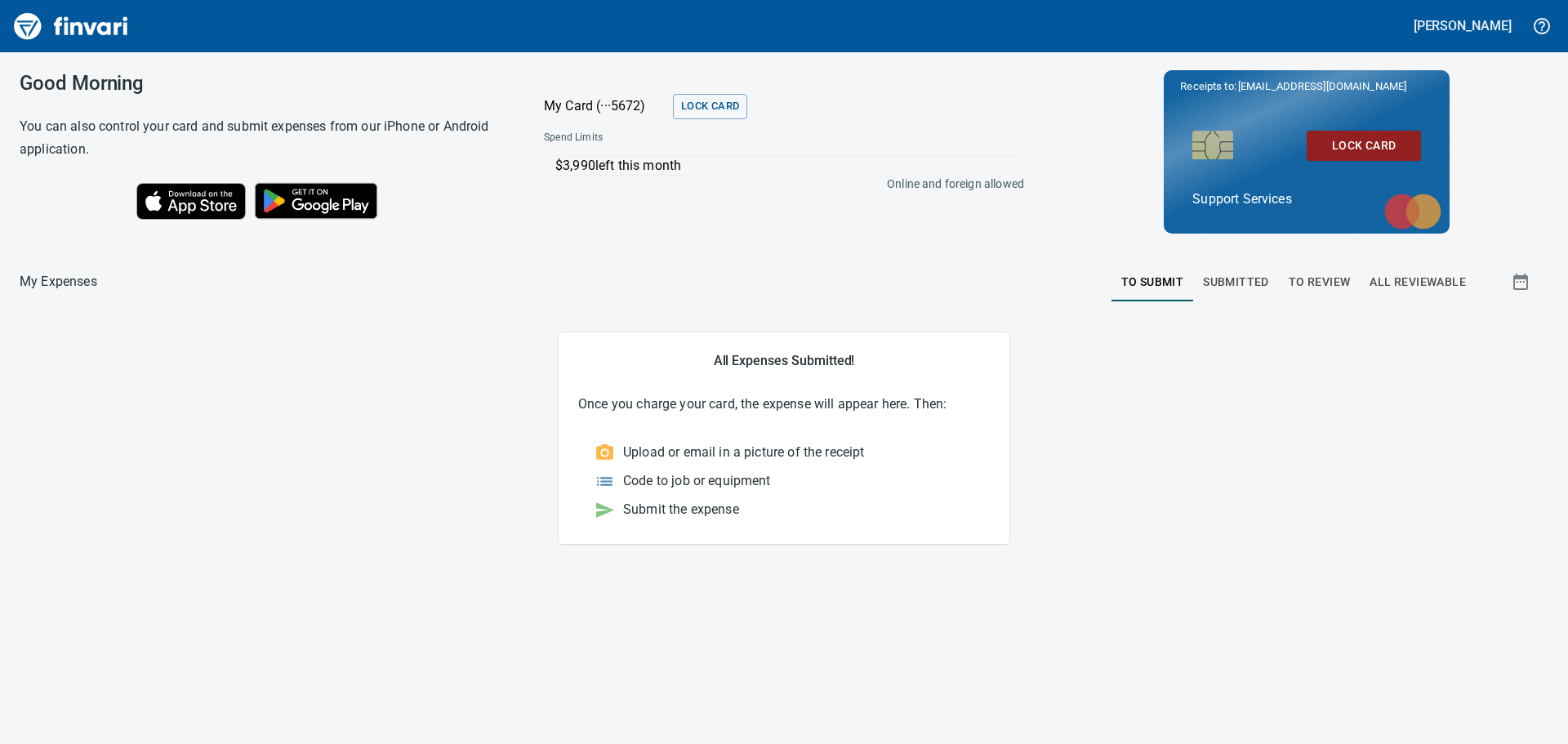
click at [1197, 281] on button "Submitted" at bounding box center [1236, 282] width 86 height 40
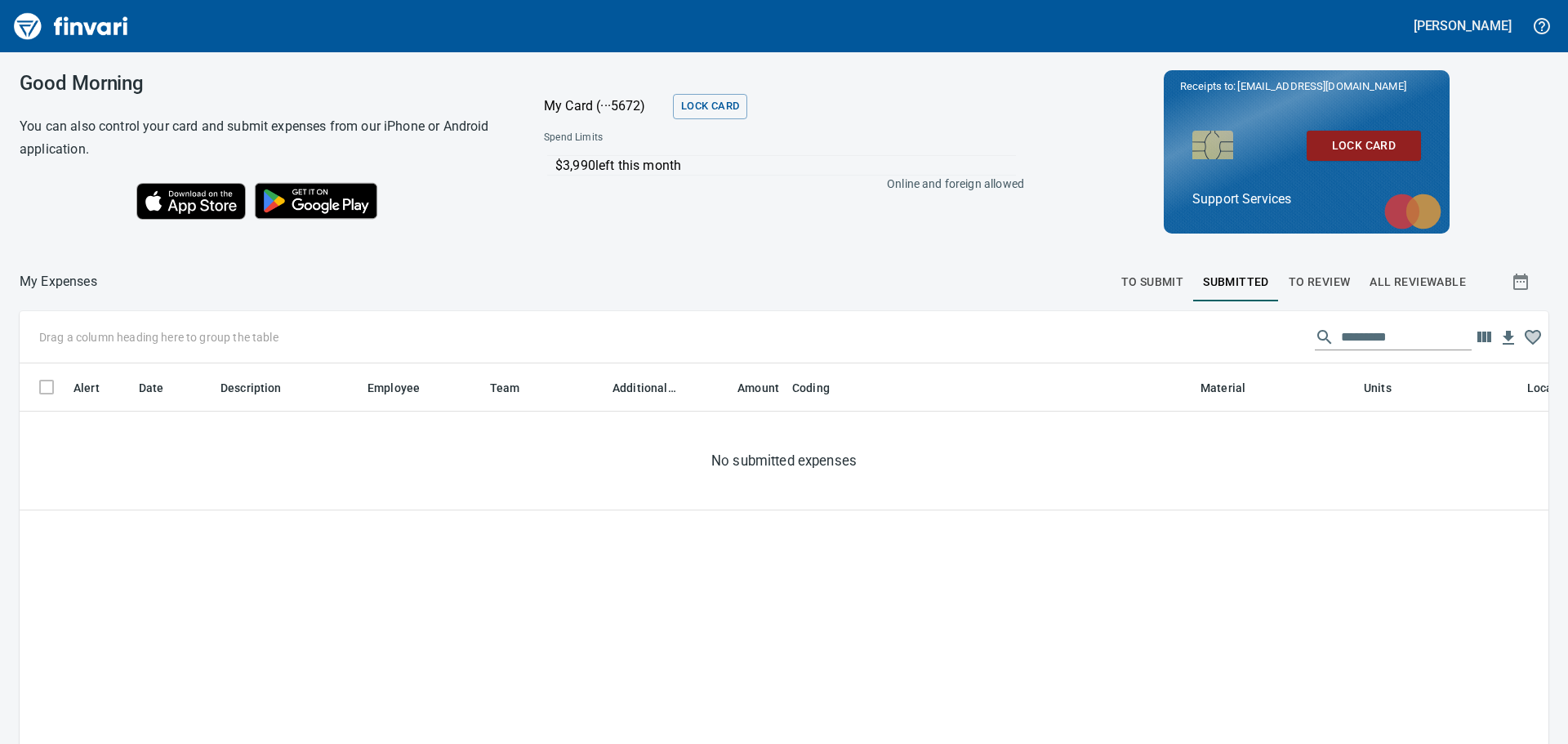
scroll to position [2, 2]
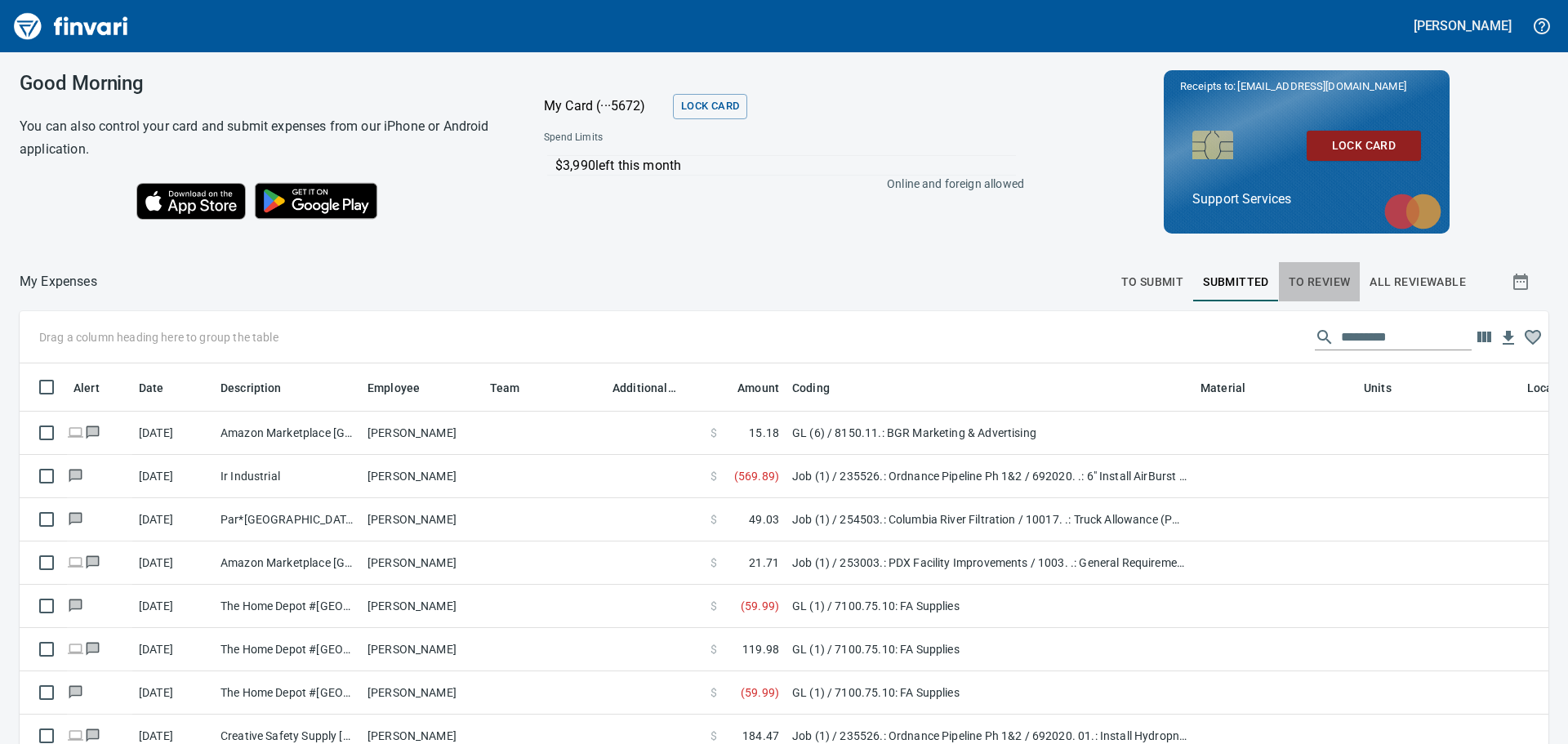
click at [1293, 285] on span "To Review" at bounding box center [1319, 282] width 62 height 21
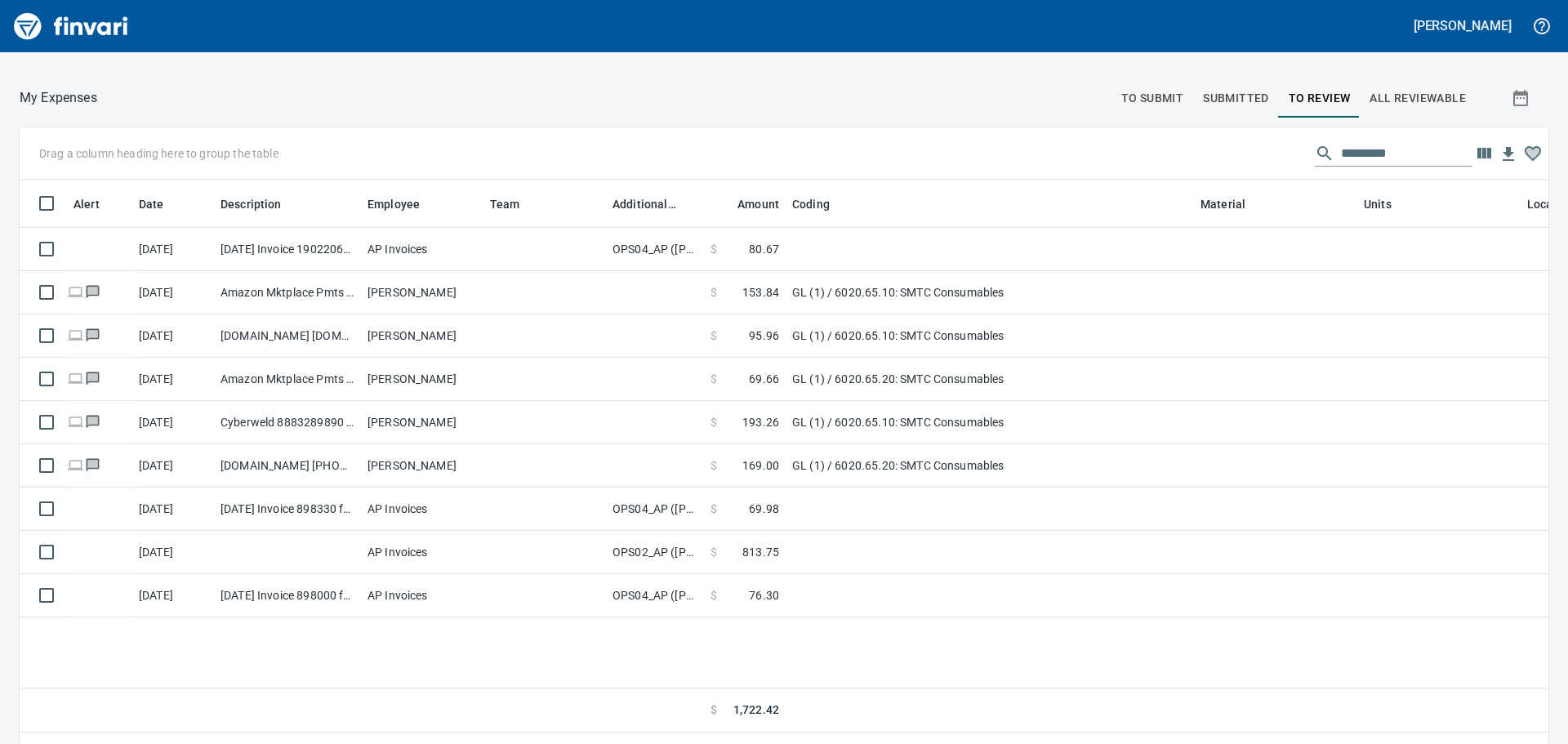
scroll to position [540, 1505]
click at [1133, 117] on button "To Submit" at bounding box center [1153, 98] width 82 height 40
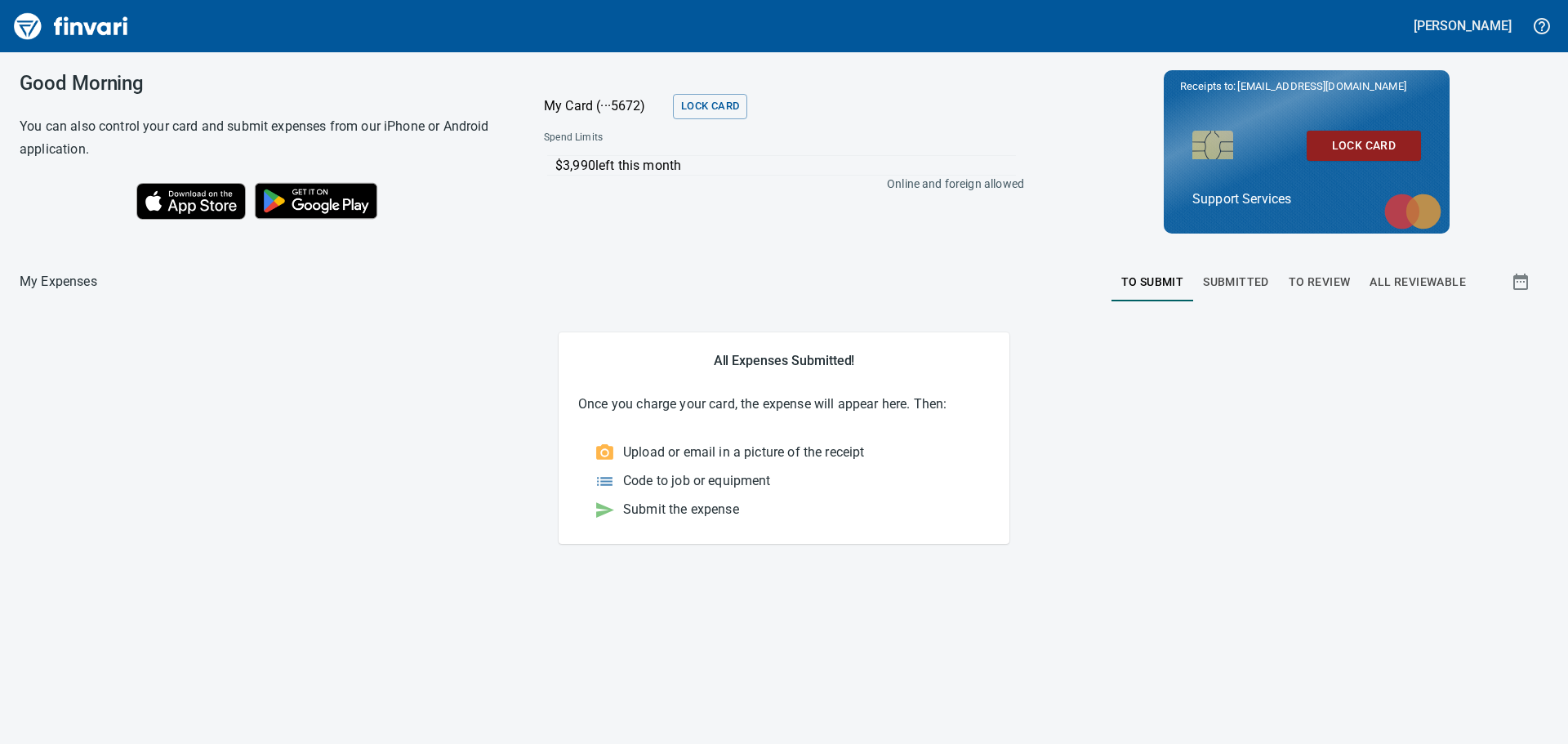
click at [1326, 276] on span "To Review" at bounding box center [1319, 282] width 62 height 21
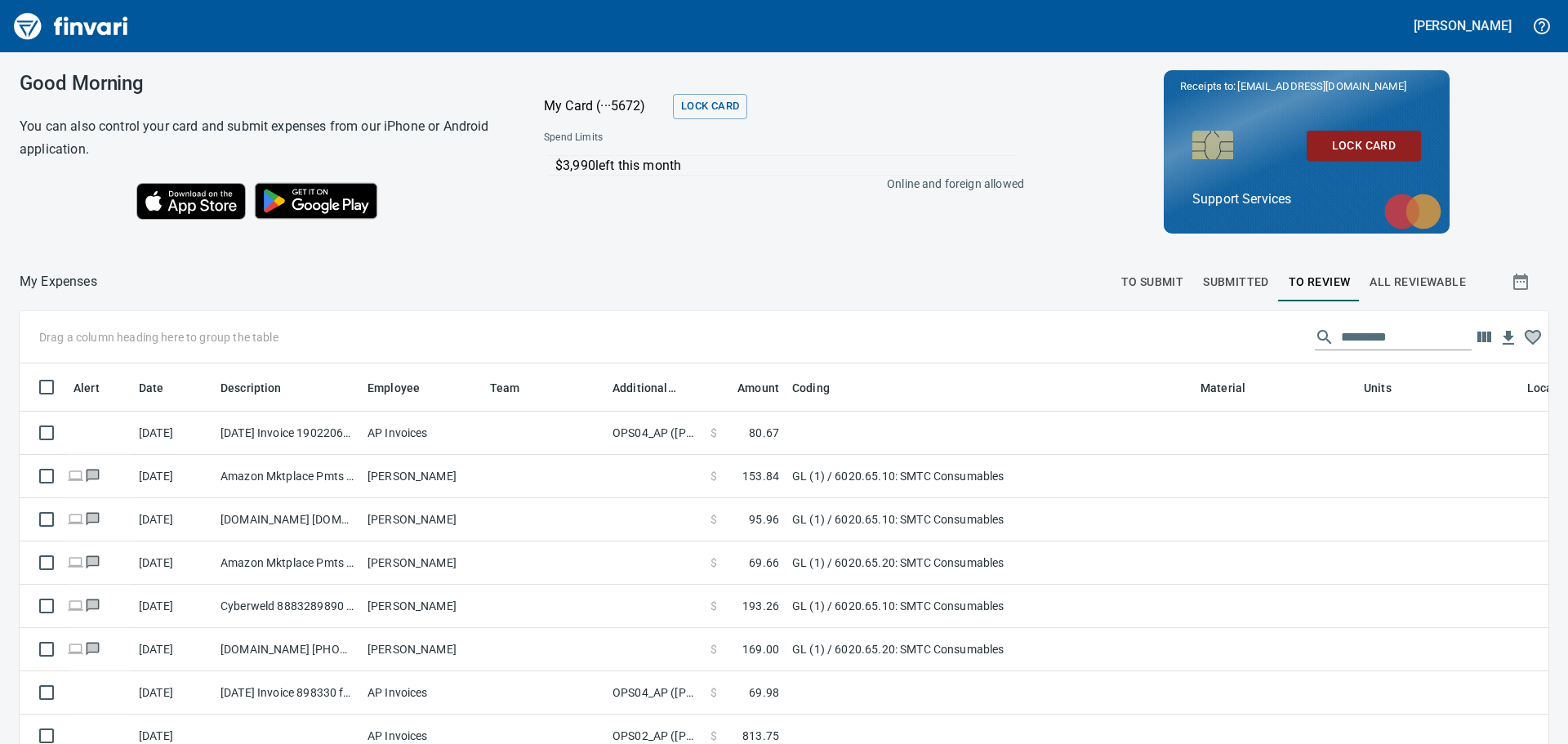
scroll to position [540, 1505]
click at [1156, 281] on span "To Submit" at bounding box center [1153, 282] width 63 height 21
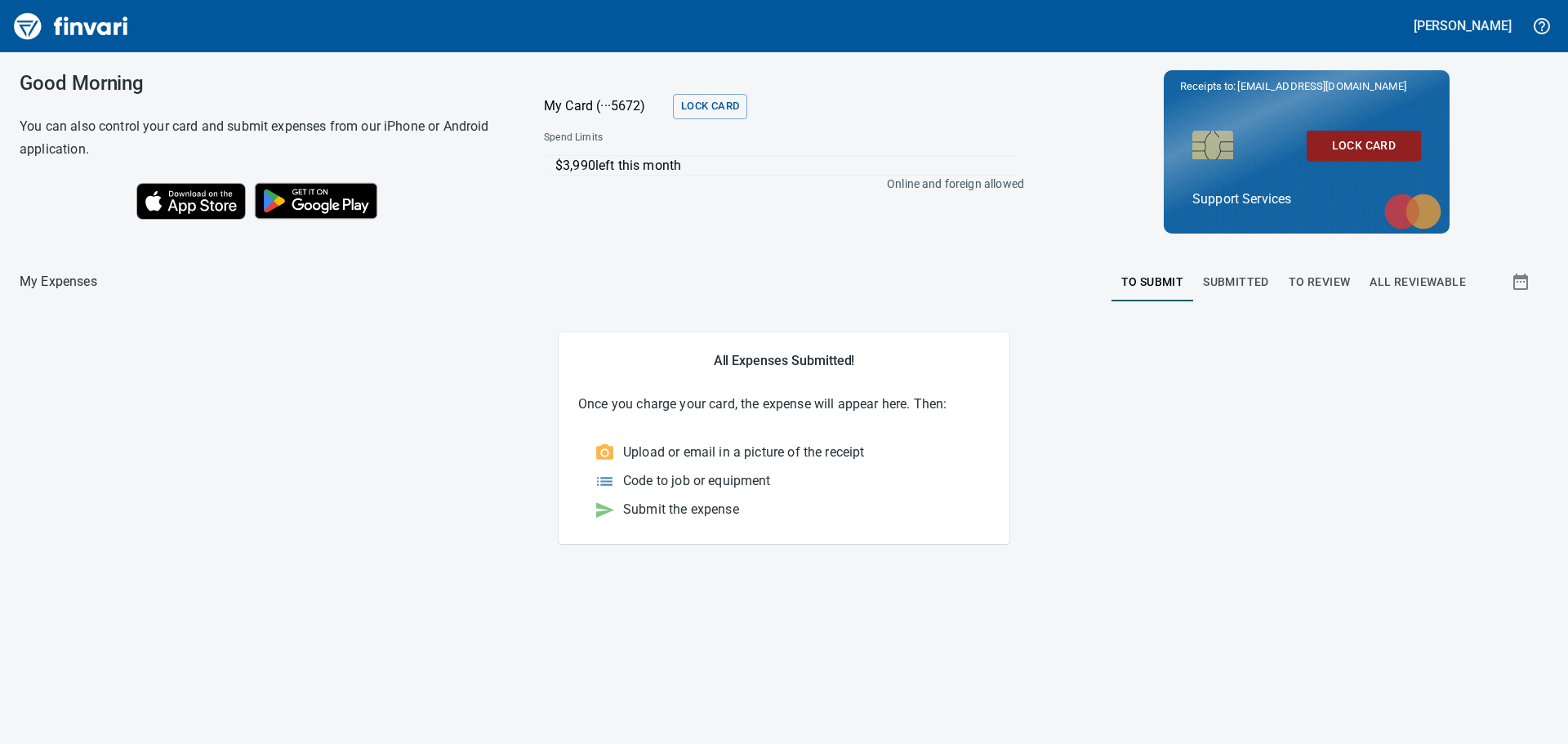
click at [1297, 283] on span "To Review" at bounding box center [1319, 282] width 62 height 21
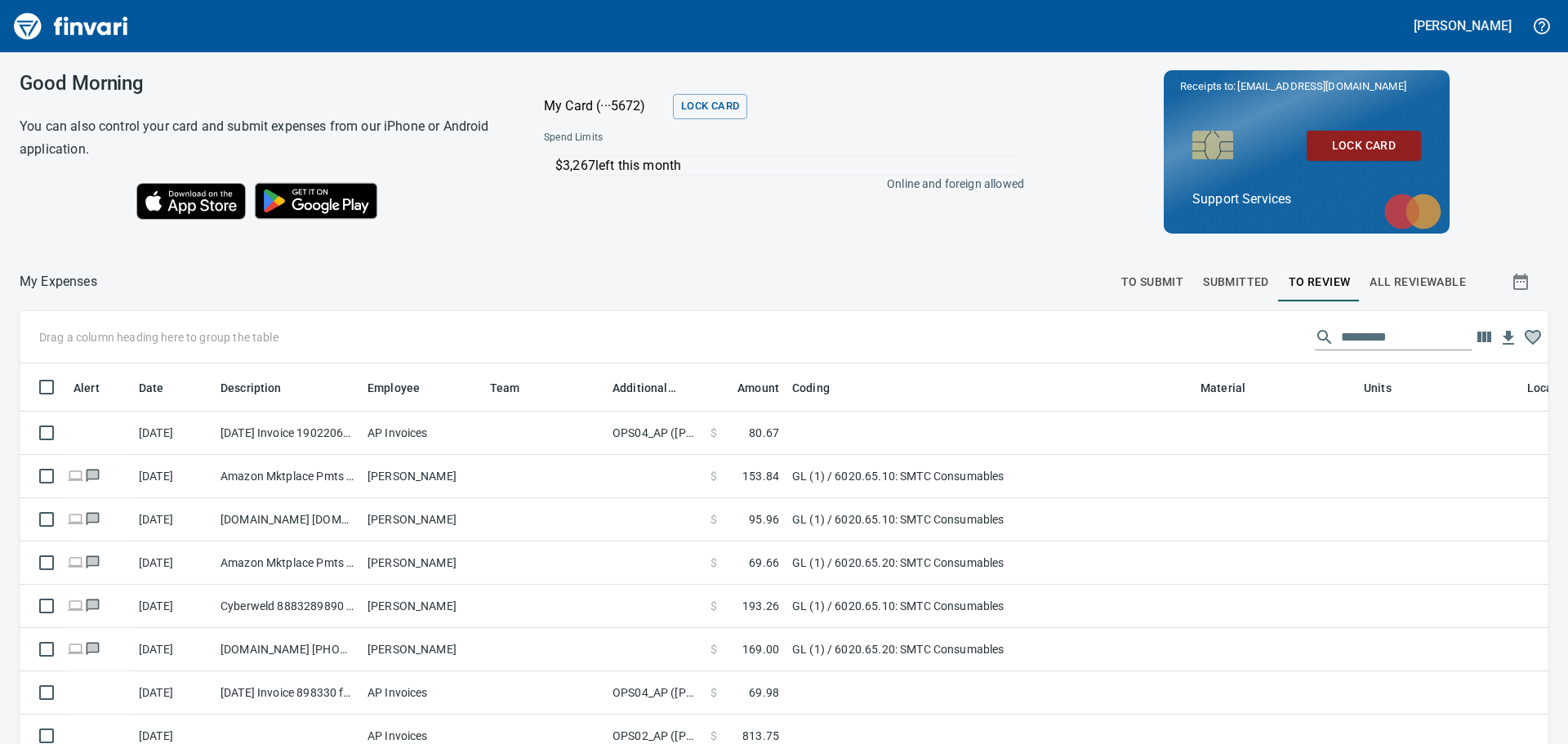
click at [1149, 285] on span "To Submit" at bounding box center [1153, 282] width 63 height 21
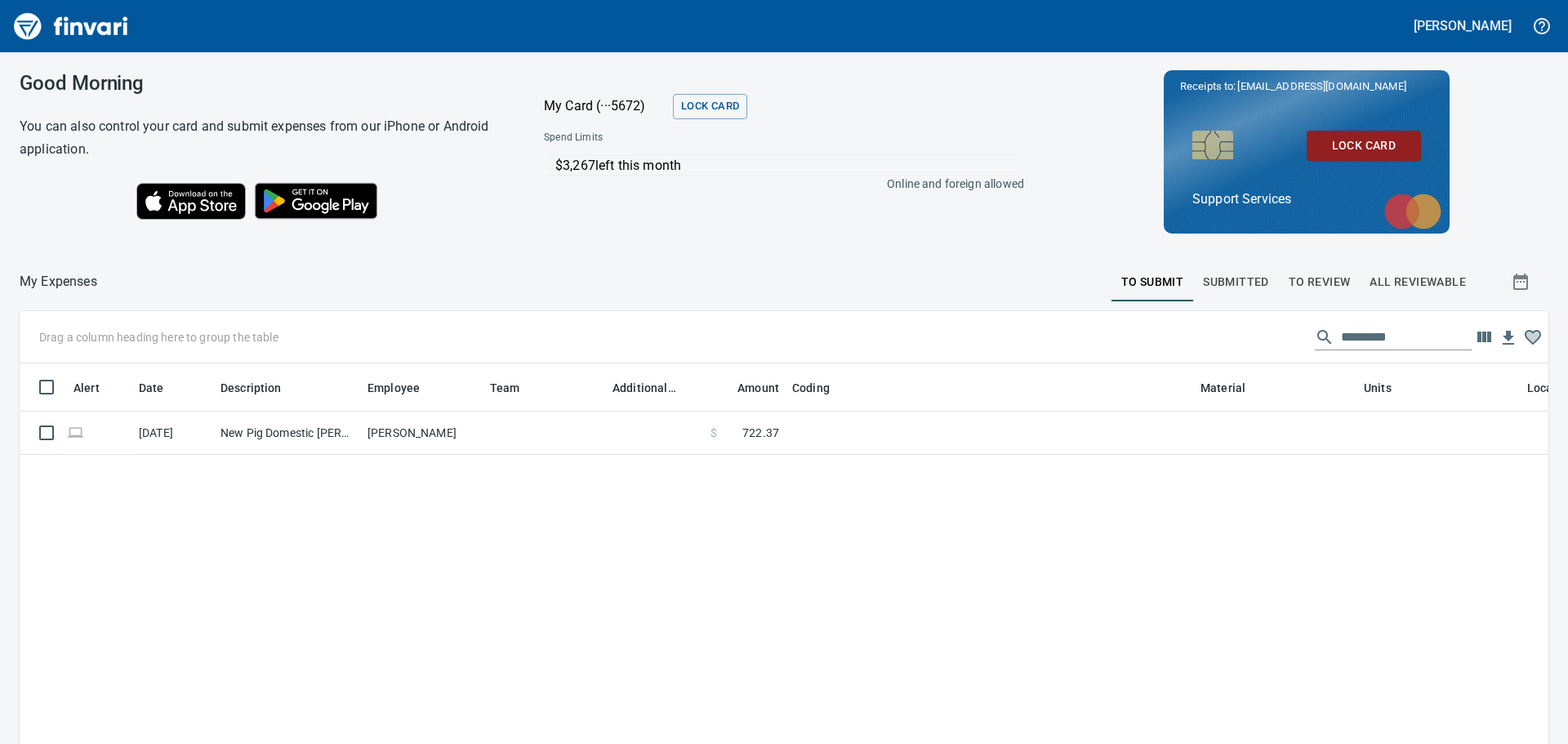
scroll to position [540, 1505]
click at [1289, 272] on span "To Review" at bounding box center [1319, 282] width 62 height 21
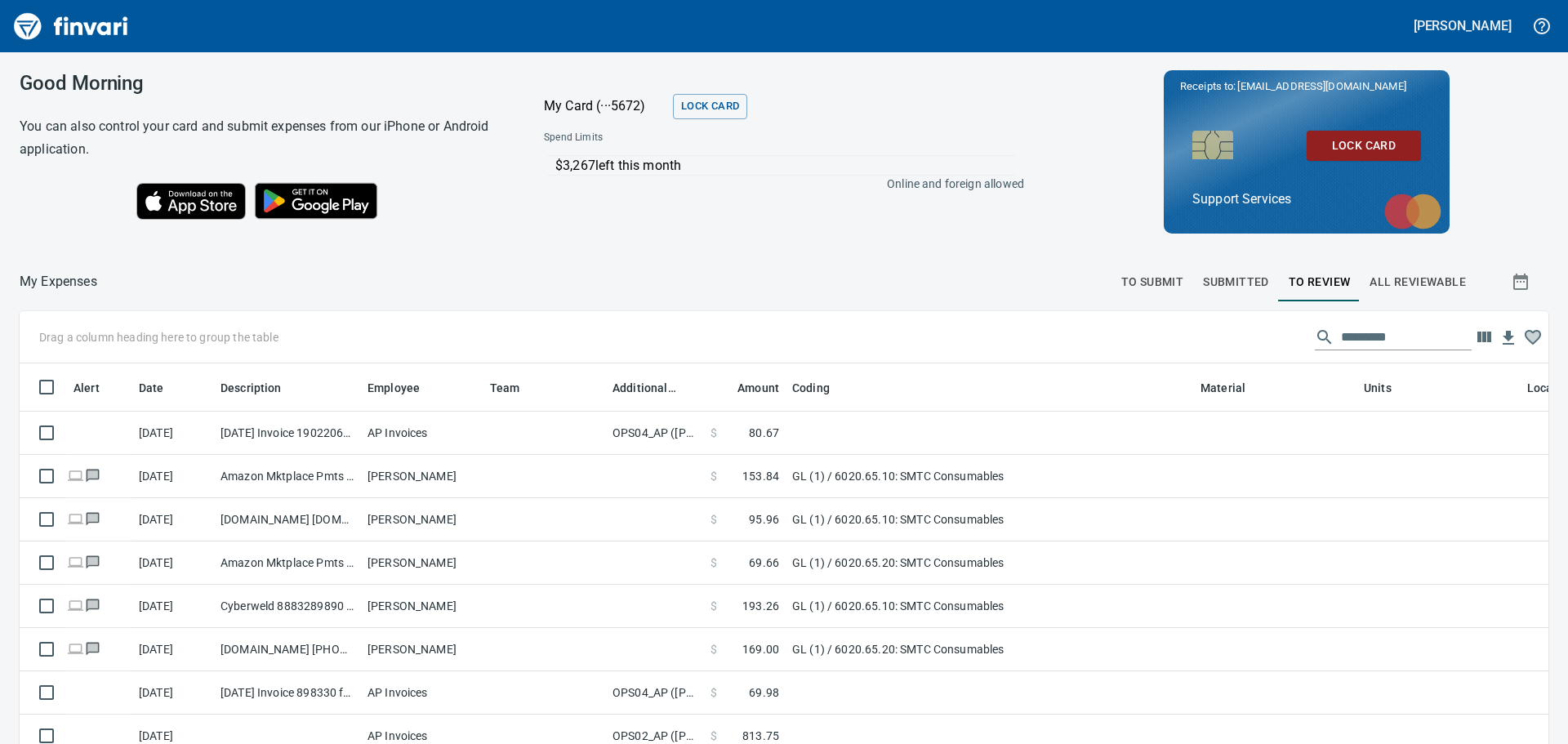
scroll to position [540, 1505]
click at [1155, 276] on span "To Submit" at bounding box center [1153, 282] width 63 height 21
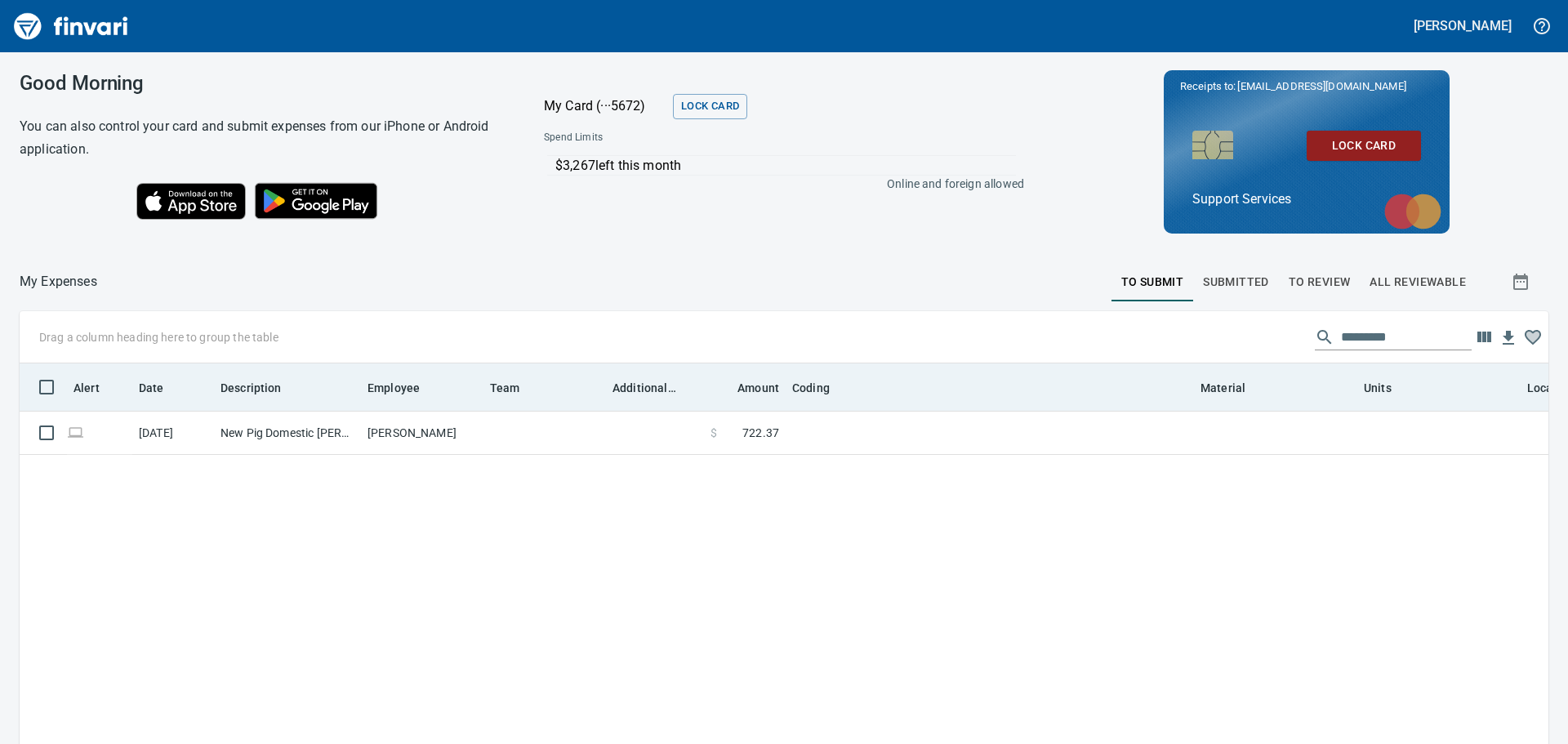
scroll to position [2, 2]
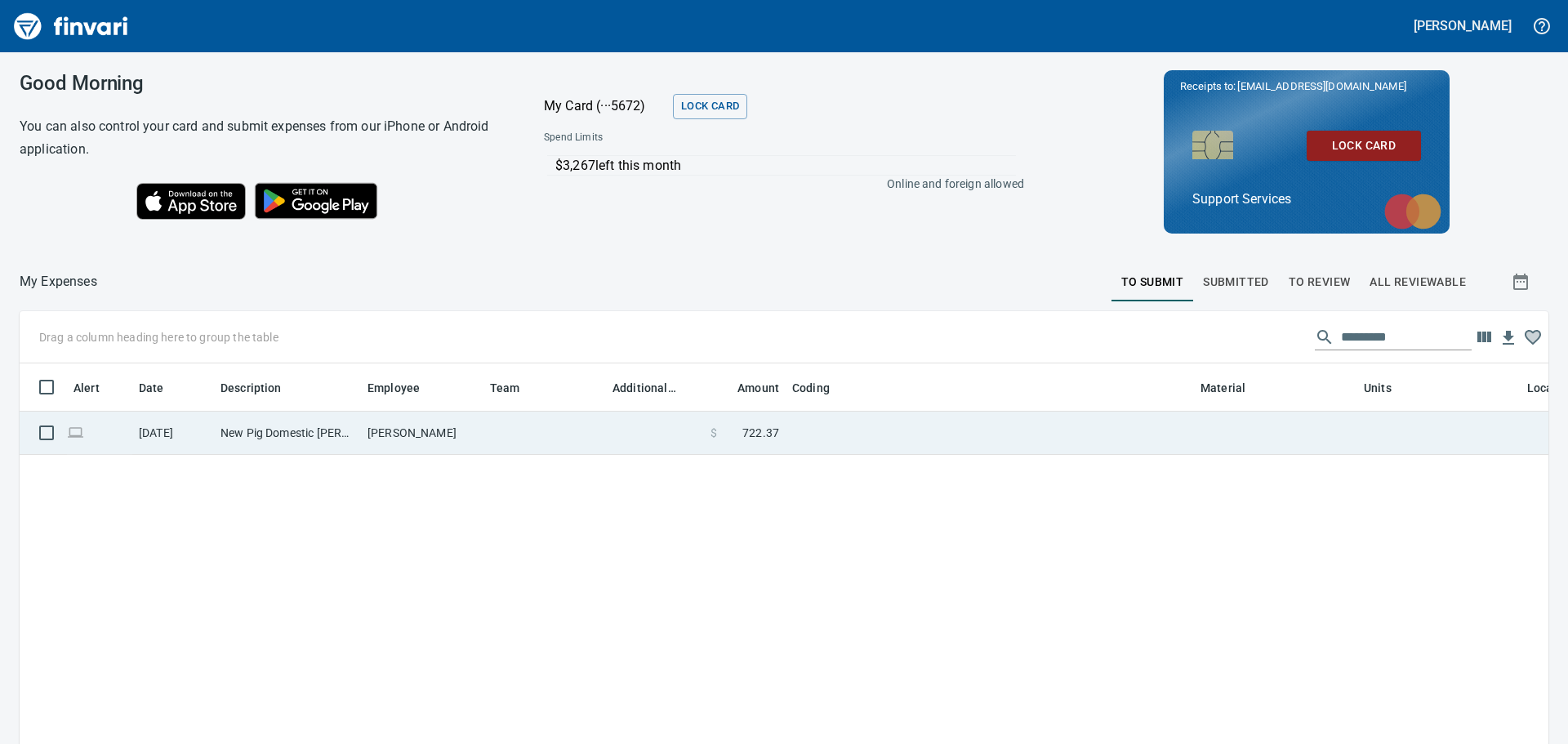
click at [1225, 436] on td at bounding box center [1276, 433] width 163 height 44
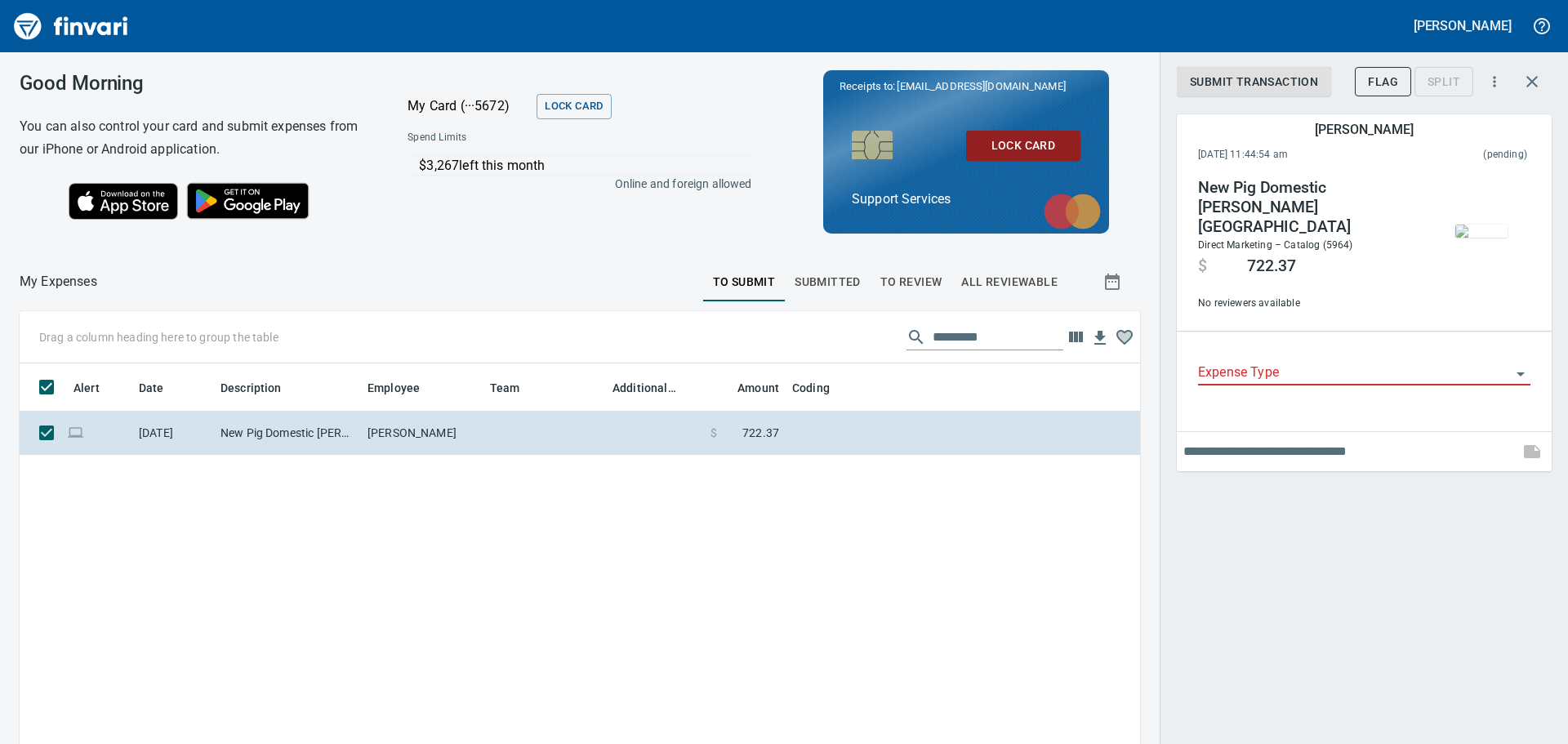
click at [1309, 362] on input "Expense Type" at bounding box center [1355, 373] width 313 height 23
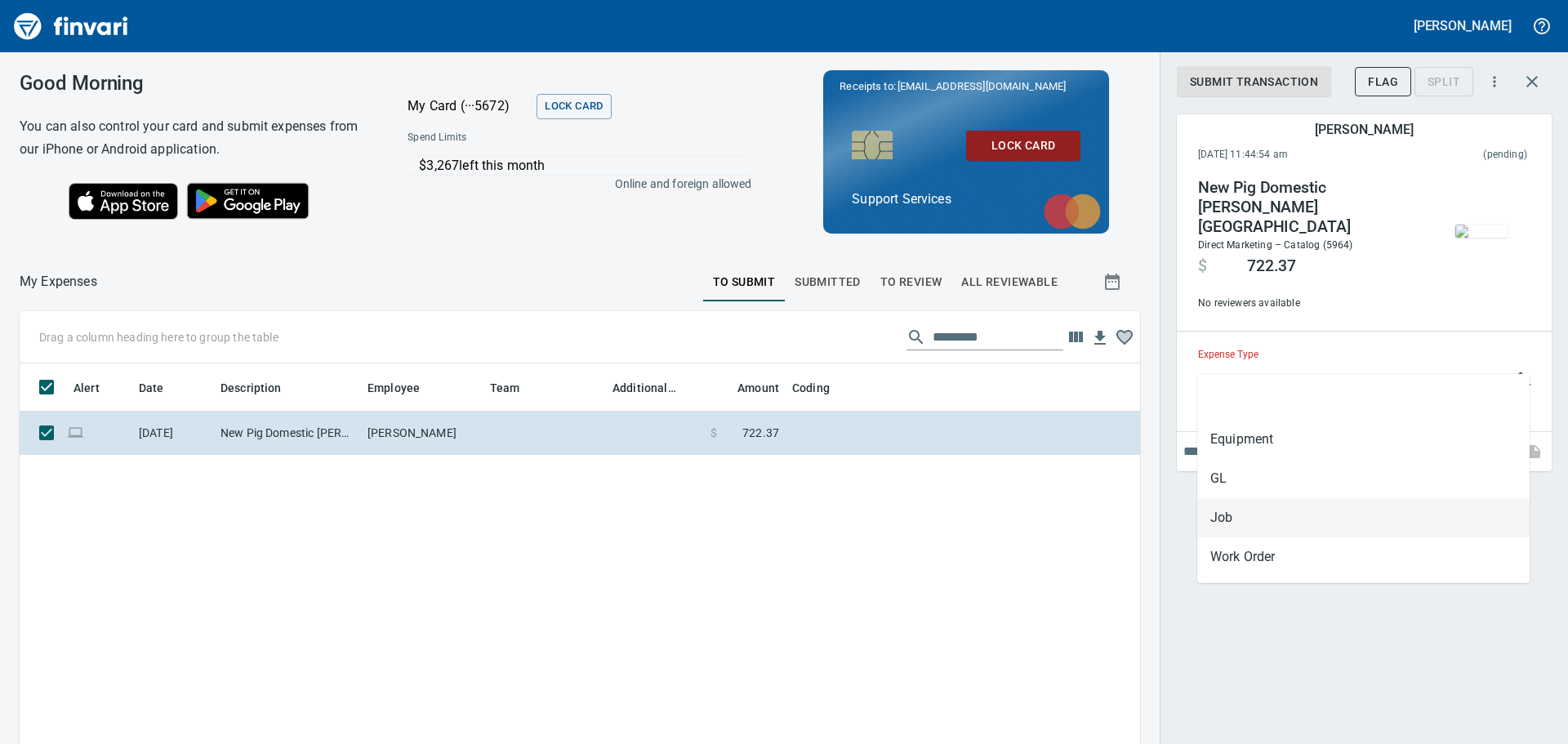
click at [1282, 513] on li "Job" at bounding box center [1364, 518] width 333 height 40
type input "***"
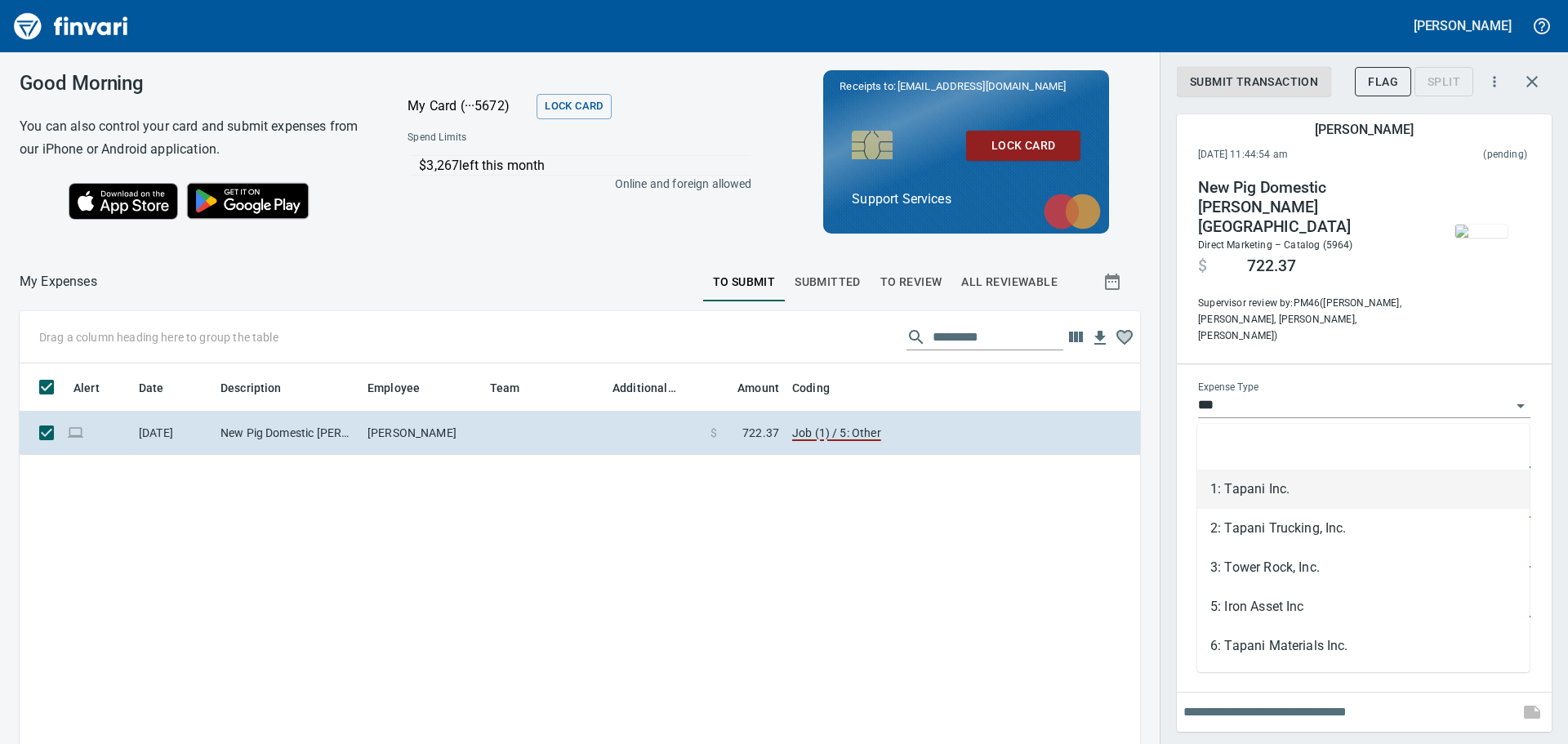
click at [1262, 444] on input "**********" at bounding box center [1355, 456] width 313 height 23
click at [1290, 646] on li "6: Tapani Materials Inc." at bounding box center [1364, 647] width 333 height 40
type input "**********"
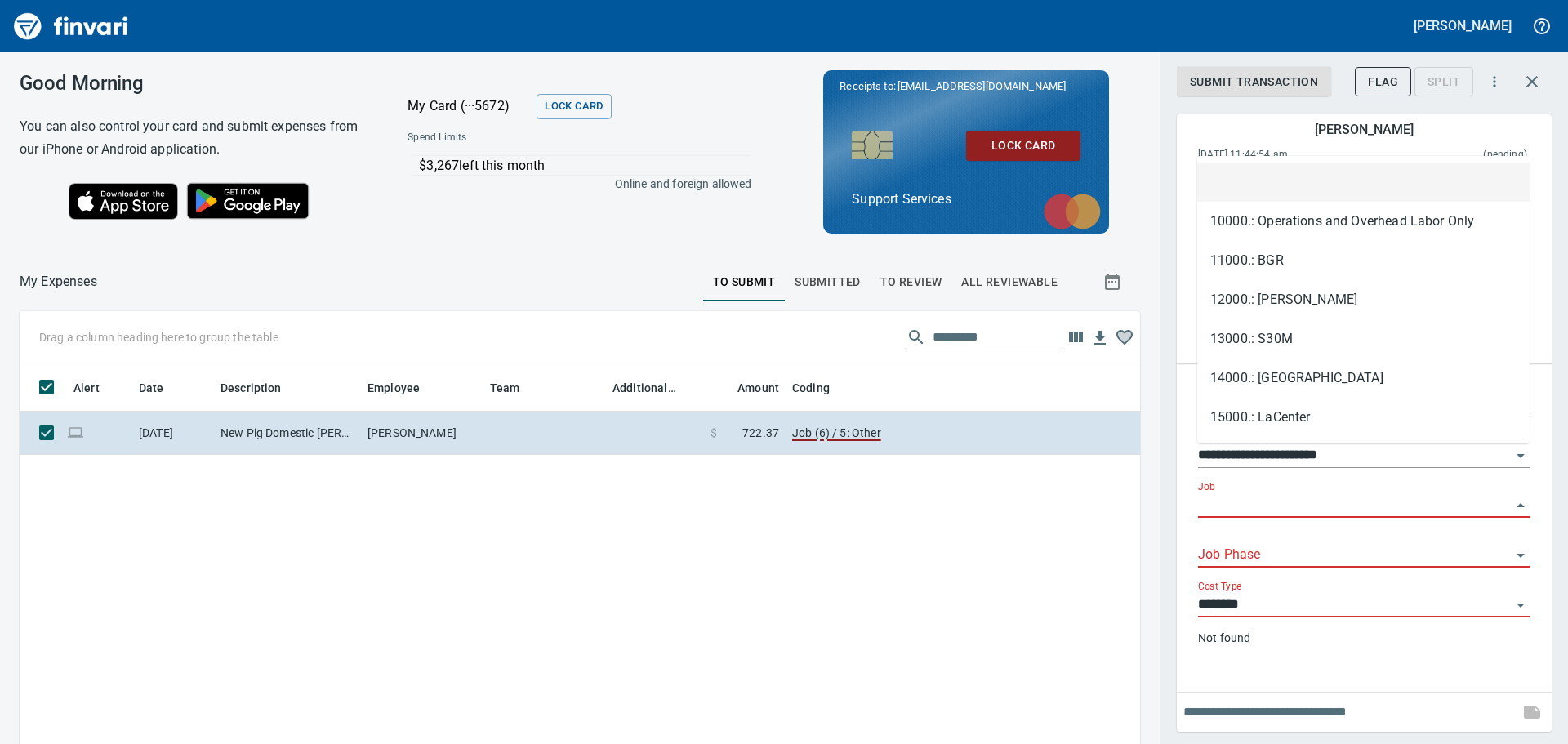
click at [1247, 494] on input "Job" at bounding box center [1355, 506] width 313 height 23
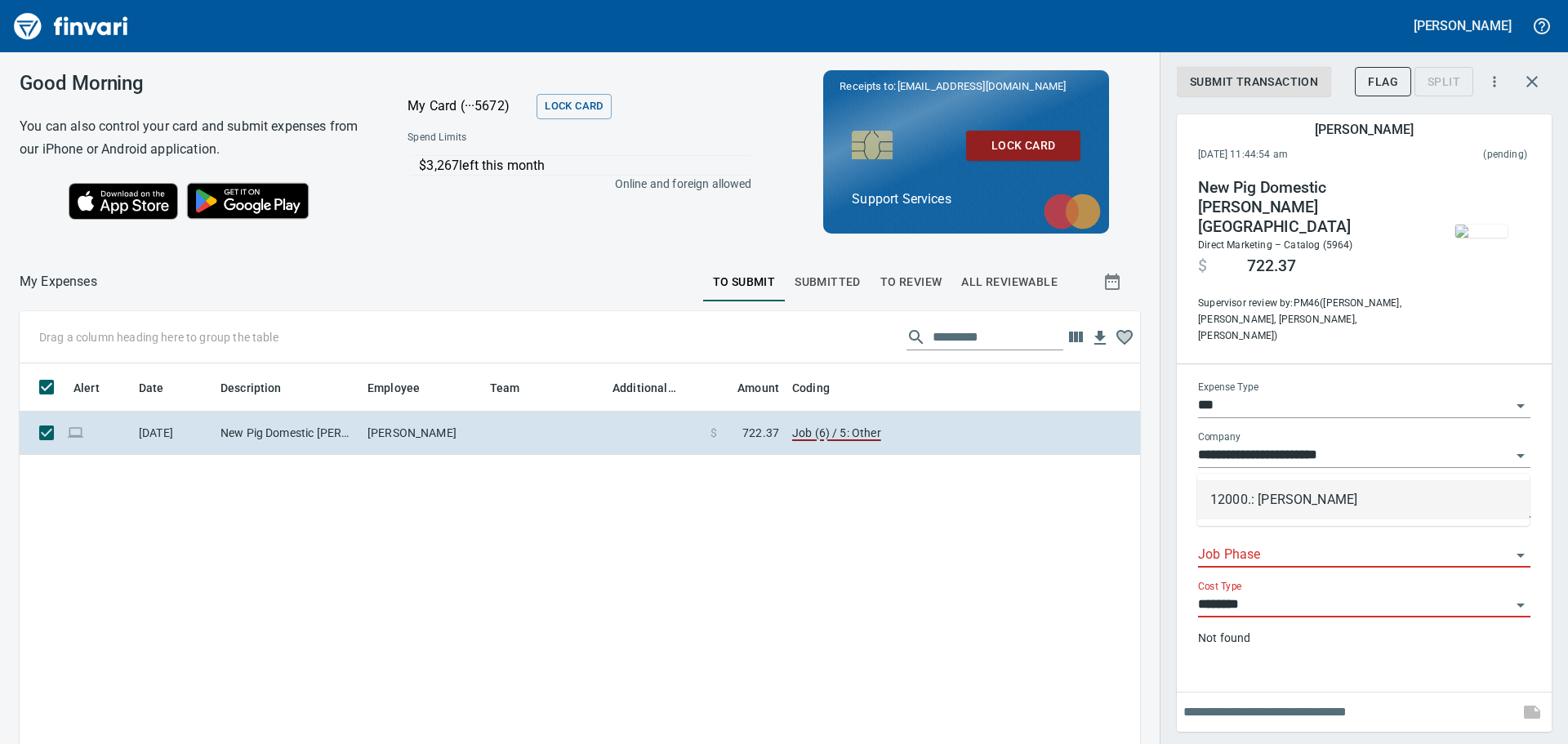
click at [1272, 506] on li "12000.: [PERSON_NAME]" at bounding box center [1364, 500] width 333 height 40
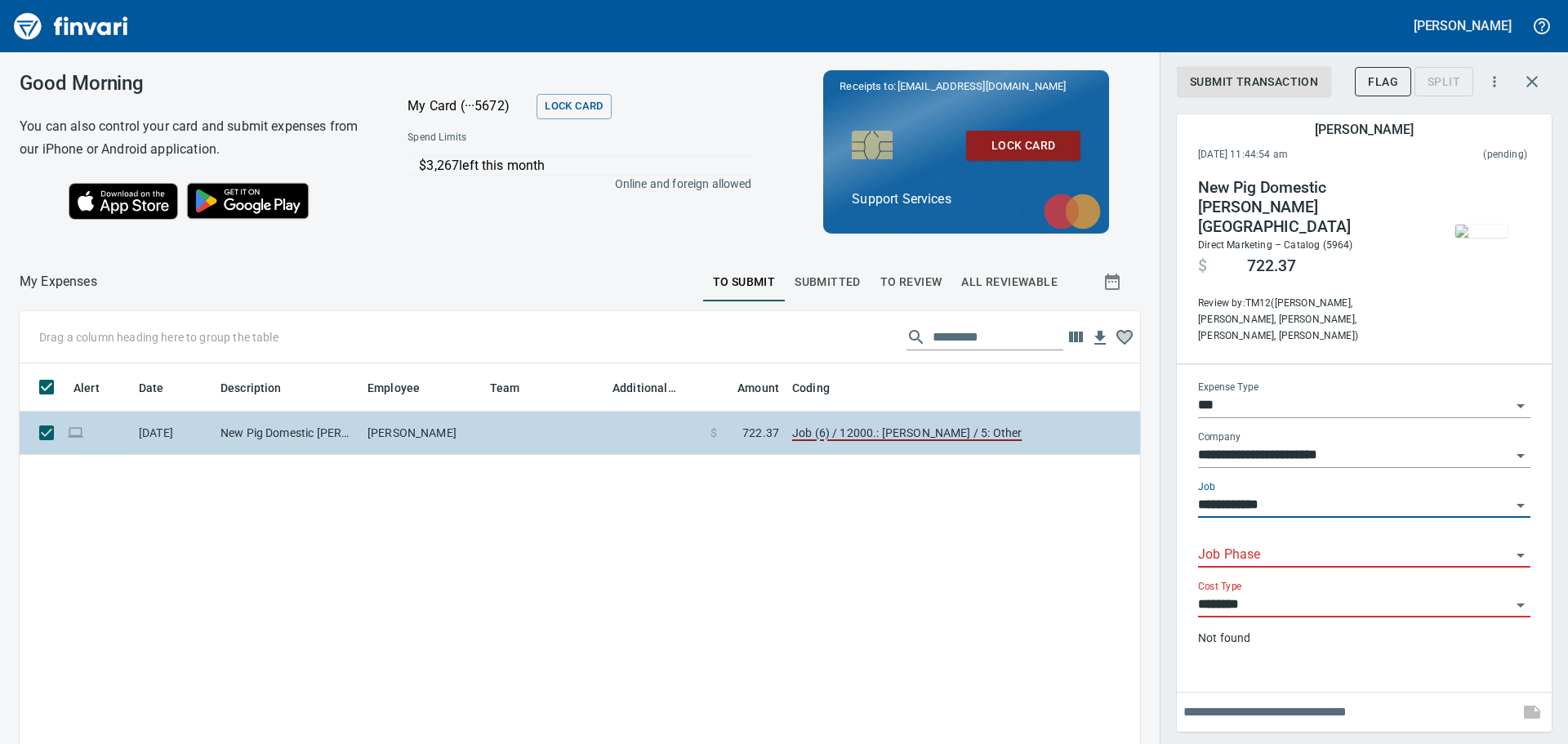
type input "**********"
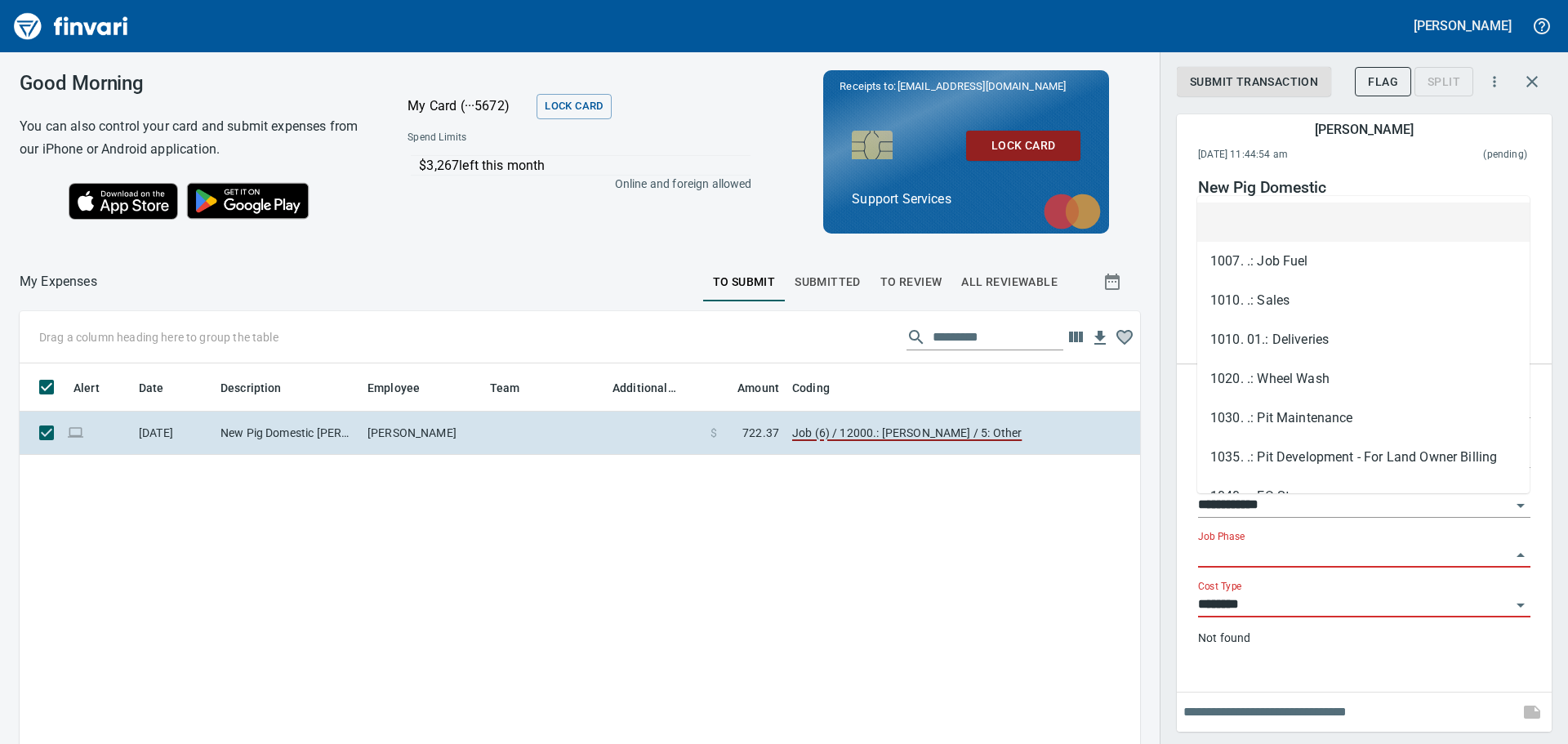
click at [1230, 544] on input "Job Phase" at bounding box center [1355, 555] width 313 height 23
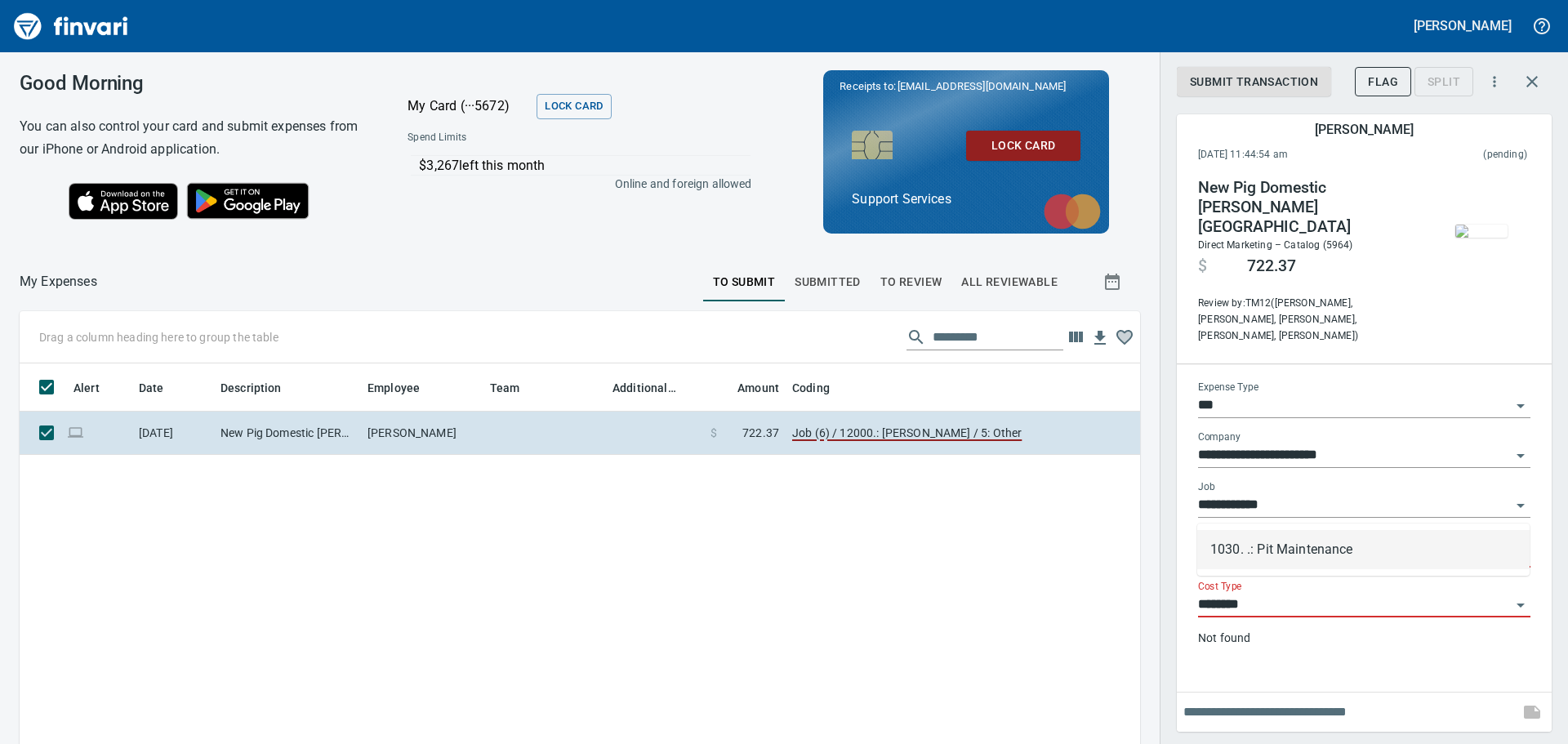
click at [1297, 569] on div "1030. .: Pit Maintenance" at bounding box center [1364, 550] width 333 height 52
click at [1295, 552] on li "1030. .: Pit Maintenance" at bounding box center [1364, 550] width 333 height 40
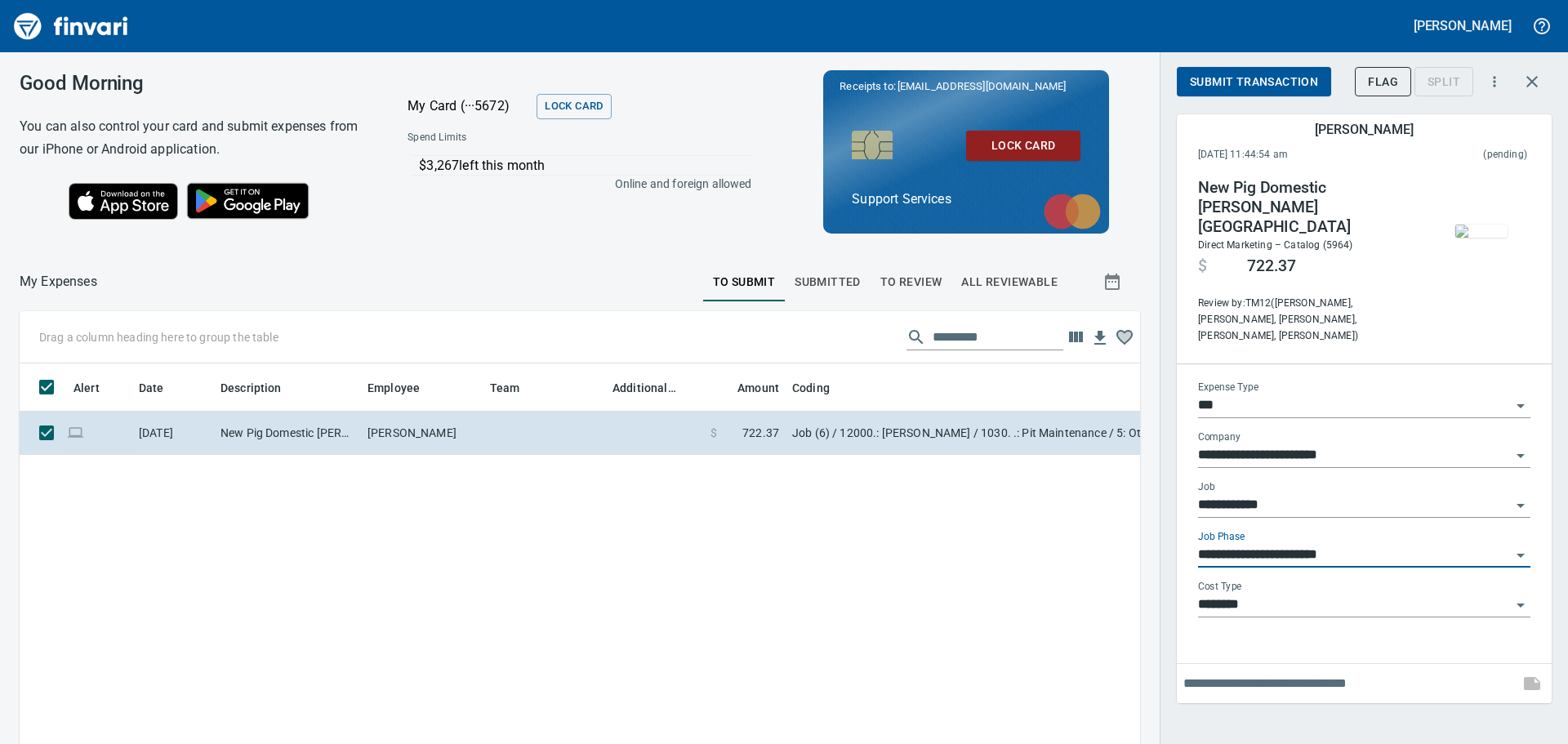
type input "**********"
click at [1294, 594] on input "********" at bounding box center [1355, 606] width 313 height 23
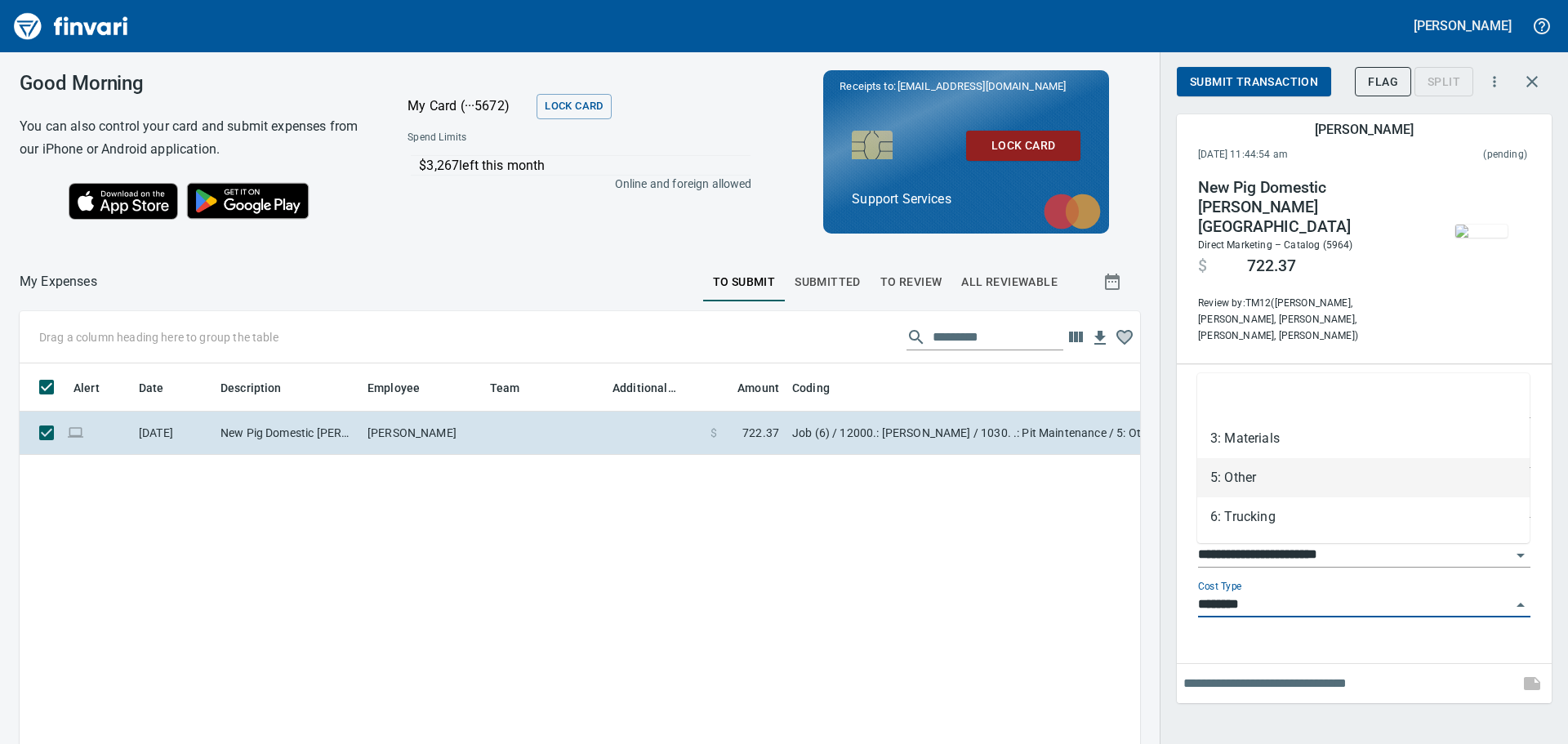
click at [1290, 464] on li "5: Other" at bounding box center [1364, 478] width 333 height 40
click at [1296, 671] on input "text" at bounding box center [1348, 684] width 329 height 26
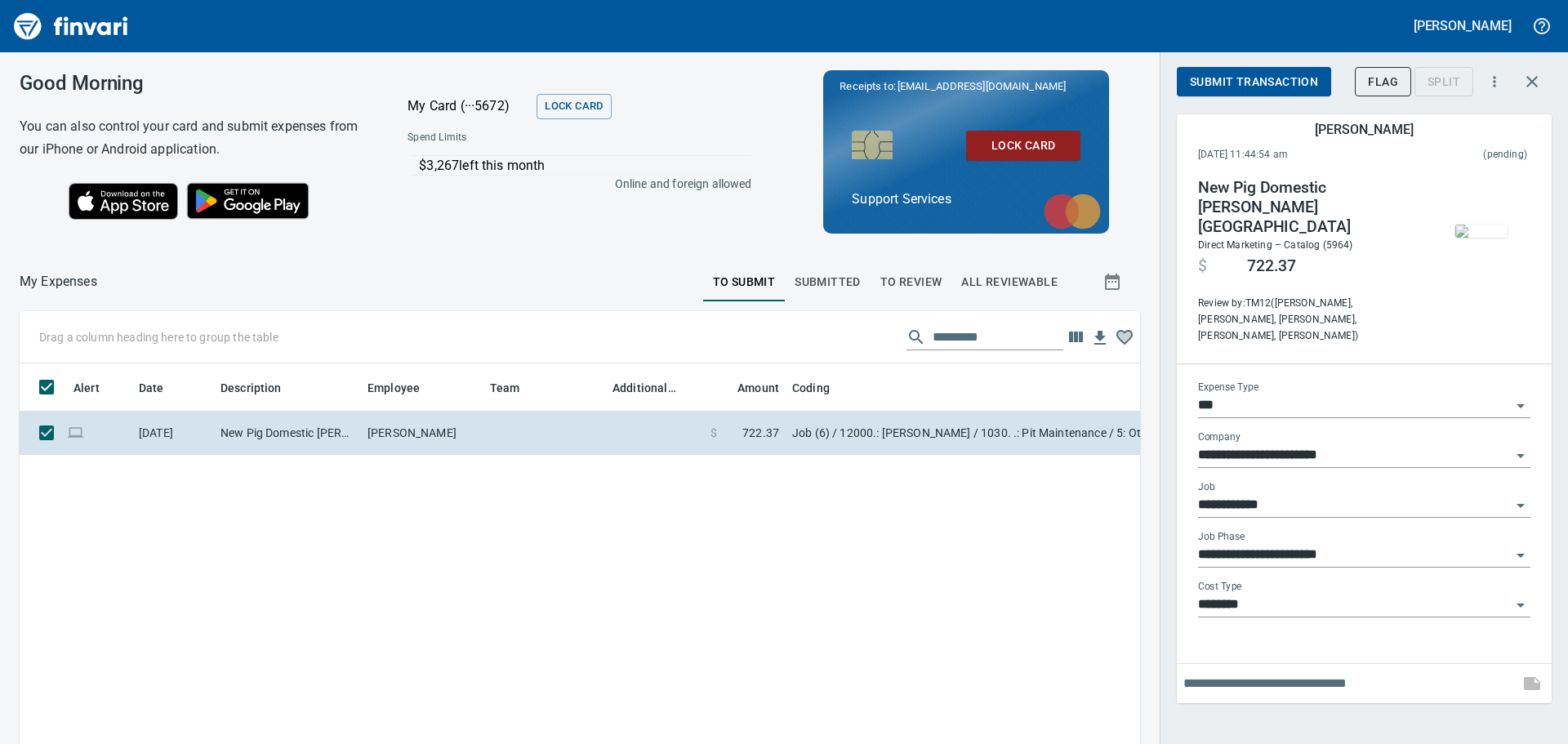
click at [1244, 671] on input "text" at bounding box center [1348, 684] width 329 height 26
type input "**********"
click at [1354, 594] on input "********" at bounding box center [1355, 606] width 313 height 23
click at [1362, 603] on div "**********" at bounding box center [1364, 509] width 358 height 282
click at [1534, 674] on icon "button" at bounding box center [1532, 684] width 20 height 20
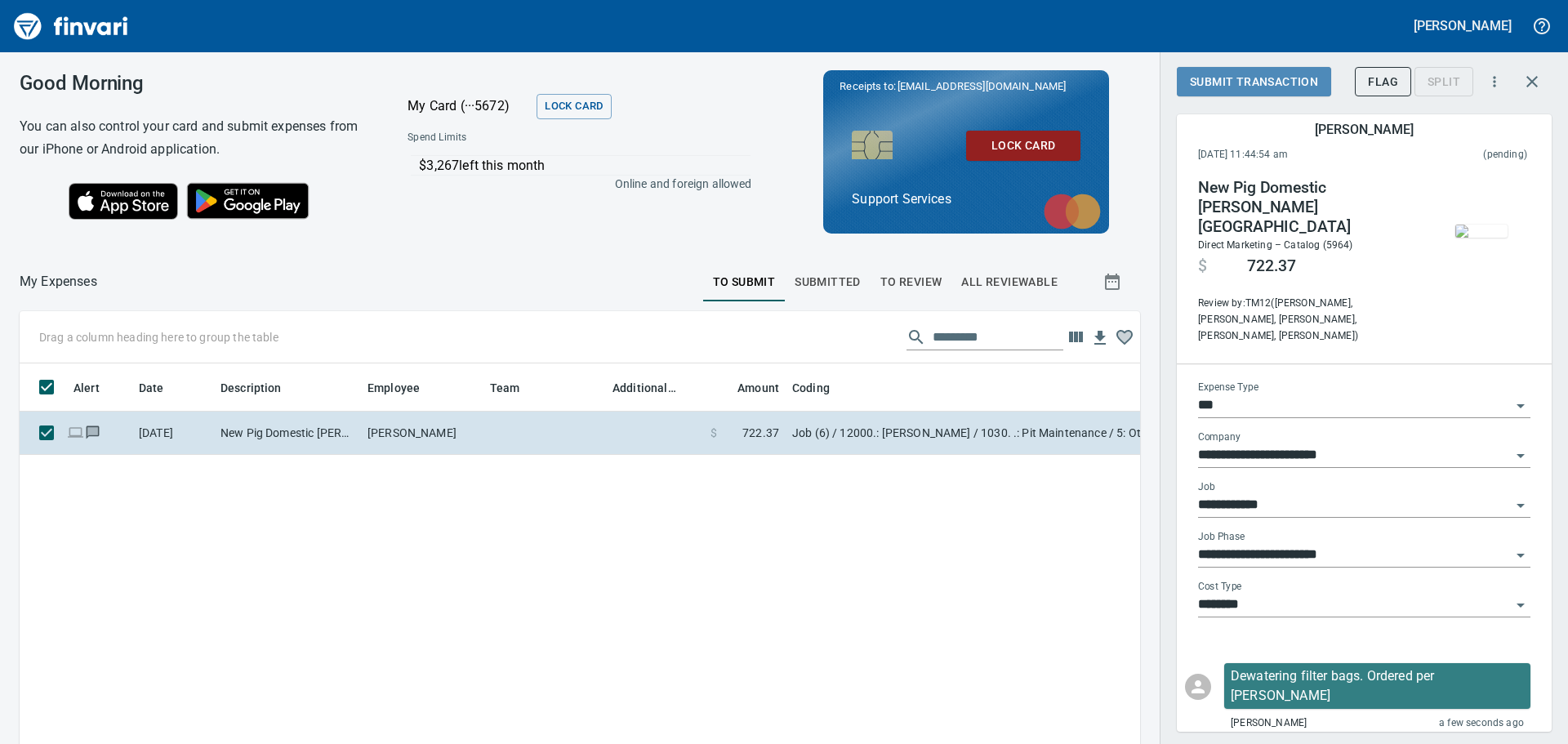
click at [1267, 77] on span "Submit Transaction" at bounding box center [1254, 82] width 128 height 21
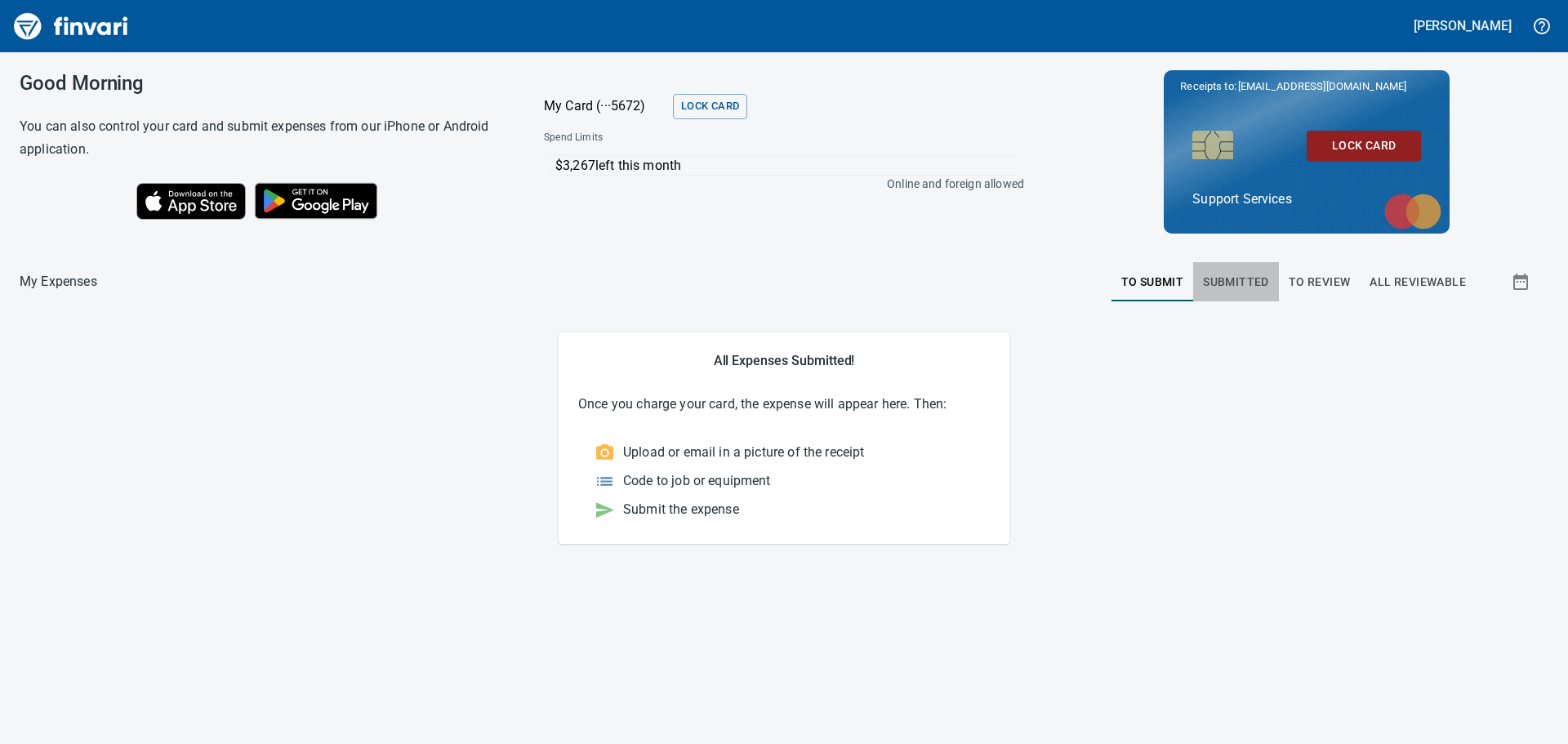
click at [1250, 282] on span "Submitted" at bounding box center [1236, 282] width 66 height 21
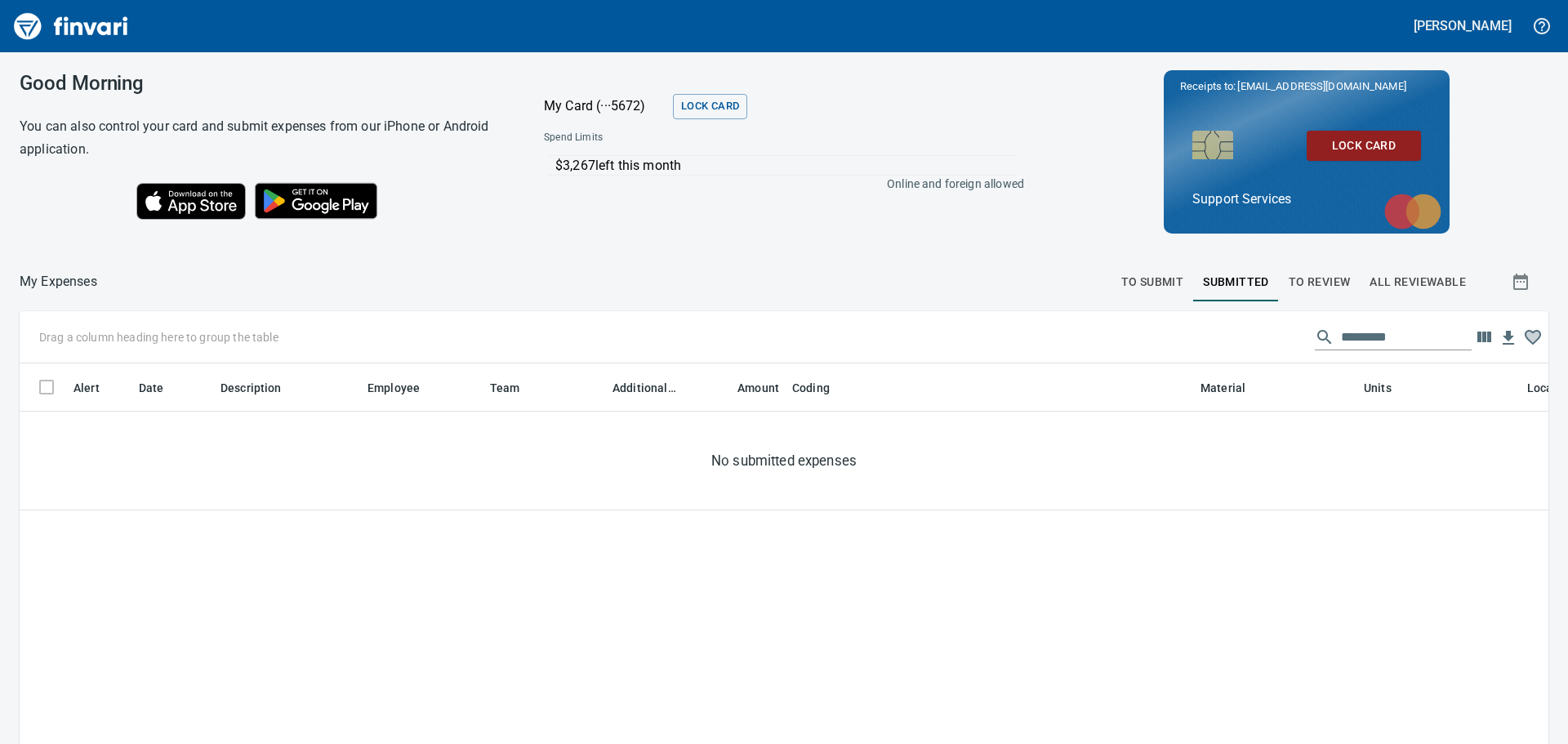
scroll to position [540, 1505]
click at [1318, 280] on span "To Review" at bounding box center [1319, 282] width 62 height 21
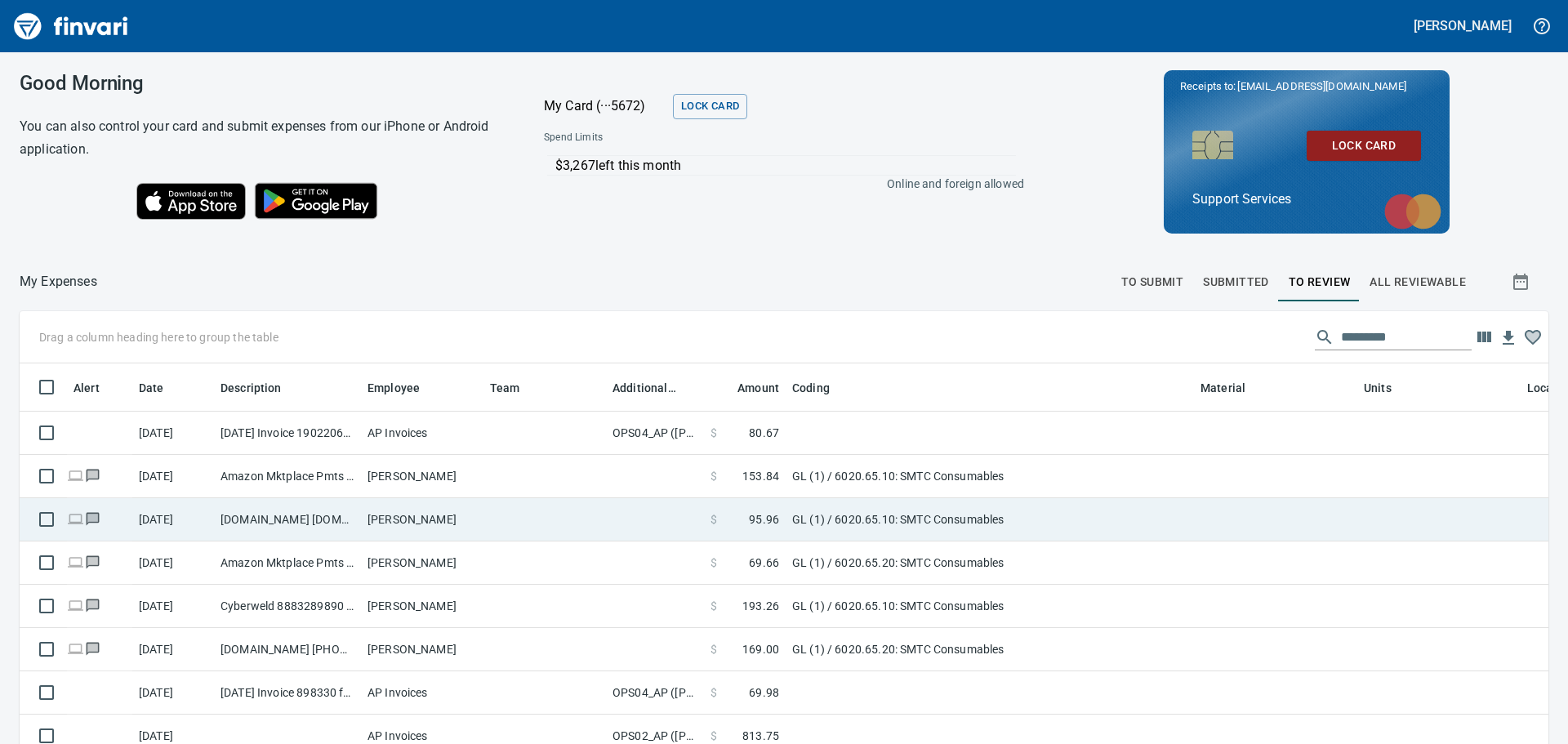
drag, startPoint x: 915, startPoint y: 592, endPoint x: 695, endPoint y: 526, distance: 229.7
click at [695, 526] on td at bounding box center [655, 520] width 98 height 44
